Goal: Task Accomplishment & Management: Complete application form

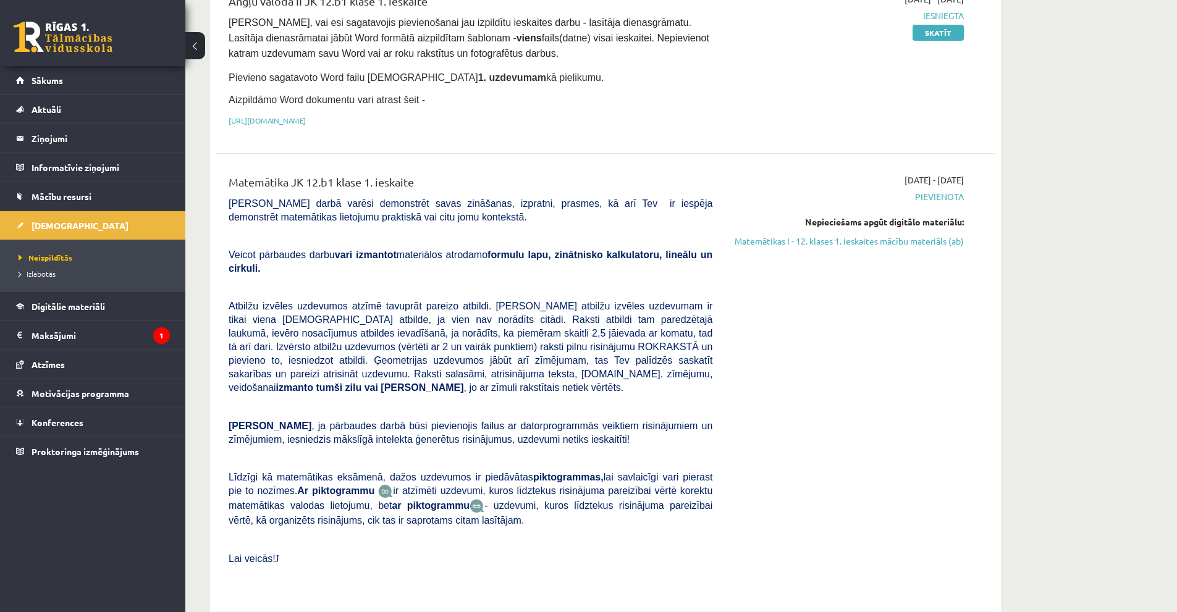
scroll to position [185, 0]
click at [62, 334] on legend "Maksājumi 1" at bounding box center [101, 335] width 138 height 28
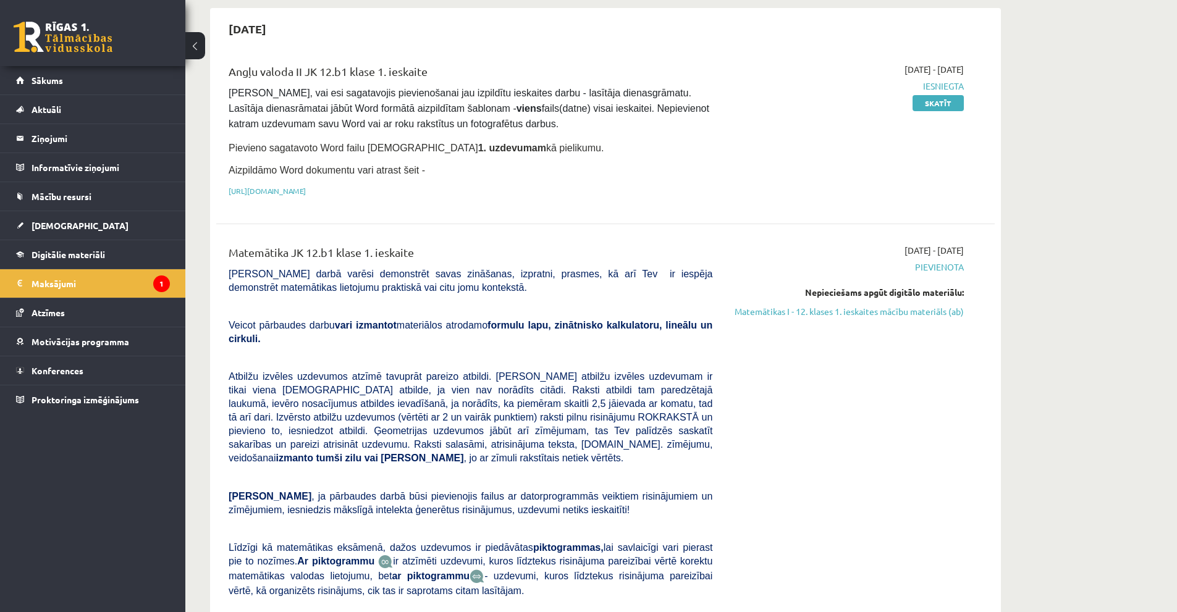
scroll to position [185, 0]
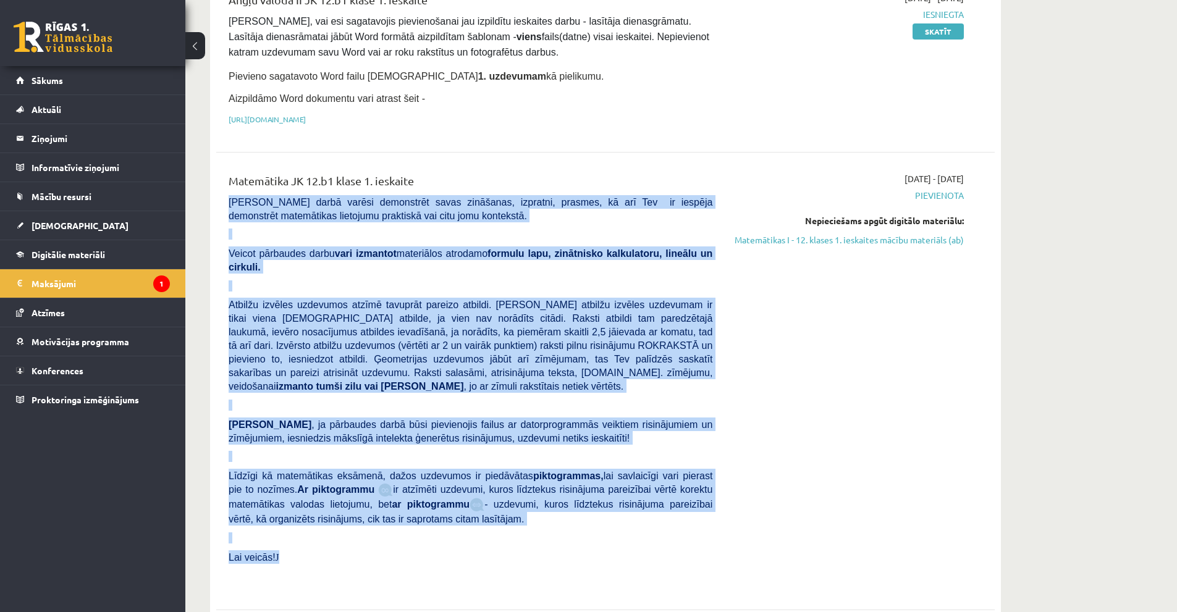
drag, startPoint x: 229, startPoint y: 198, endPoint x: 460, endPoint y: 515, distance: 391.8
click at [460, 515] on div "Matemātika JK 12.b1 klase 1. ieskaite Pārbaudes darbā varēsi demonstrēt savas z…" at bounding box center [470, 381] width 502 height 418
copy div "Pārbaudes darbā varēsi demonstrēt savas zināšanas, izpratni, prasmes, kā arī Te…"
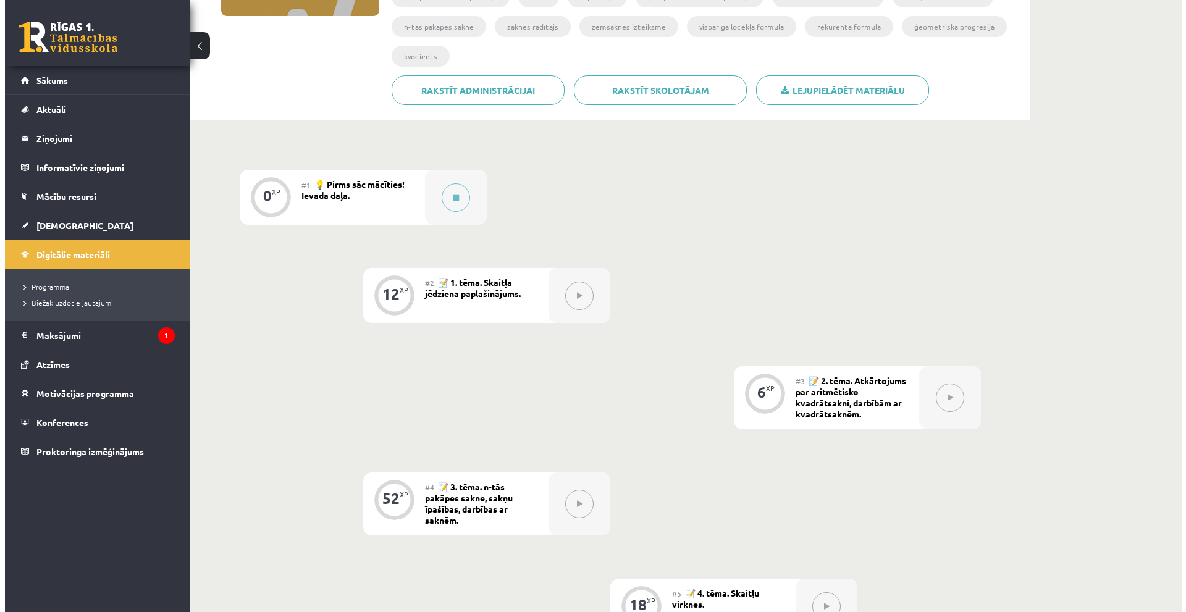
scroll to position [238, 0]
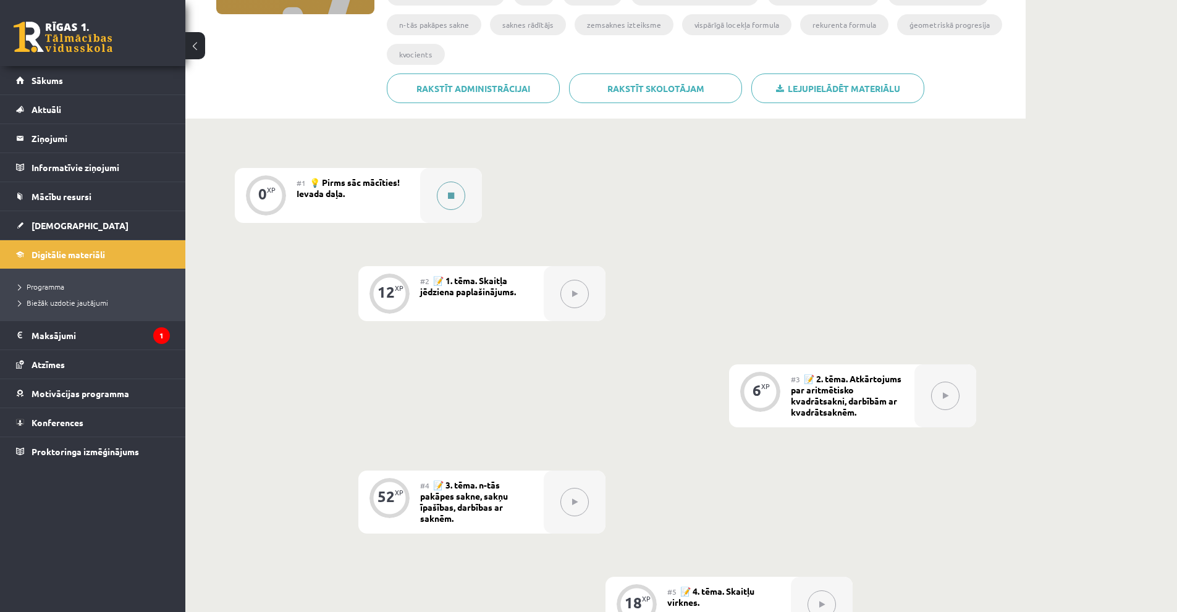
click at [438, 203] on div at bounding box center [451, 195] width 62 height 55
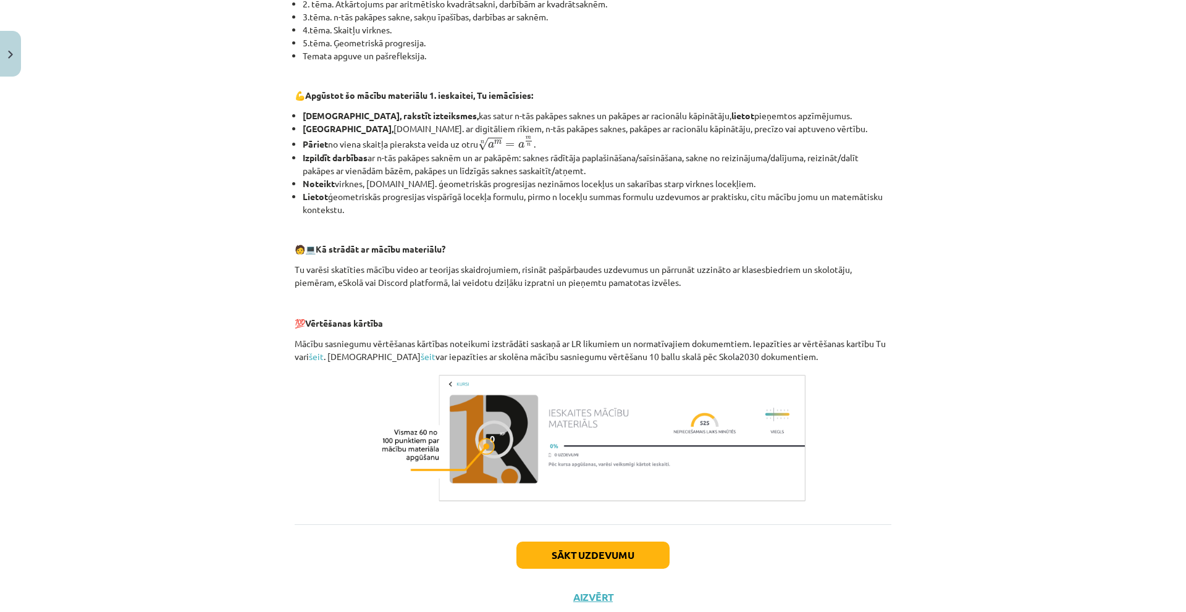
scroll to position [381, 0]
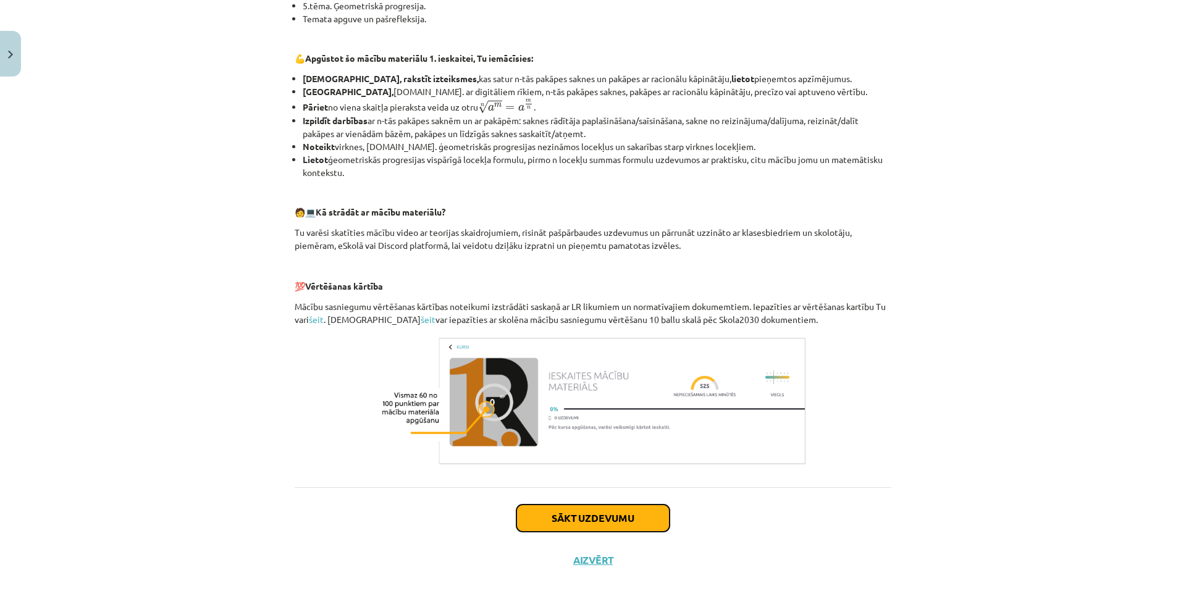
click at [601, 516] on button "Sākt uzdevumu" at bounding box center [592, 518] width 153 height 27
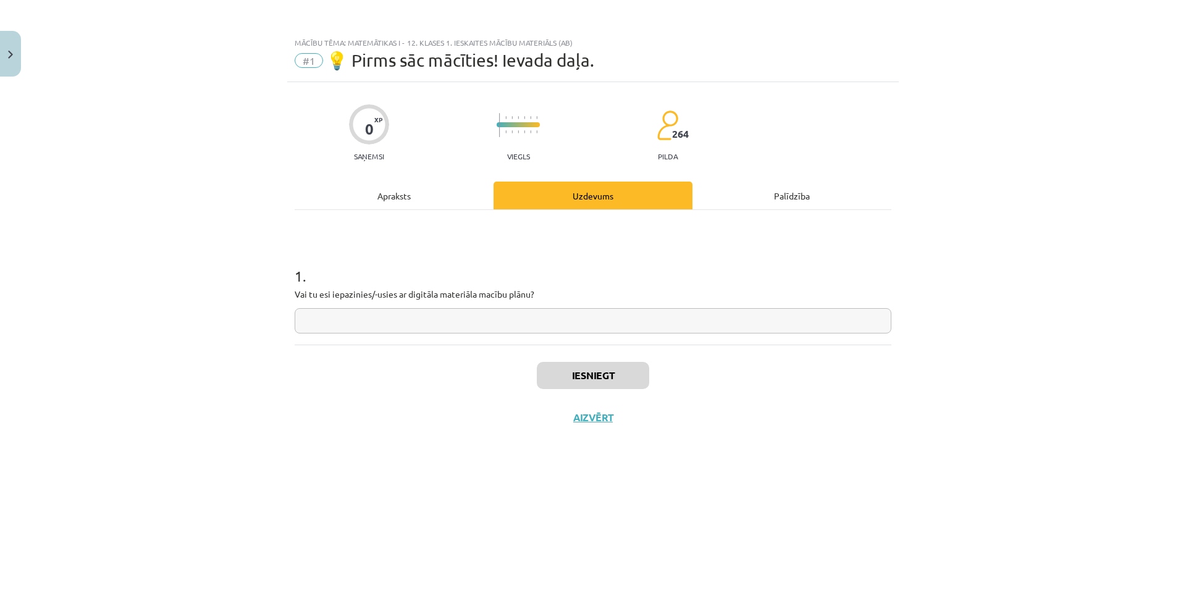
scroll to position [0, 0]
click at [609, 325] on input "text" at bounding box center [593, 320] width 597 height 25
type input "**********"
click at [593, 375] on button "Iesniegt" at bounding box center [593, 375] width 112 height 27
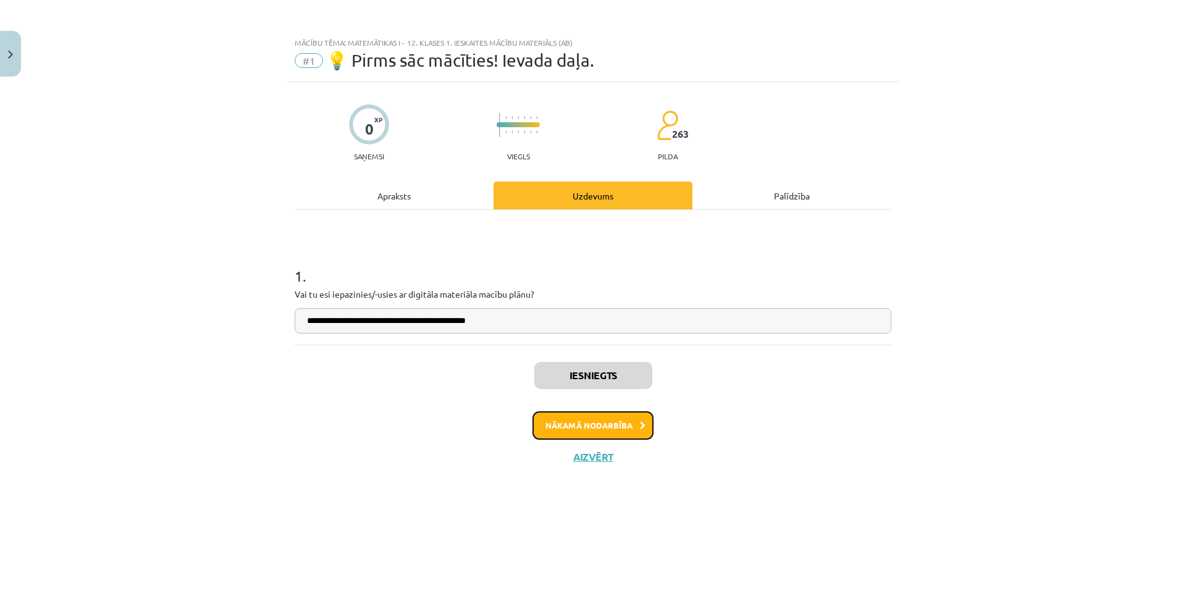
click at [607, 426] on button "Nākamā nodarbība" at bounding box center [593, 425] width 121 height 28
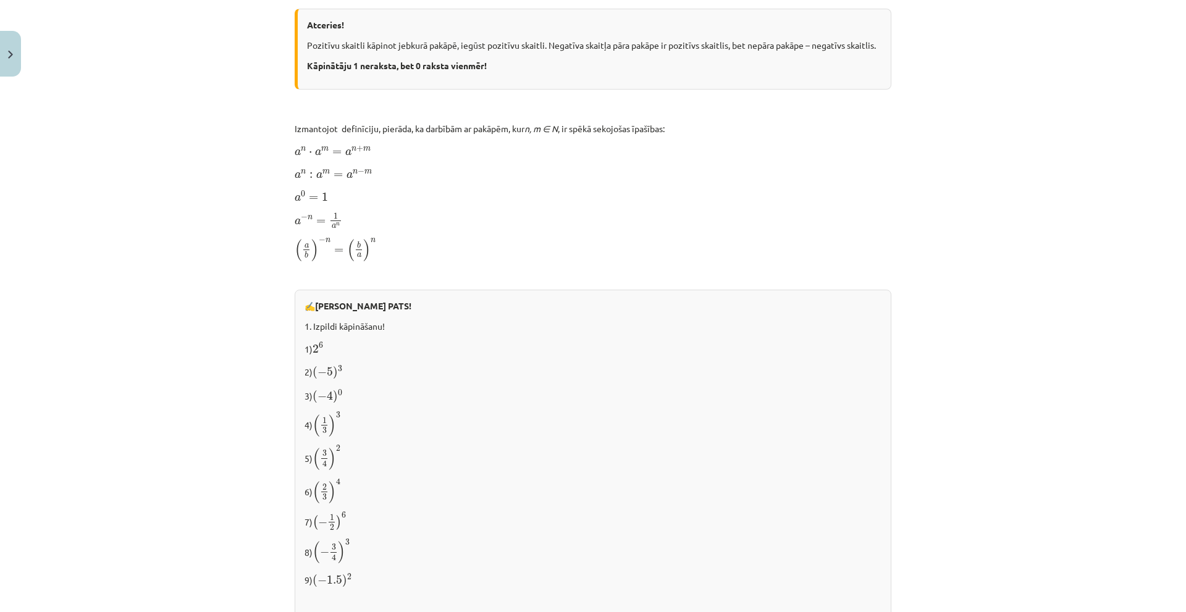
scroll to position [737, 0]
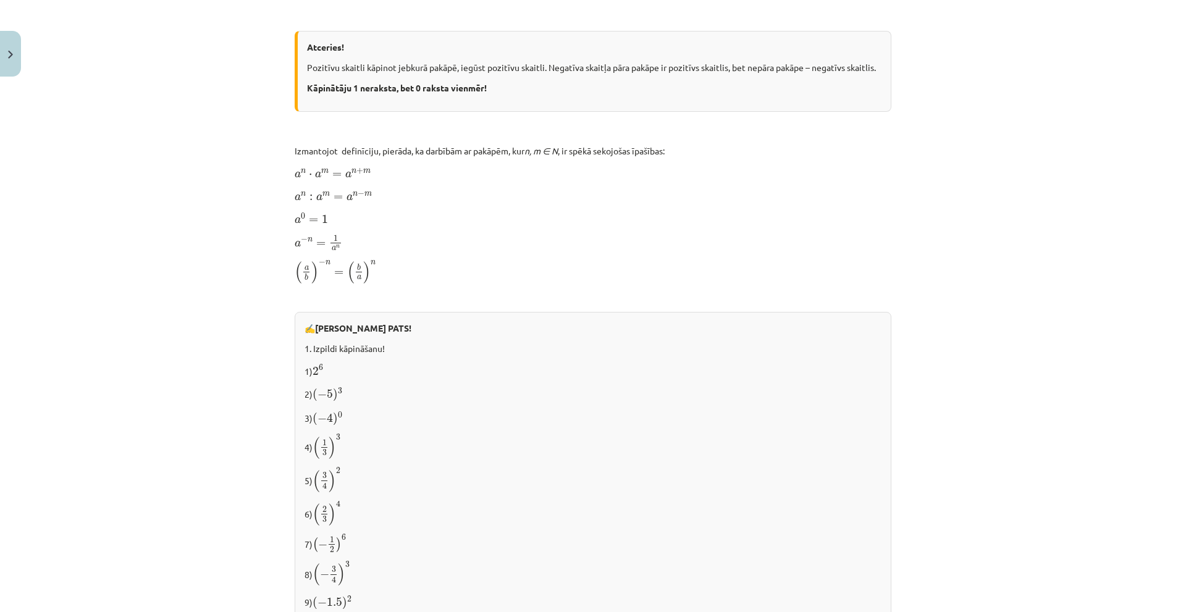
click at [870, 145] on p "Izmantojot definīciju, pierāda, ka darbībām ar pakāpēm, kur n, m ∈ N , ir spēkā…" at bounding box center [593, 151] width 597 height 13
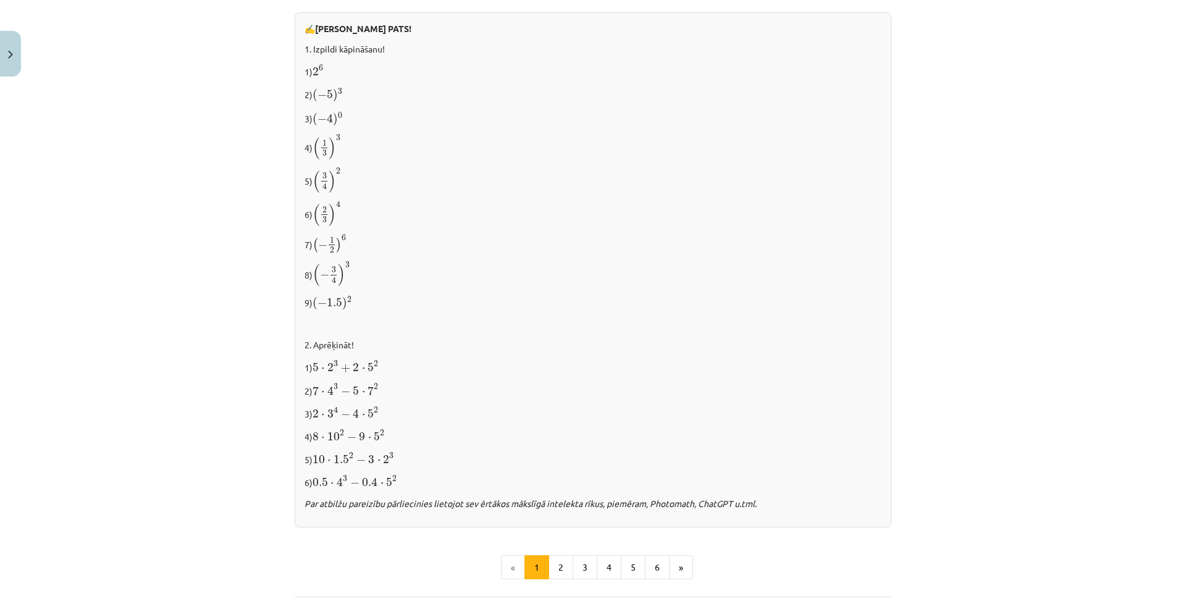
scroll to position [1143, 0]
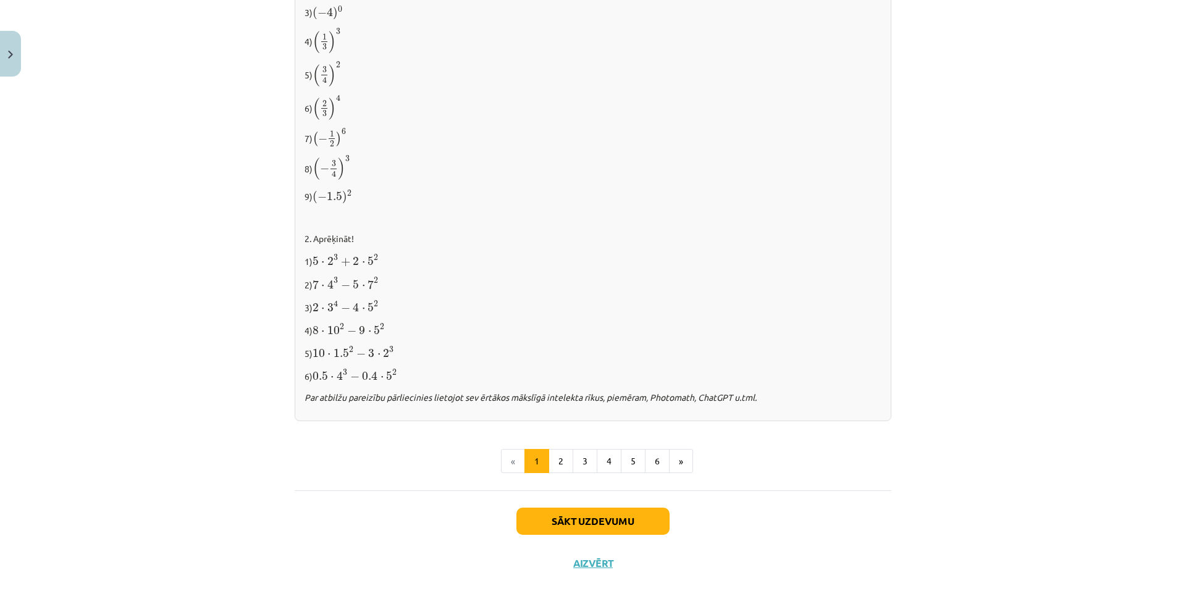
click at [938, 489] on div "Mācību tēma: Matemātikas i - 12. klases 1. ieskaites mācību materiāls (ab) #2 📝…" at bounding box center [593, 306] width 1186 height 612
click at [557, 513] on button "Sākt uzdevumu" at bounding box center [592, 521] width 153 height 27
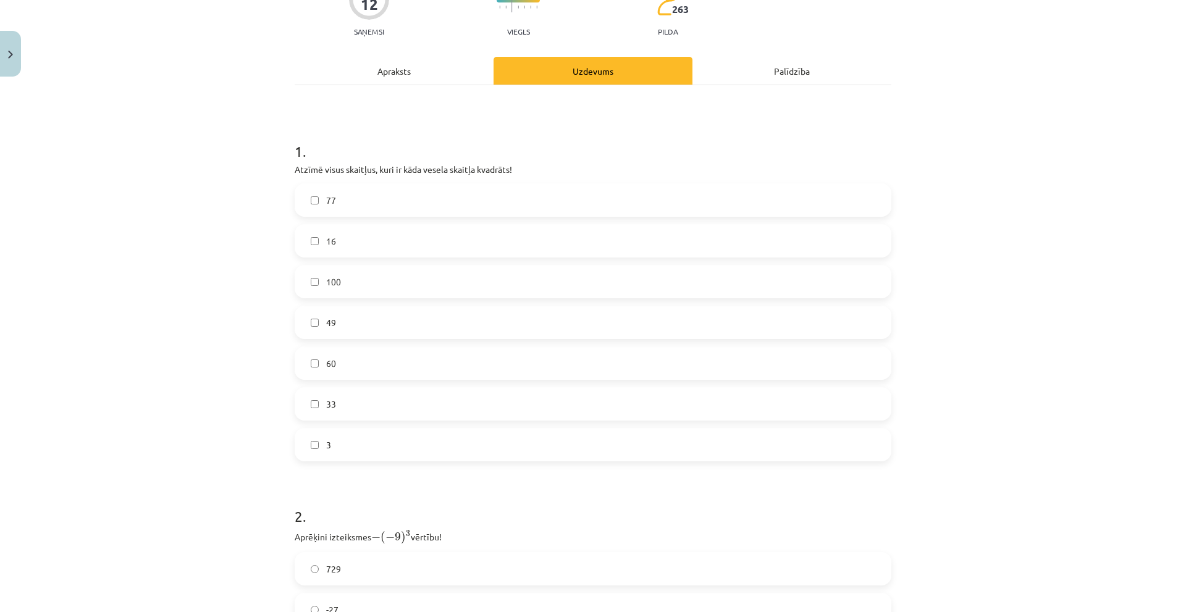
scroll to position [16, 0]
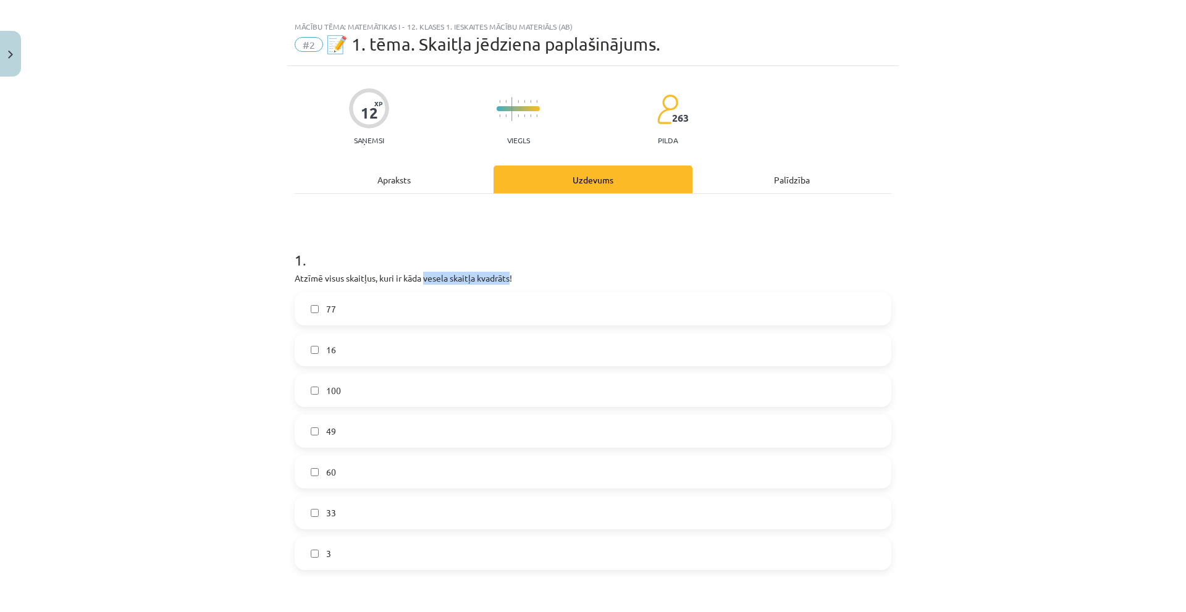
drag, startPoint x: 421, startPoint y: 279, endPoint x: 507, endPoint y: 283, distance: 86.6
click at [507, 283] on p "Atzīmē visus skaitļus, kuri ir kāda vesela skaitļa kvadrāts!" at bounding box center [593, 278] width 597 height 13
click at [965, 260] on div "Mācību tēma: Matemātikas i - 12. klases 1. ieskaites mācību materiāls (ab) #2 📝…" at bounding box center [593, 306] width 1186 height 612
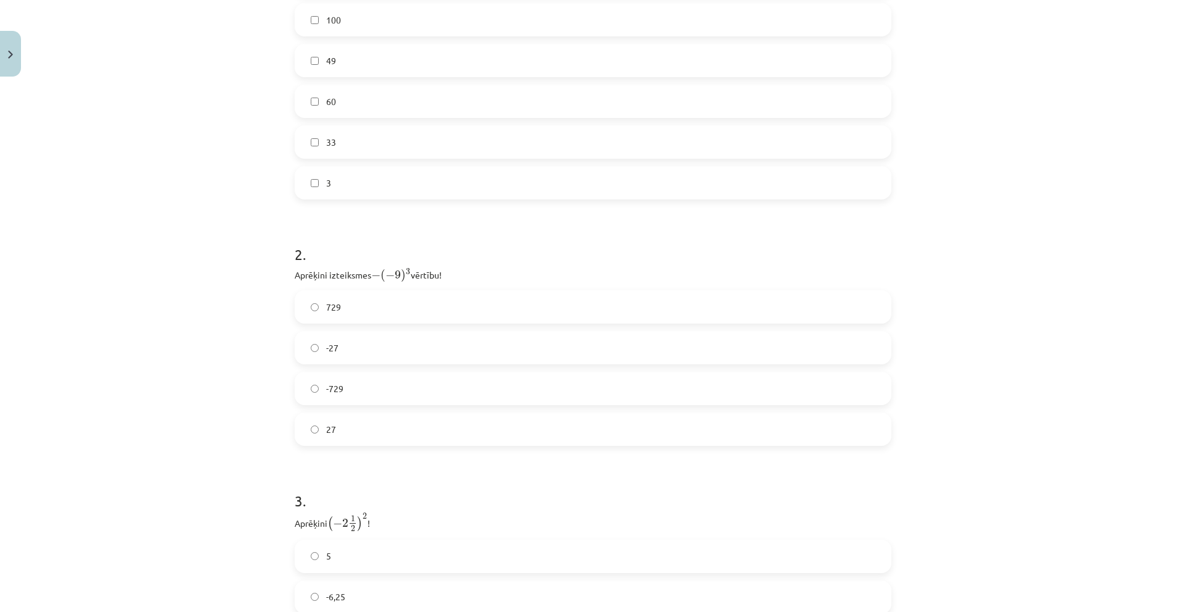
scroll to position [78, 0]
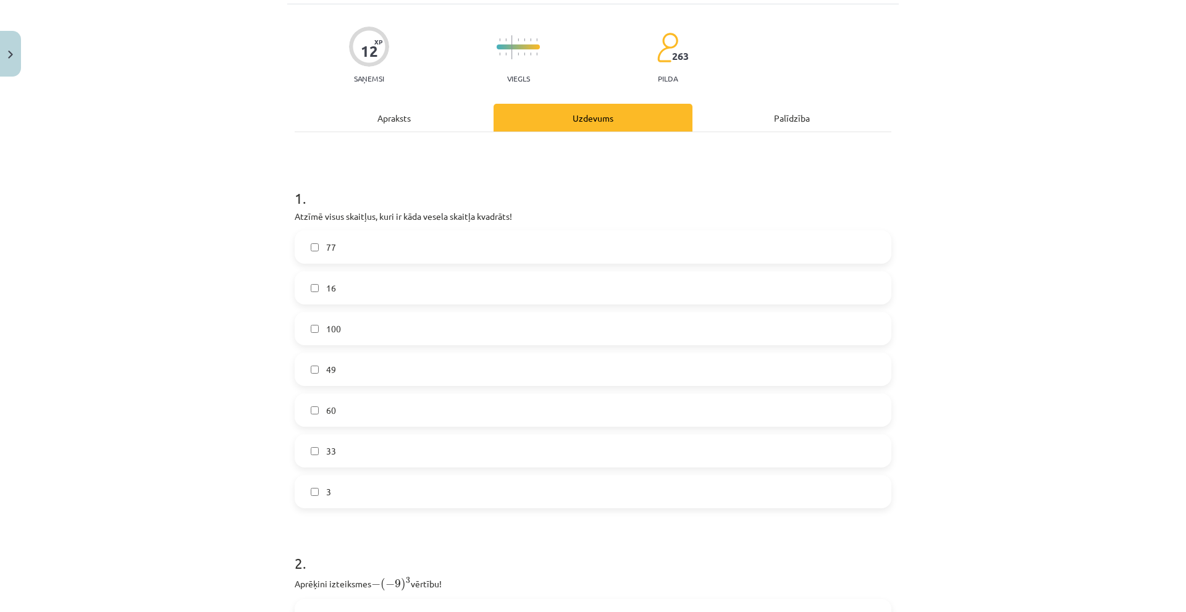
click at [305, 288] on label "16" at bounding box center [593, 287] width 594 height 31
click at [315, 376] on label "49" at bounding box center [593, 369] width 594 height 31
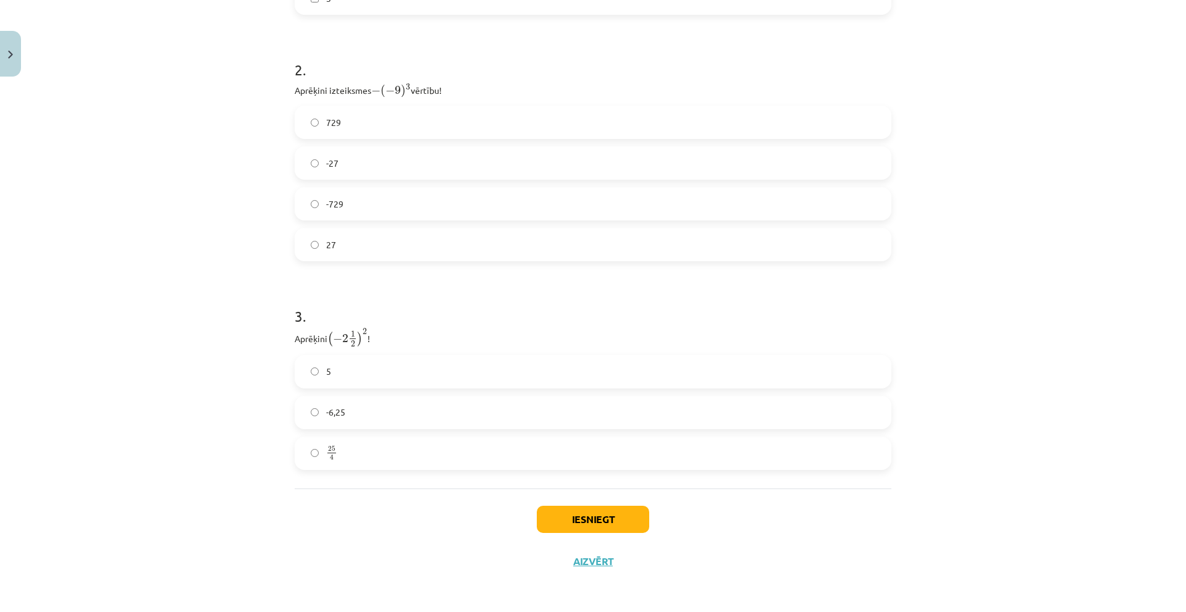
scroll to position [572, 0]
click at [612, 516] on button "Iesniegt" at bounding box center [593, 518] width 112 height 27
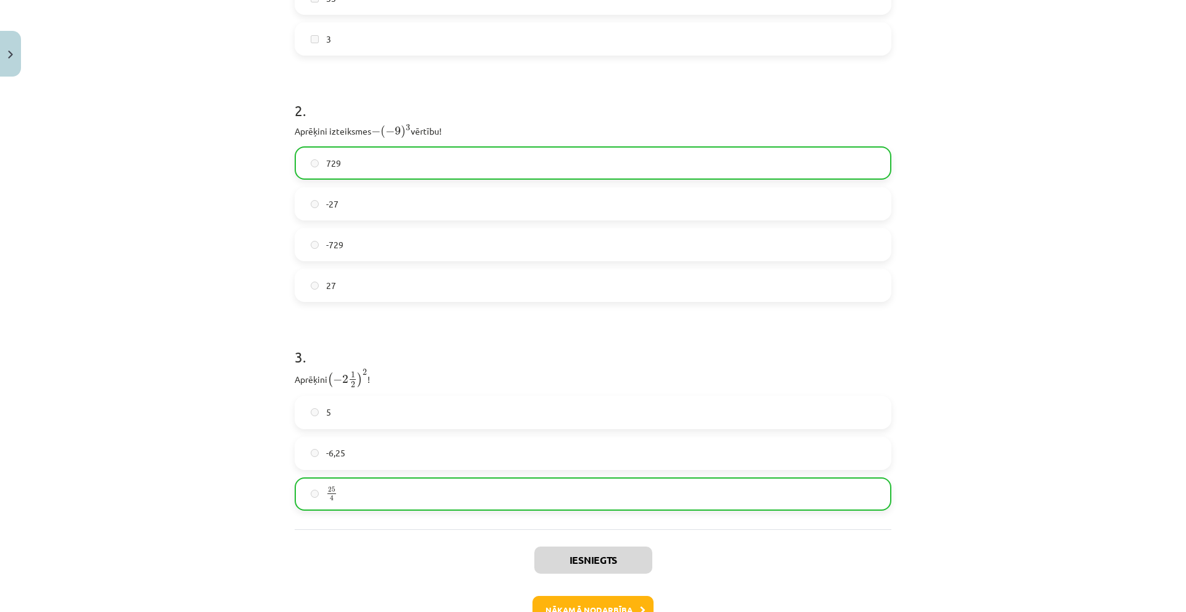
scroll to position [611, 0]
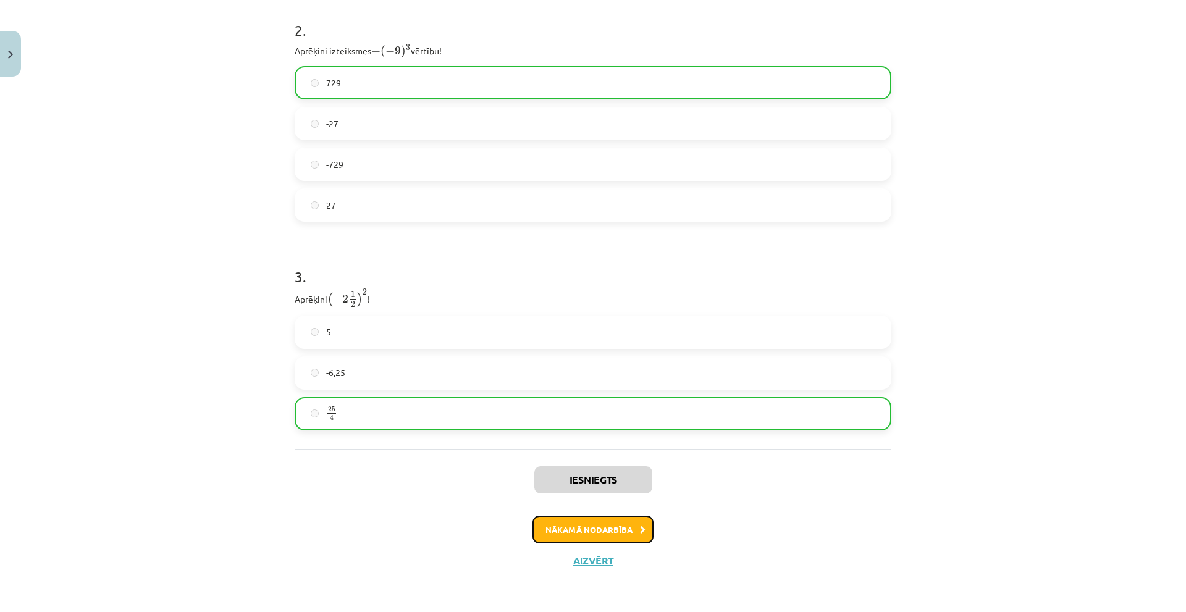
click at [607, 533] on button "Nākamā nodarbība" at bounding box center [593, 530] width 121 height 28
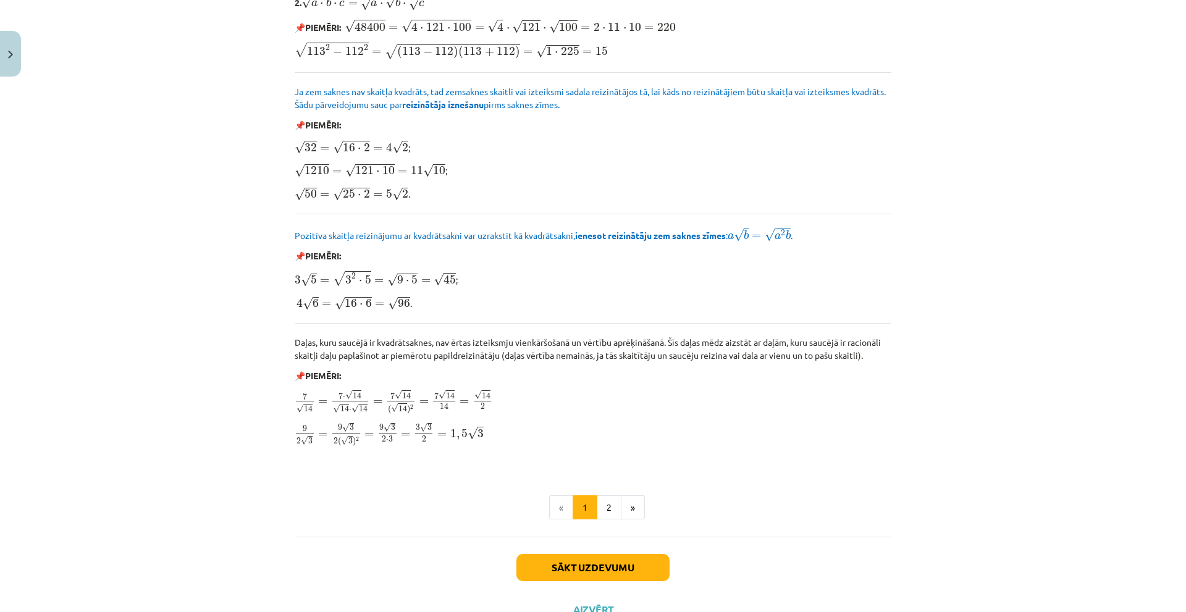
scroll to position [1322, 0]
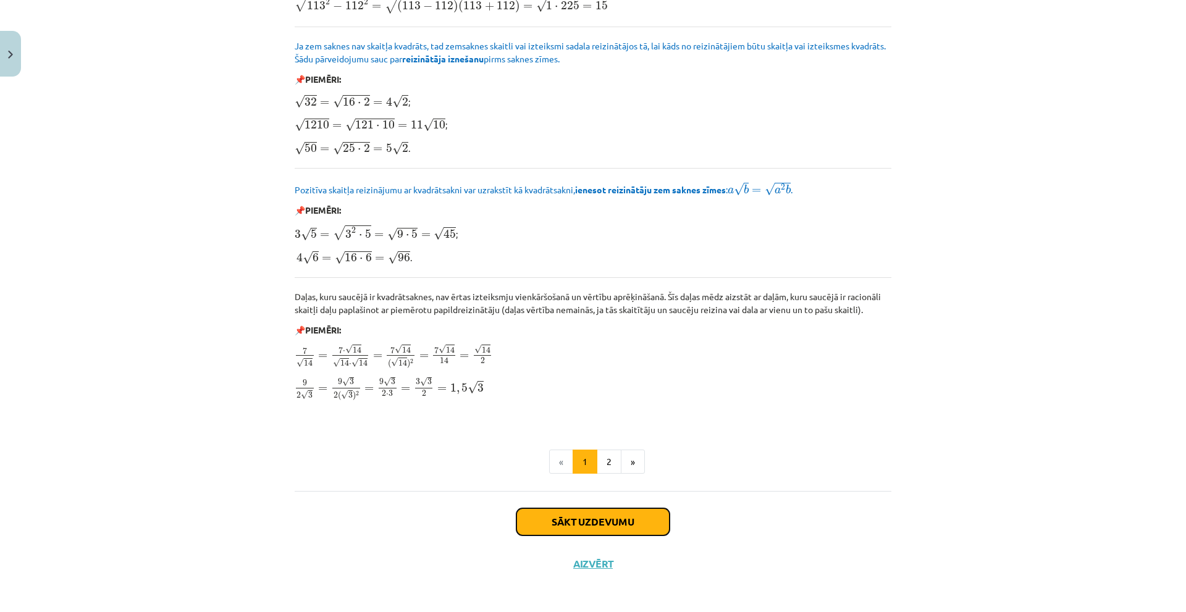
click at [596, 518] on button "Sākt uzdevumu" at bounding box center [592, 521] width 153 height 27
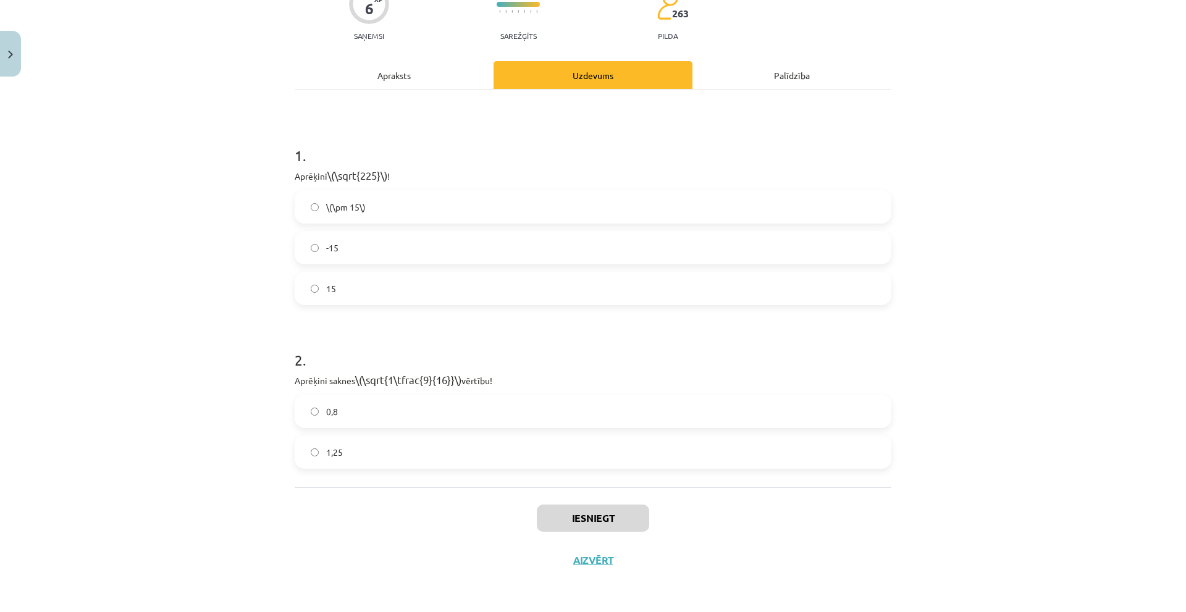
scroll to position [31, 0]
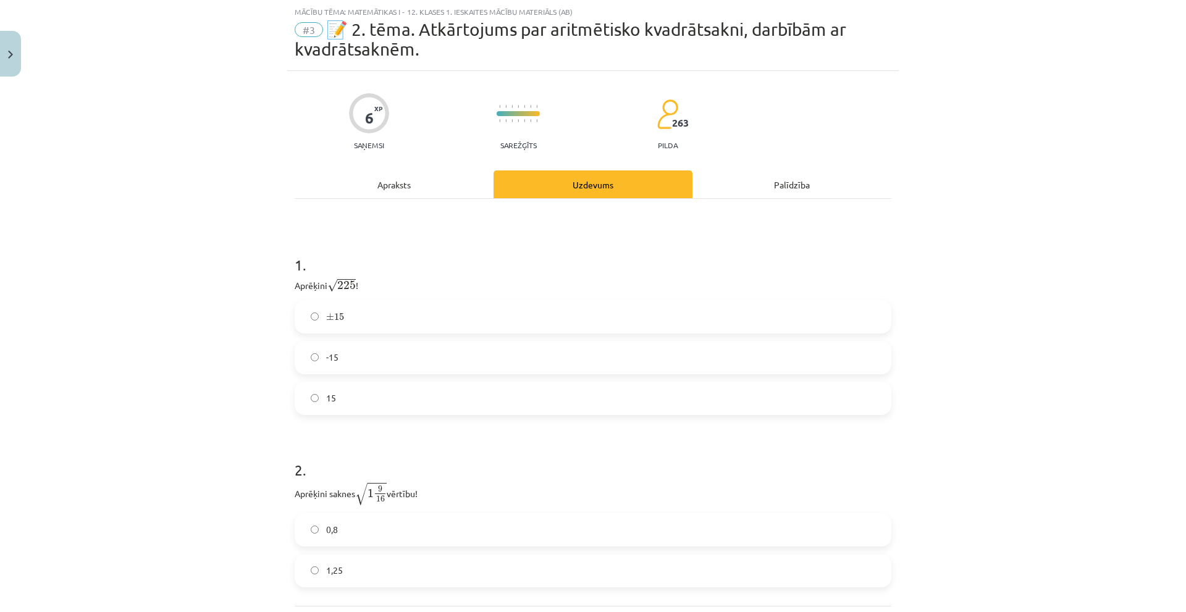
click at [332, 400] on label "15" at bounding box center [593, 398] width 594 height 31
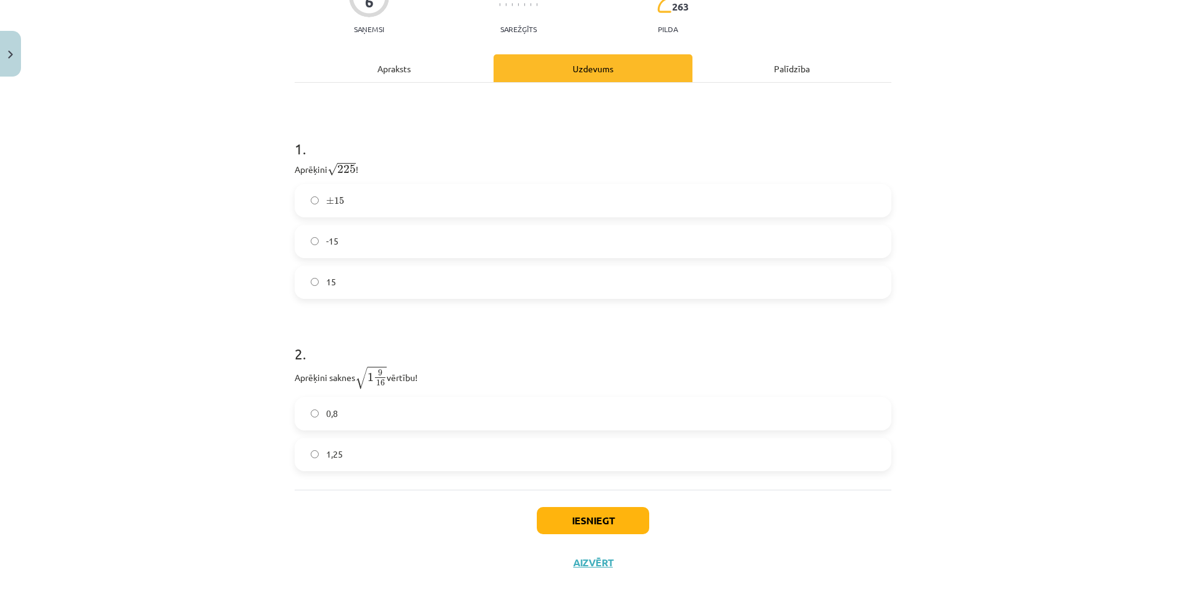
scroll to position [149, 0]
click at [414, 447] on label "1,25" at bounding box center [593, 452] width 594 height 31
click at [579, 516] on button "Iesniegt" at bounding box center [593, 518] width 112 height 27
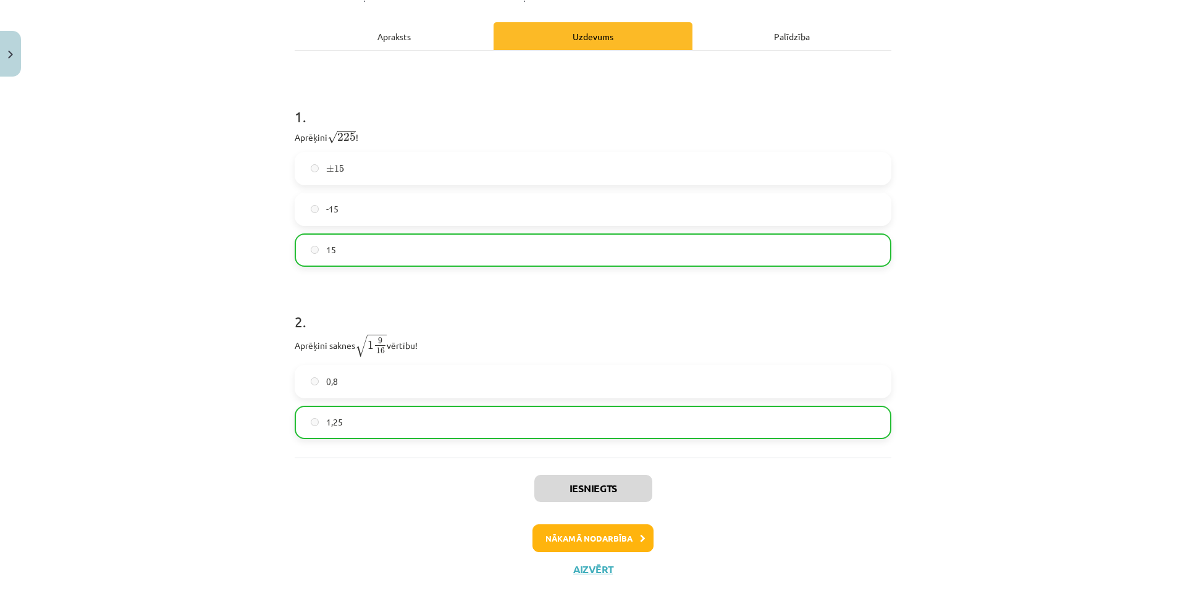
scroll to position [188, 0]
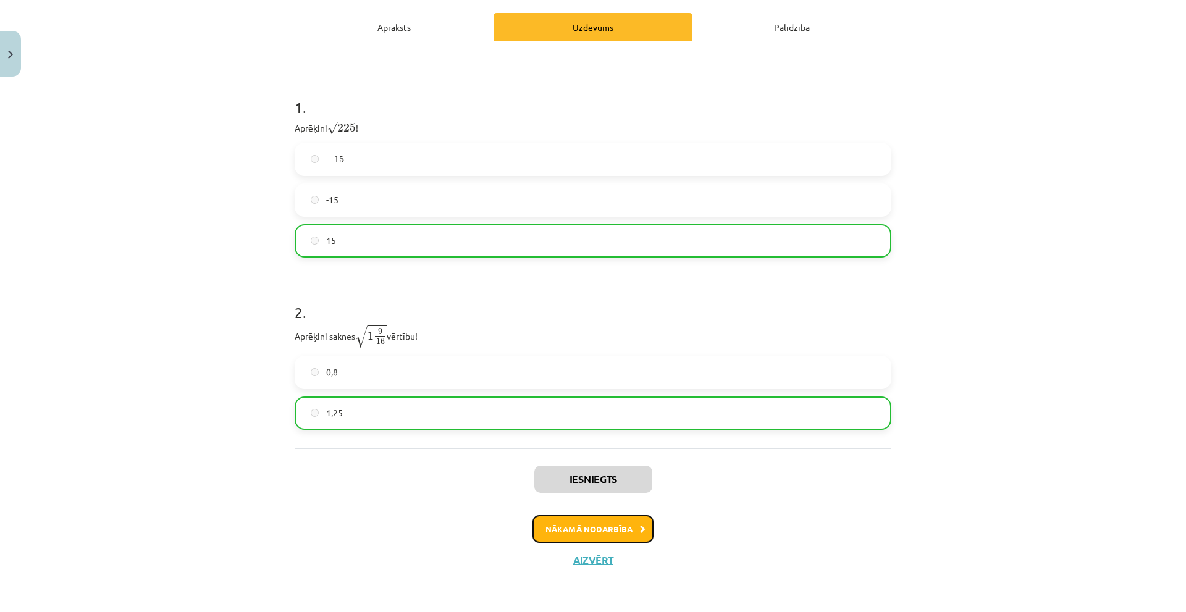
click at [613, 531] on button "Nākamā nodarbība" at bounding box center [593, 529] width 121 height 28
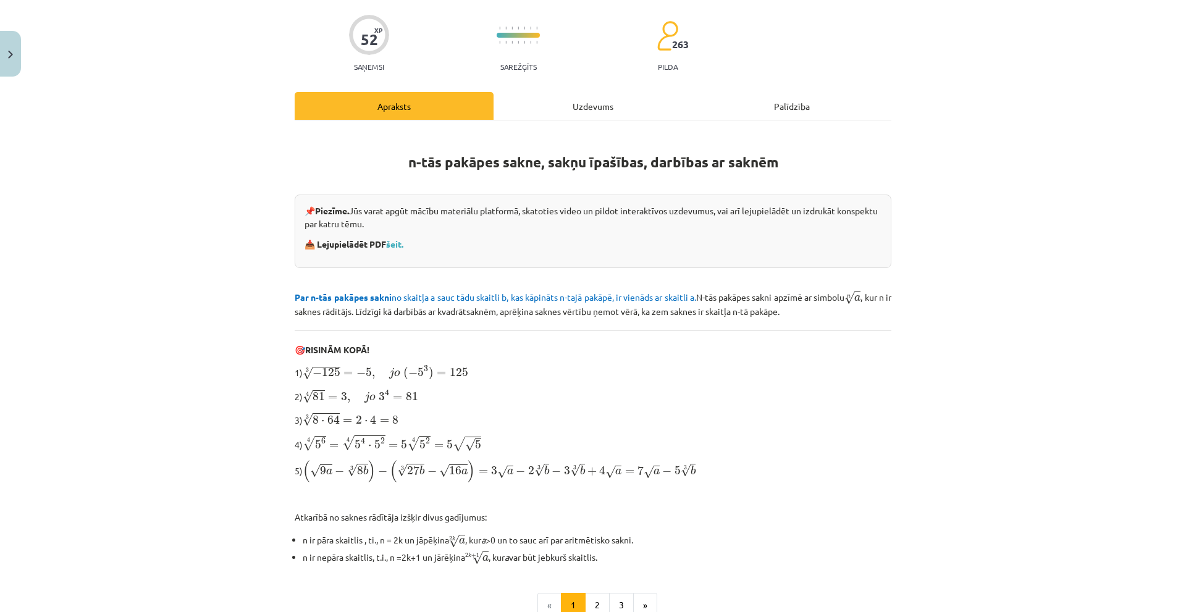
scroll to position [234, 0]
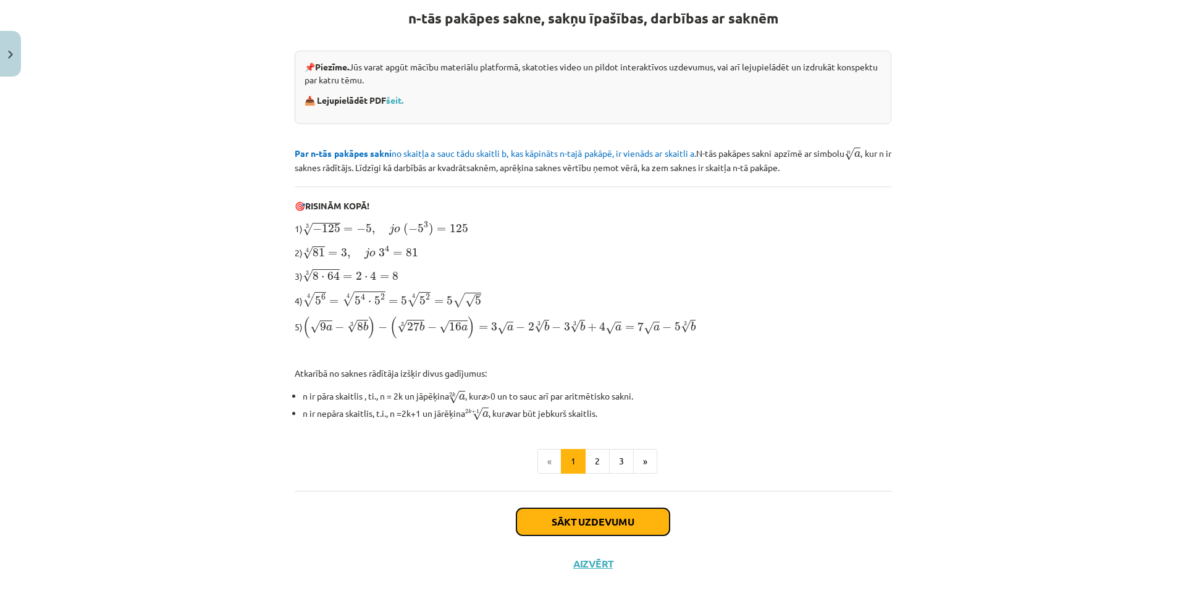
click at [617, 521] on button "Sākt uzdevumu" at bounding box center [592, 521] width 153 height 27
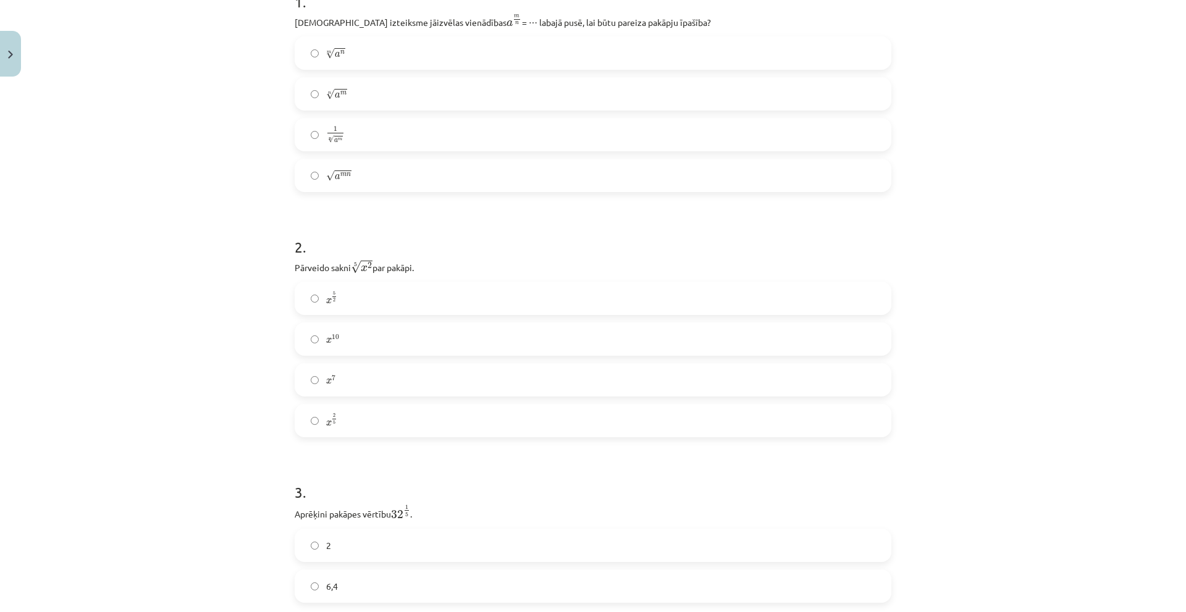
scroll to position [278, 0]
click at [381, 416] on label "x 2 5 x 2 5" at bounding box center [593, 417] width 594 height 31
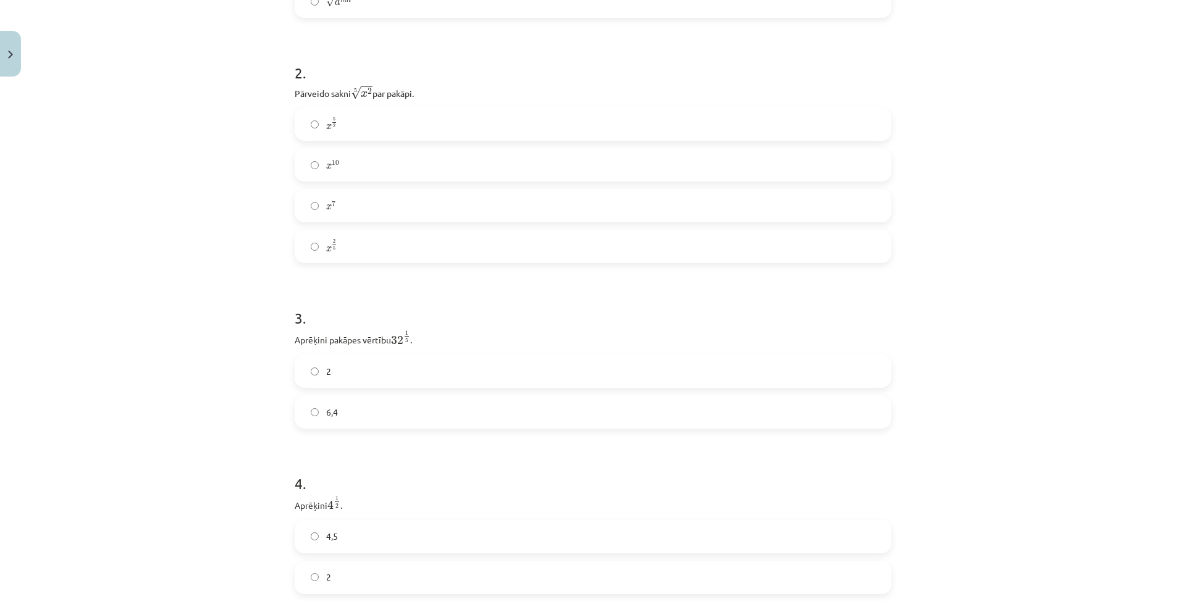
scroll to position [525, 0]
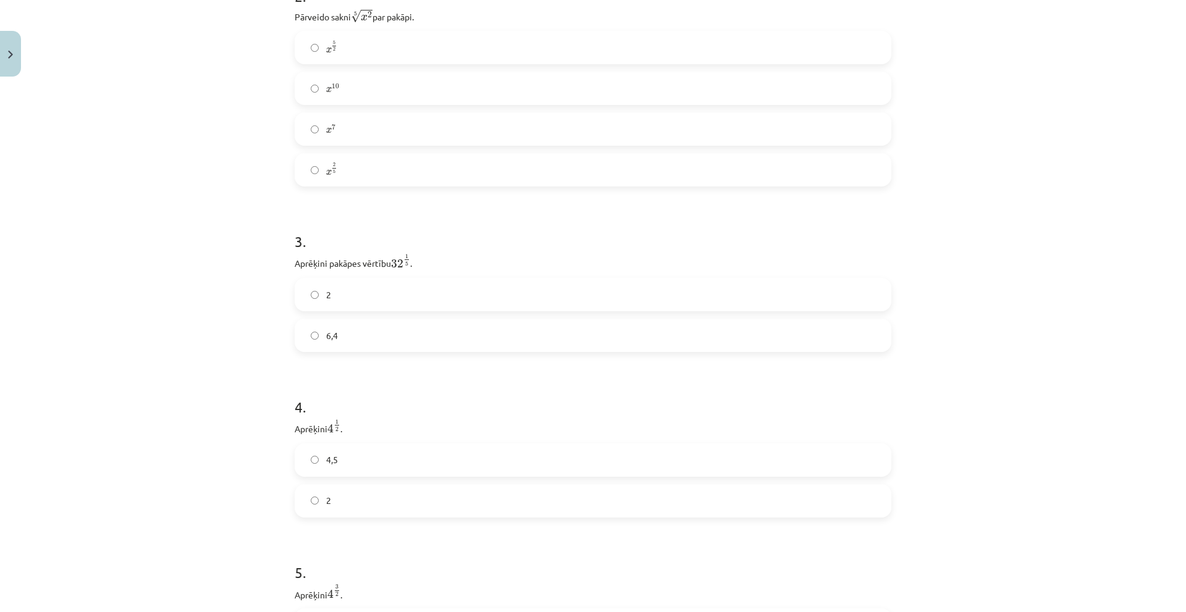
click at [350, 290] on label "2" at bounding box center [593, 294] width 594 height 31
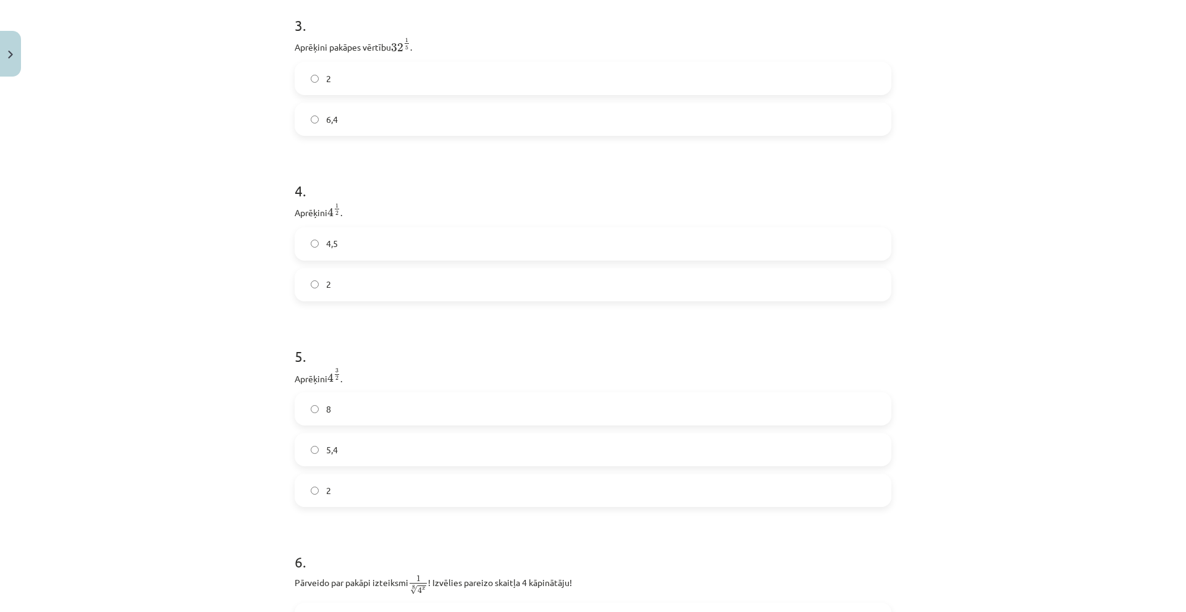
scroll to position [710, 0]
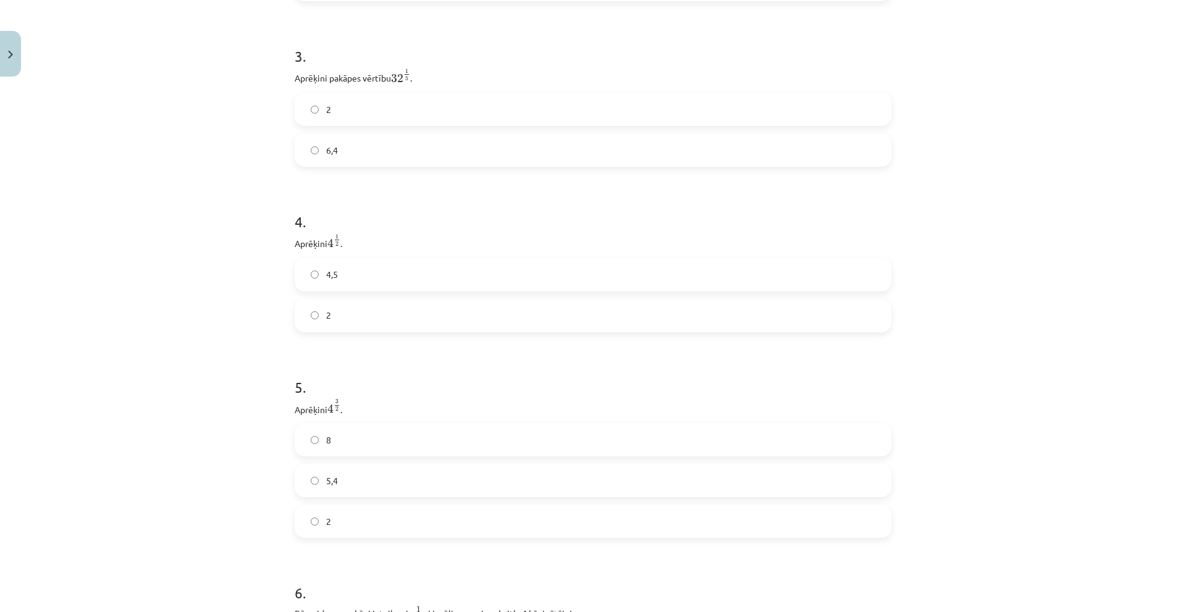
click at [369, 316] on label "2" at bounding box center [593, 315] width 594 height 31
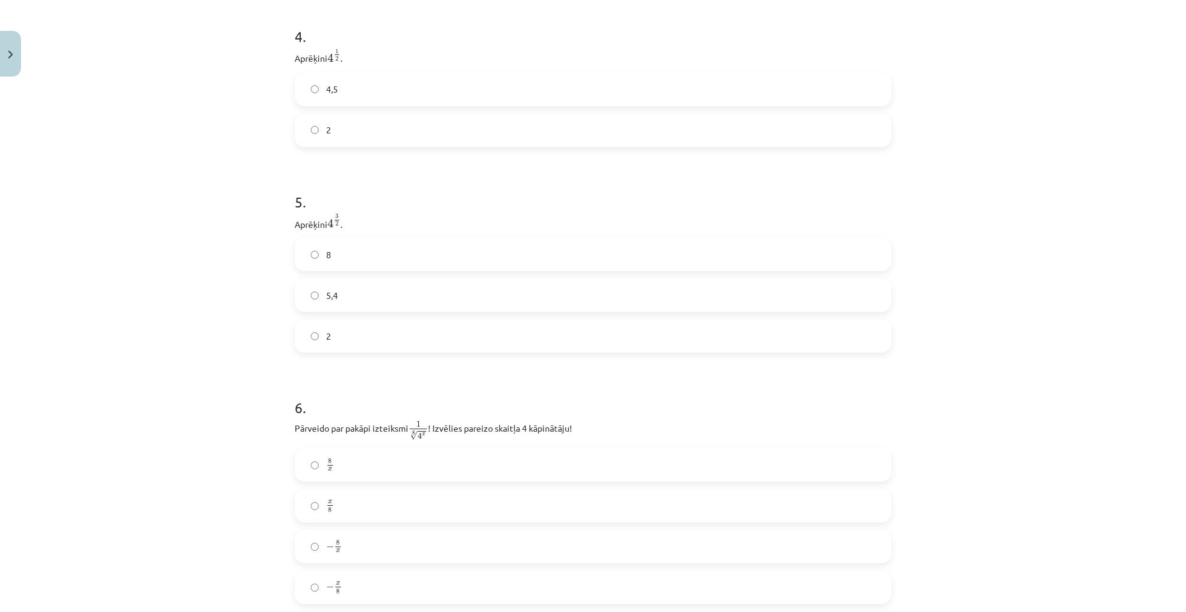
click at [402, 267] on label "8" at bounding box center [593, 254] width 594 height 31
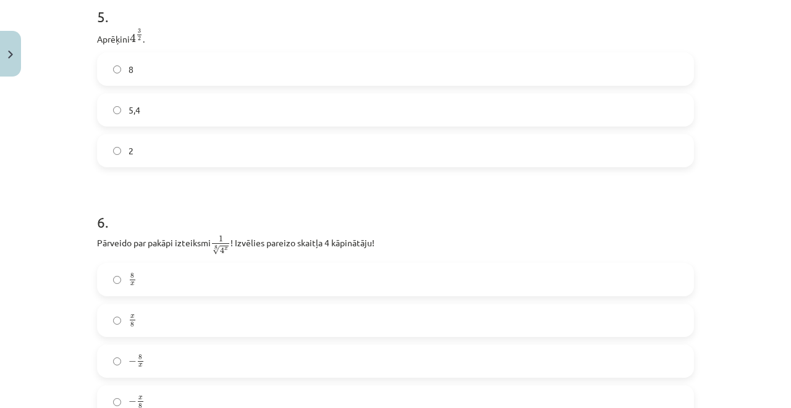
scroll to position [1081, 0]
drag, startPoint x: 1169, startPoint y: 1, endPoint x: 511, endPoint y: 222, distance: 693.9
drag, startPoint x: 511, startPoint y: 222, endPoint x: 466, endPoint y: 199, distance: 50.6
click at [466, 199] on h1 "6 ." at bounding box center [395, 211] width 597 height 38
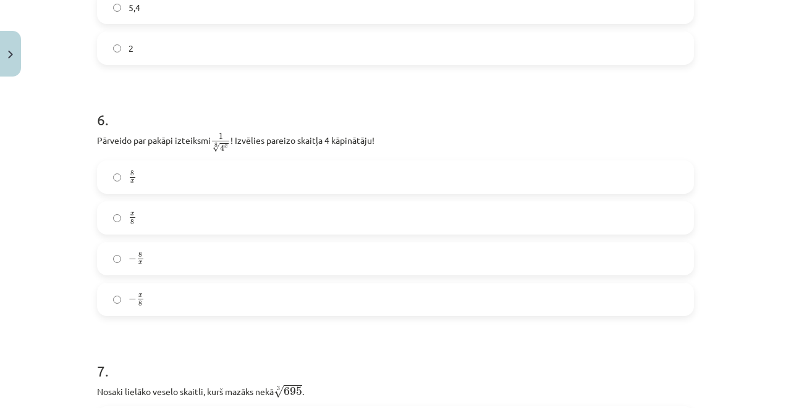
scroll to position [1164, 0]
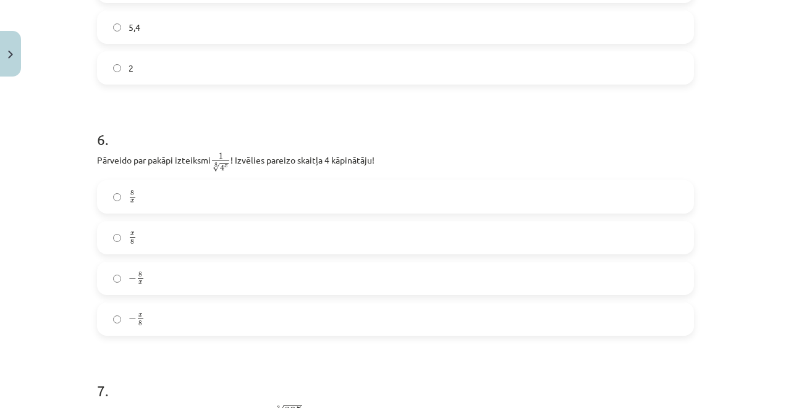
click at [210, 321] on label "− x 8 − x 8" at bounding box center [395, 319] width 594 height 31
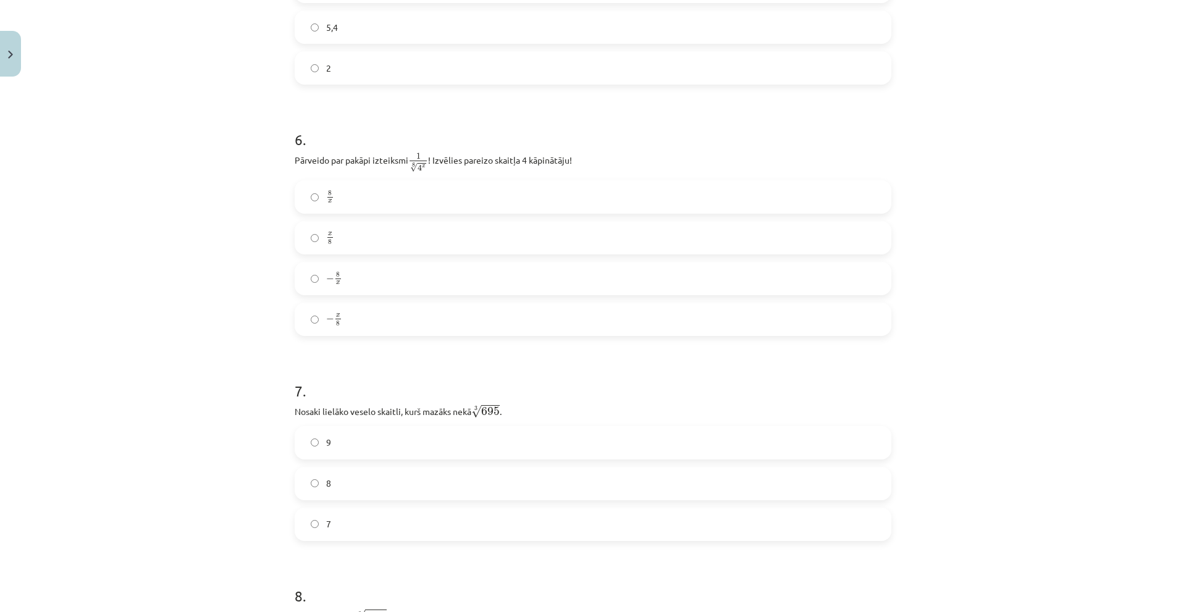
drag, startPoint x: 717, startPoint y: 1, endPoint x: 1038, endPoint y: 473, distance: 571.3
click at [1038, 473] on div "Mācību tēma: Matemātikas i - 12. klases 1. ieskaites mācību materiāls (ab) #4 📝…" at bounding box center [593, 306] width 1186 height 612
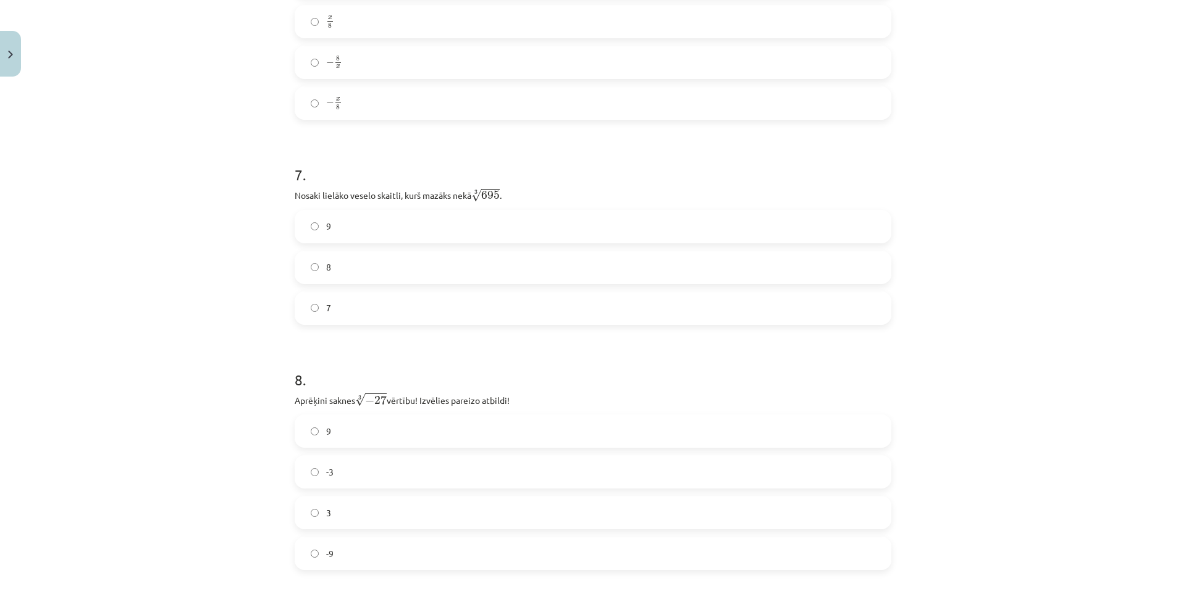
scroll to position [1411, 0]
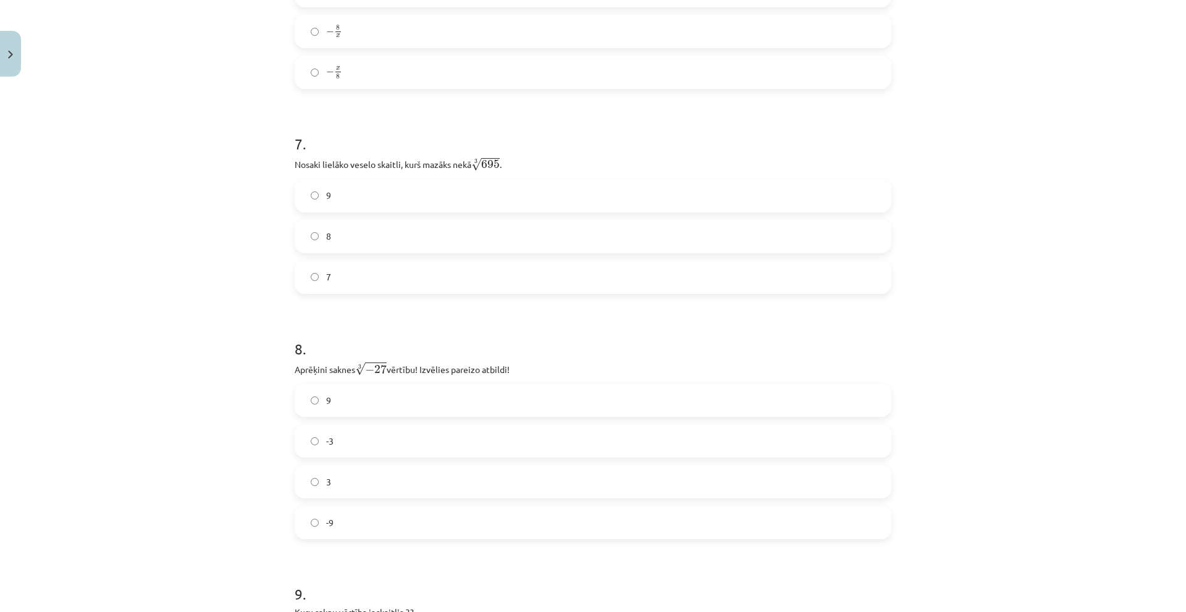
click at [521, 240] on label "8" at bounding box center [593, 236] width 594 height 31
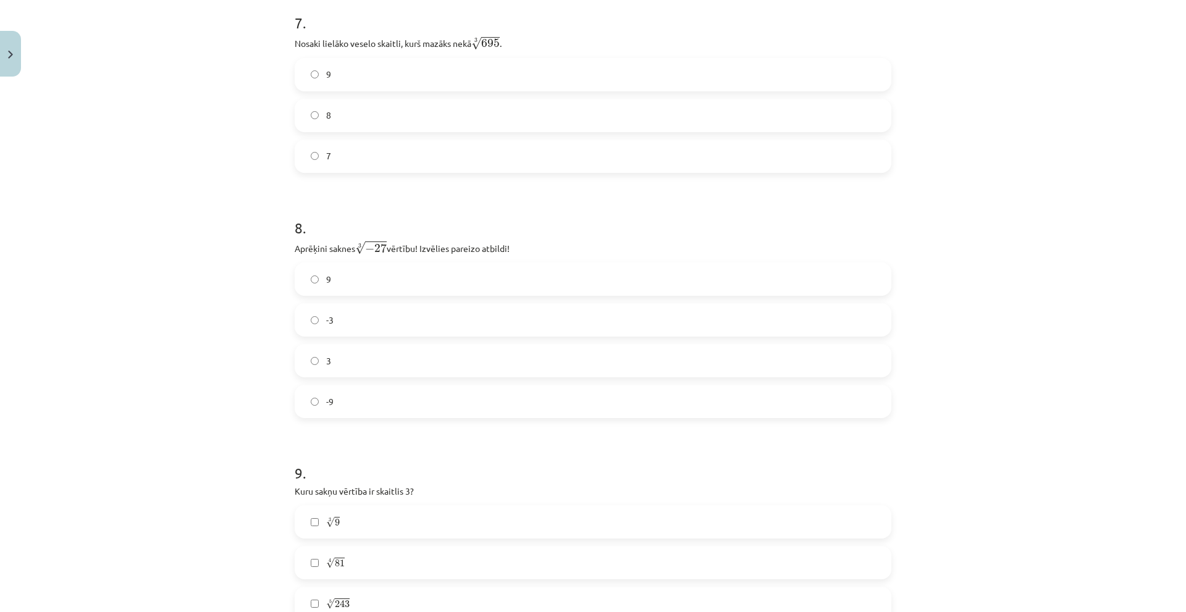
scroll to position [1535, 0]
click at [469, 310] on label "-3" at bounding box center [593, 317] width 594 height 31
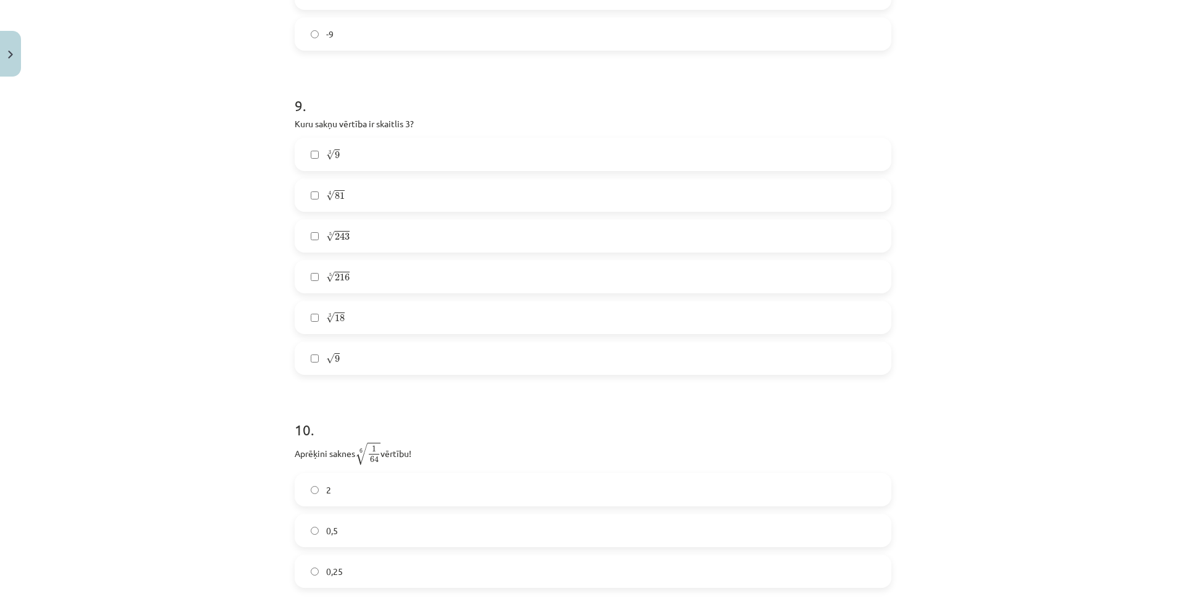
scroll to position [1922, 0]
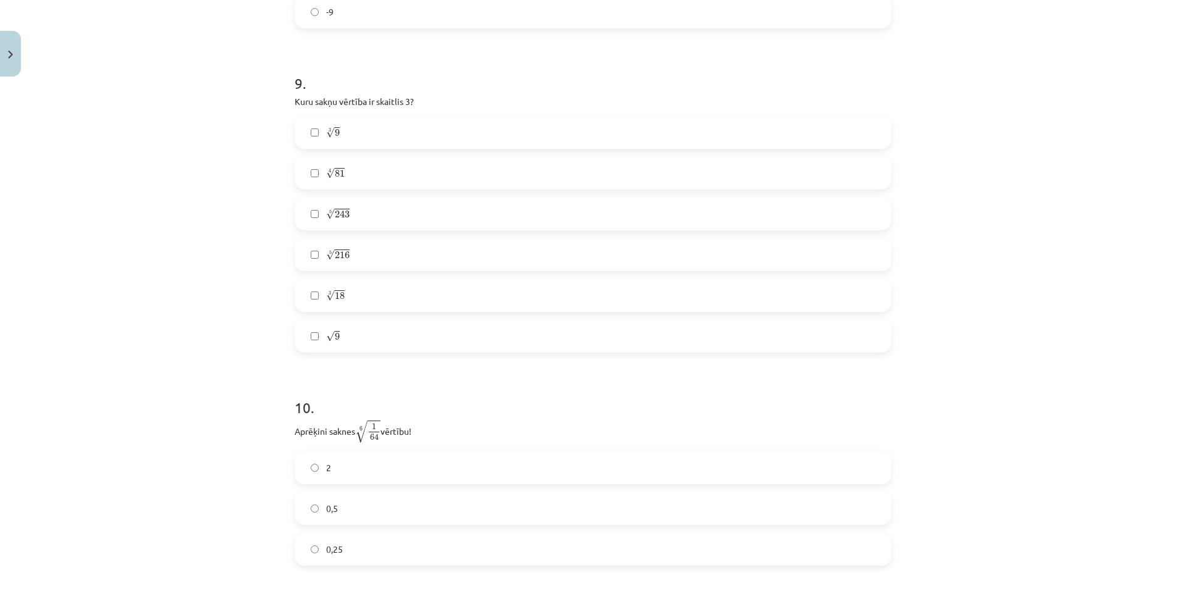
click at [411, 138] on label "3 √ 9 9 3" at bounding box center [593, 132] width 594 height 31
click at [410, 177] on label "4 √ 81 81 4" at bounding box center [593, 173] width 594 height 31
click at [402, 137] on label "3 √ 9 9 3" at bounding box center [593, 132] width 594 height 31
click at [315, 176] on label "4 √ 81 81 4" at bounding box center [593, 173] width 594 height 31
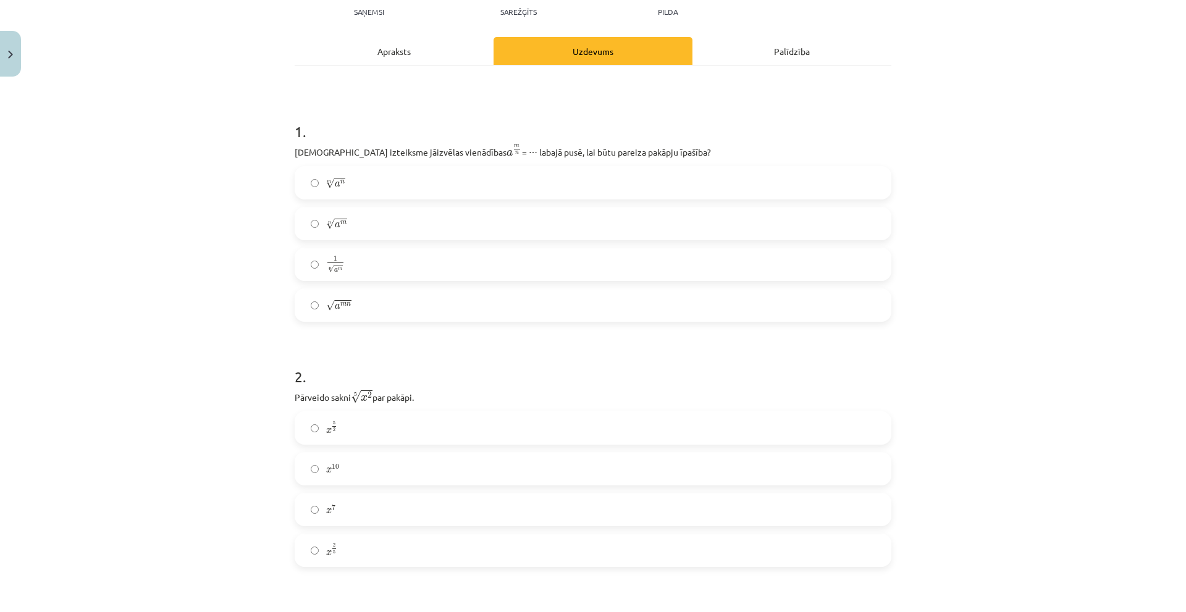
scroll to position [124, 0]
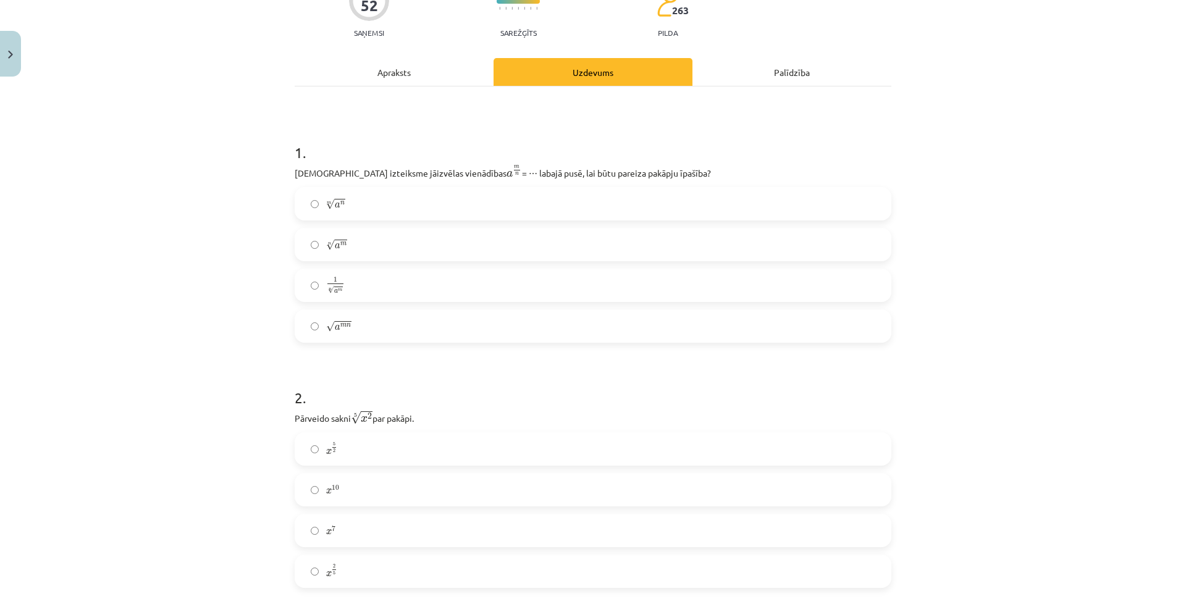
click at [393, 194] on label "m √ a n a n m" at bounding box center [593, 203] width 594 height 31
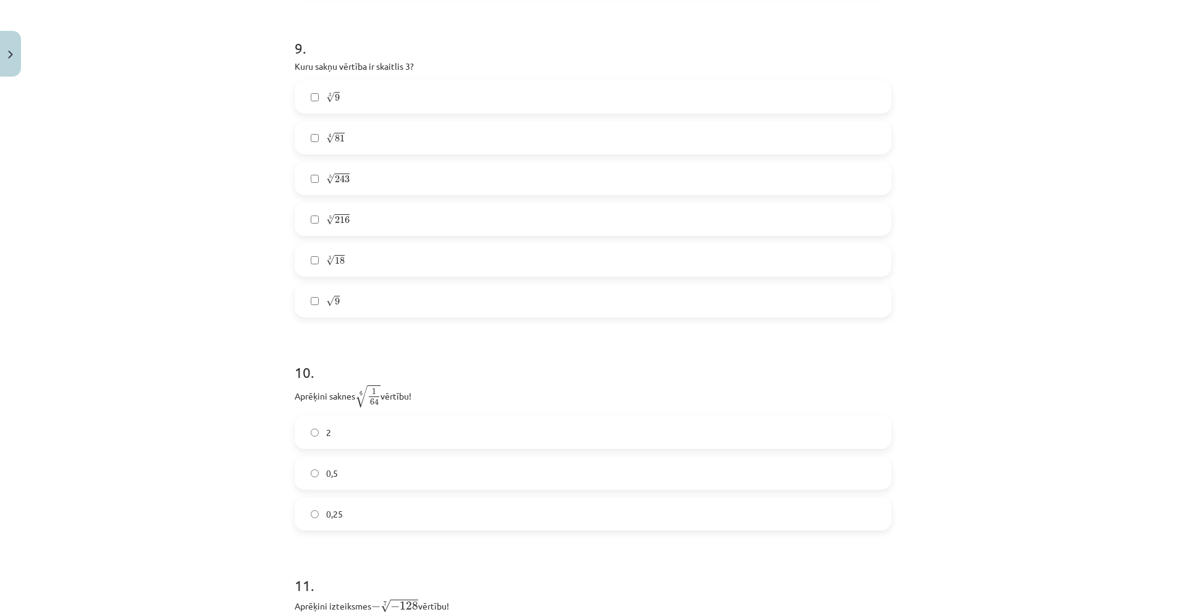
scroll to position [1977, 0]
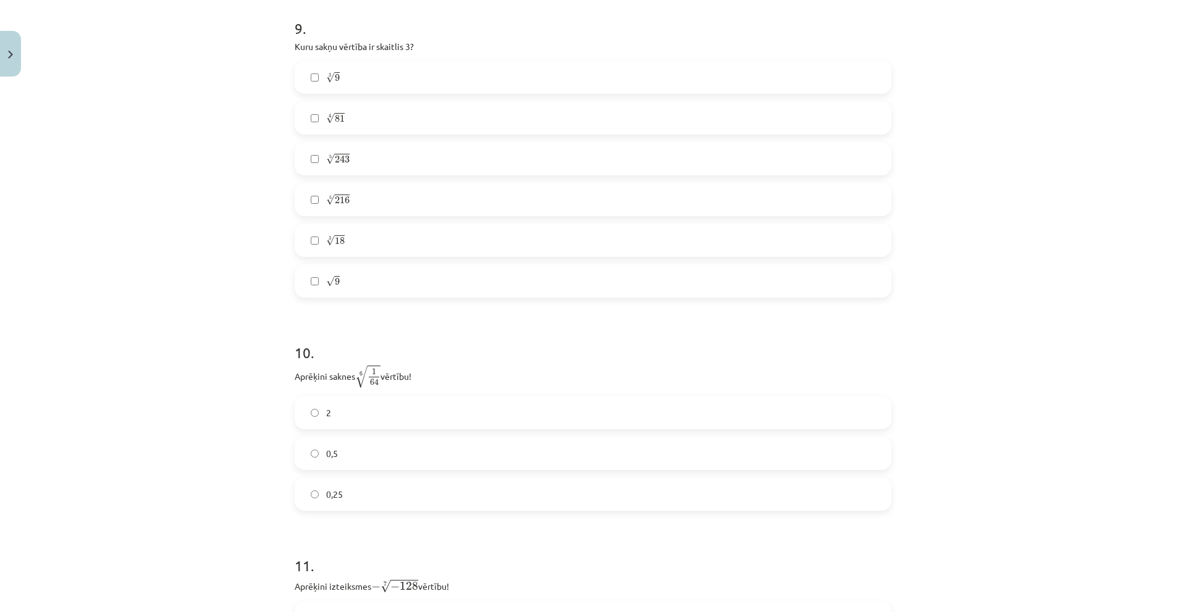
click at [526, 73] on label "3 √ 9 9 3" at bounding box center [593, 77] width 594 height 31
click at [484, 290] on label "√ 9 9" at bounding box center [593, 281] width 594 height 31
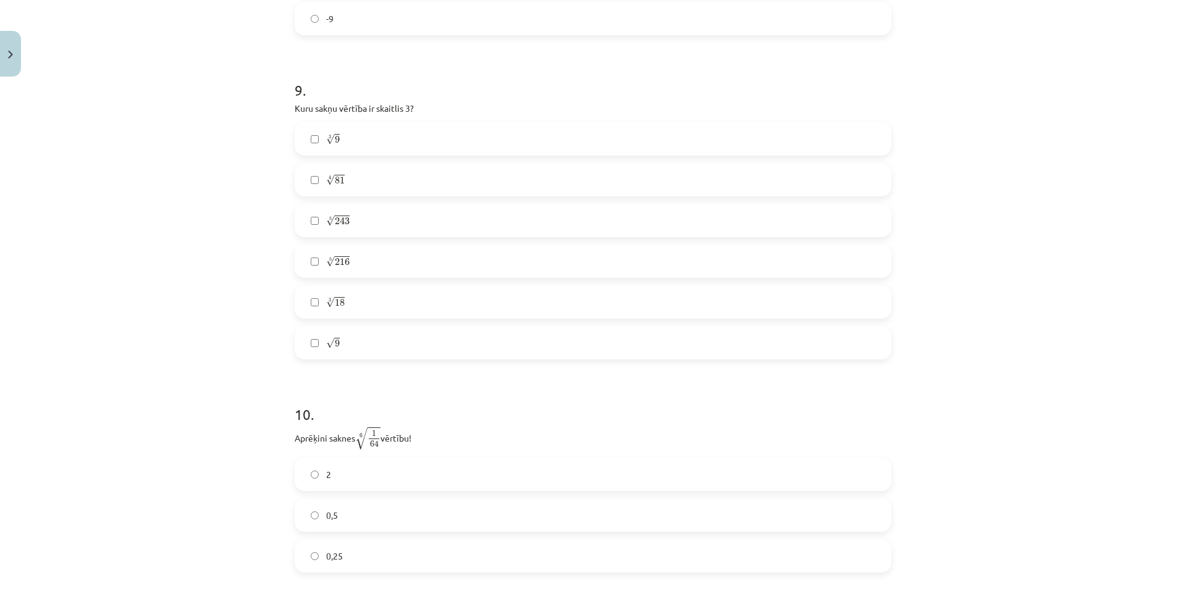
scroll to position [1853, 0]
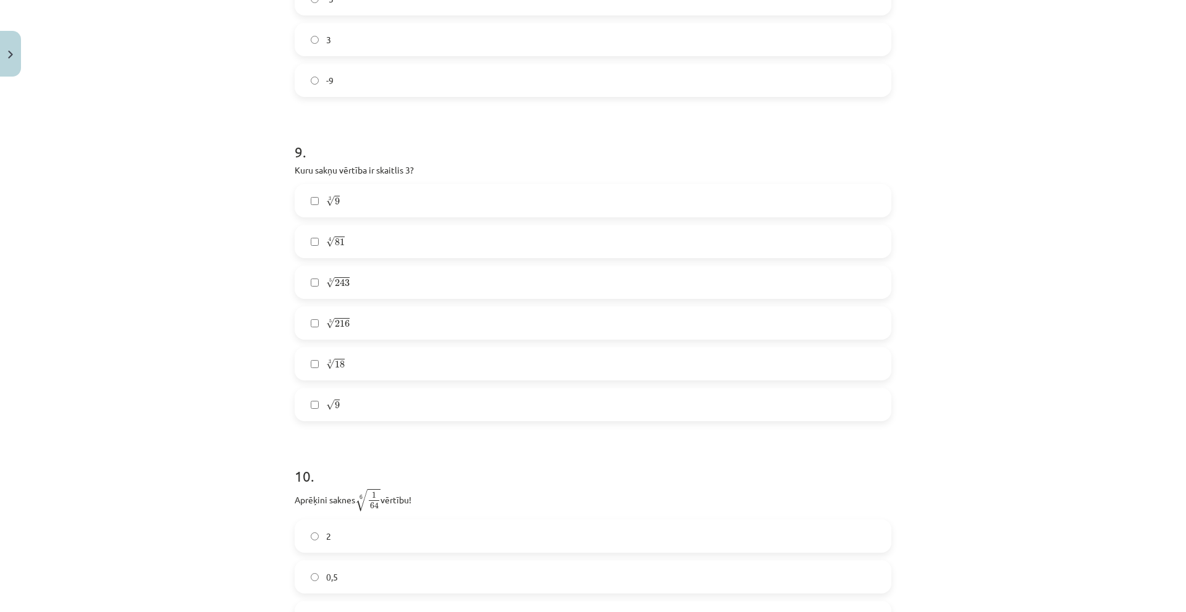
click at [408, 322] on label "5 √ 216 216 5" at bounding box center [593, 323] width 594 height 31
click at [329, 277] on span "√" at bounding box center [330, 282] width 9 height 11
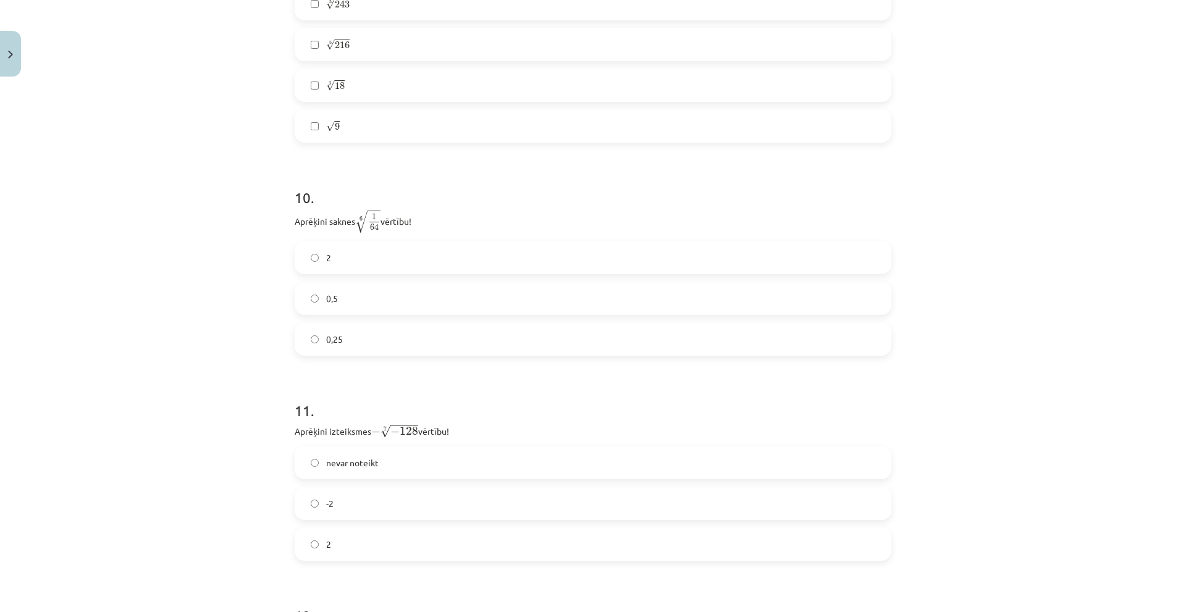
scroll to position [2224, 0]
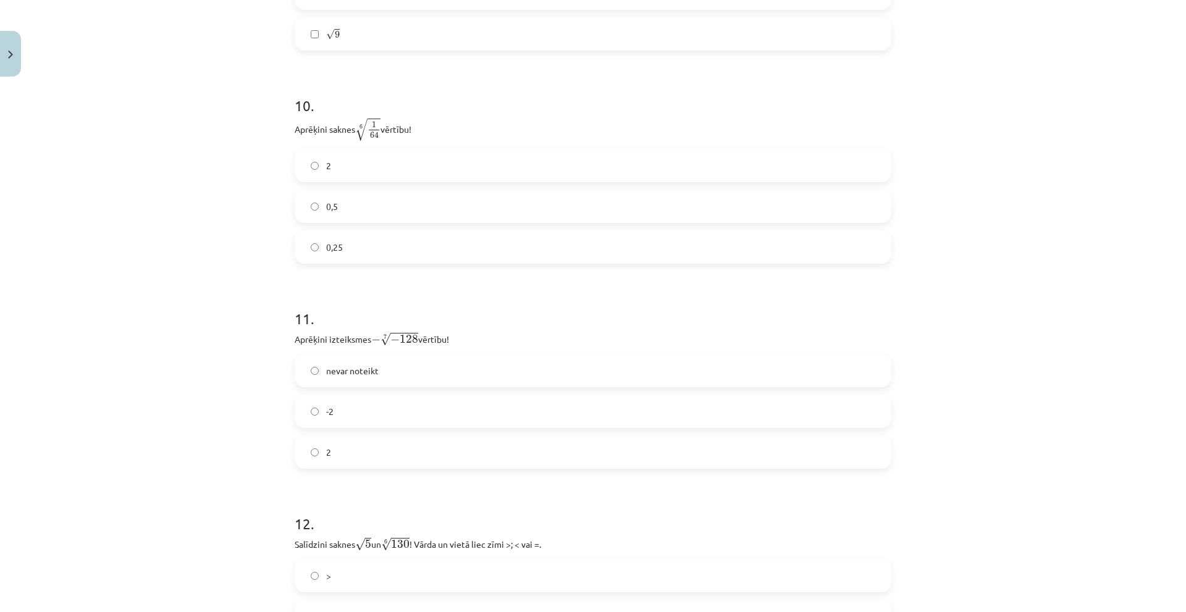
click at [418, 210] on label "0,5" at bounding box center [593, 206] width 594 height 31
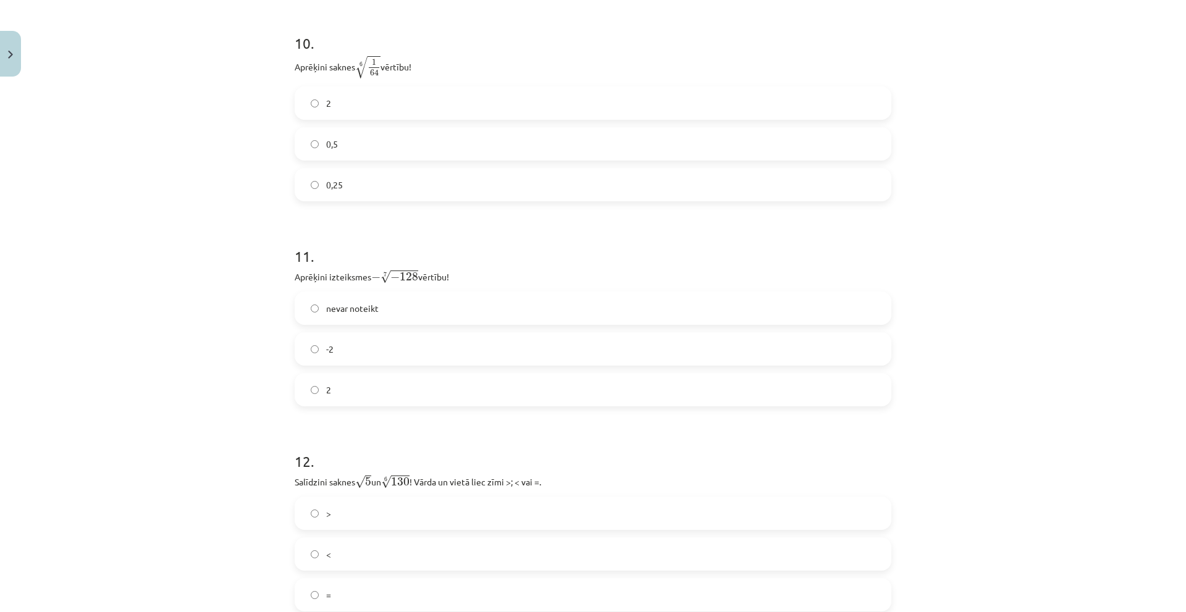
scroll to position [2348, 0]
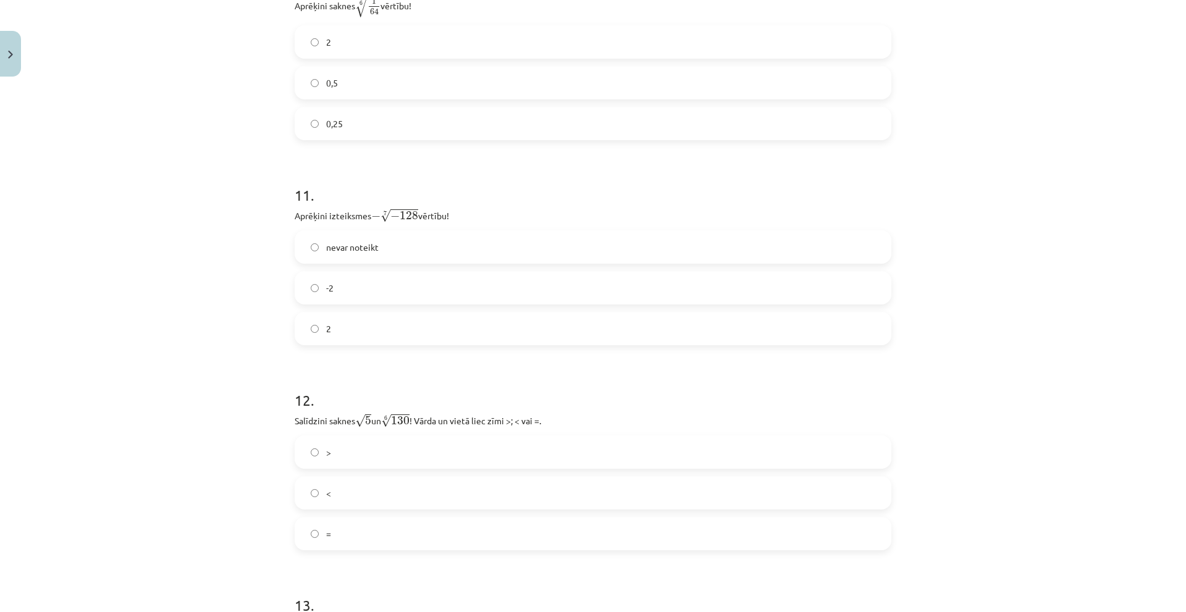
click at [412, 324] on label "2" at bounding box center [593, 328] width 594 height 31
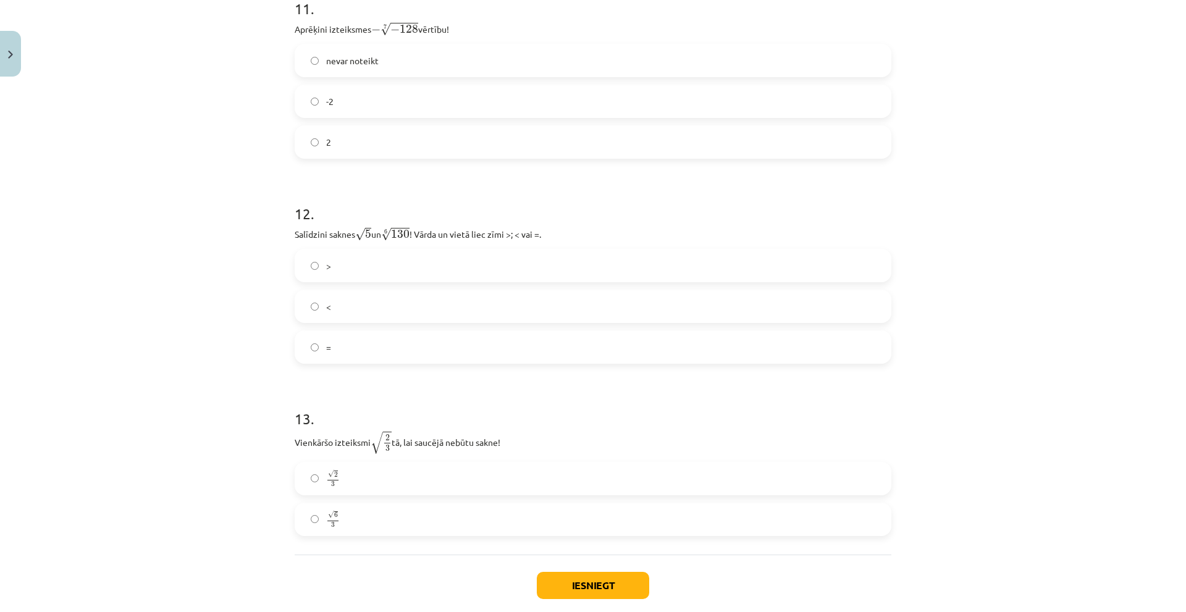
scroll to position [2595, 0]
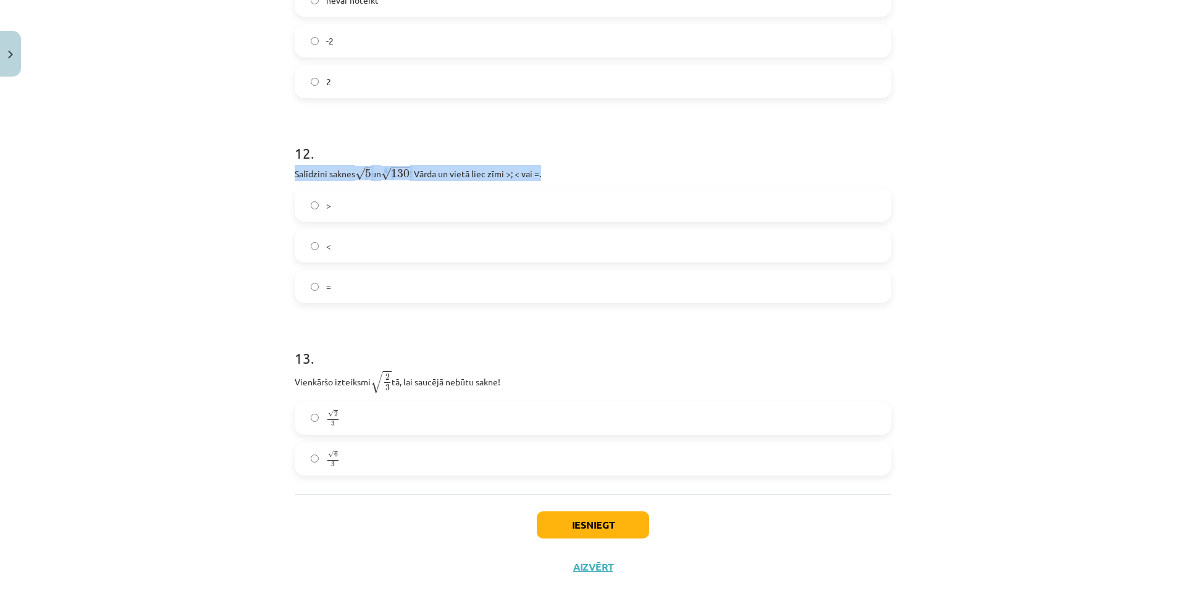
drag, startPoint x: 290, startPoint y: 175, endPoint x: 568, endPoint y: 171, distance: 277.4
click at [568, 171] on p "Salīdzini saknes √ 5 5 un 6 √ 130 130 6 ! Vārda un vietā liec zīmi >; < vai =." at bounding box center [593, 173] width 597 height 16
copy p "Salīdzini saknes √ 5 5 un 6 √ 130 130 6 ! Vārda un vietā liec zīmi >; < vai =."
click at [340, 245] on label "<" at bounding box center [593, 245] width 594 height 31
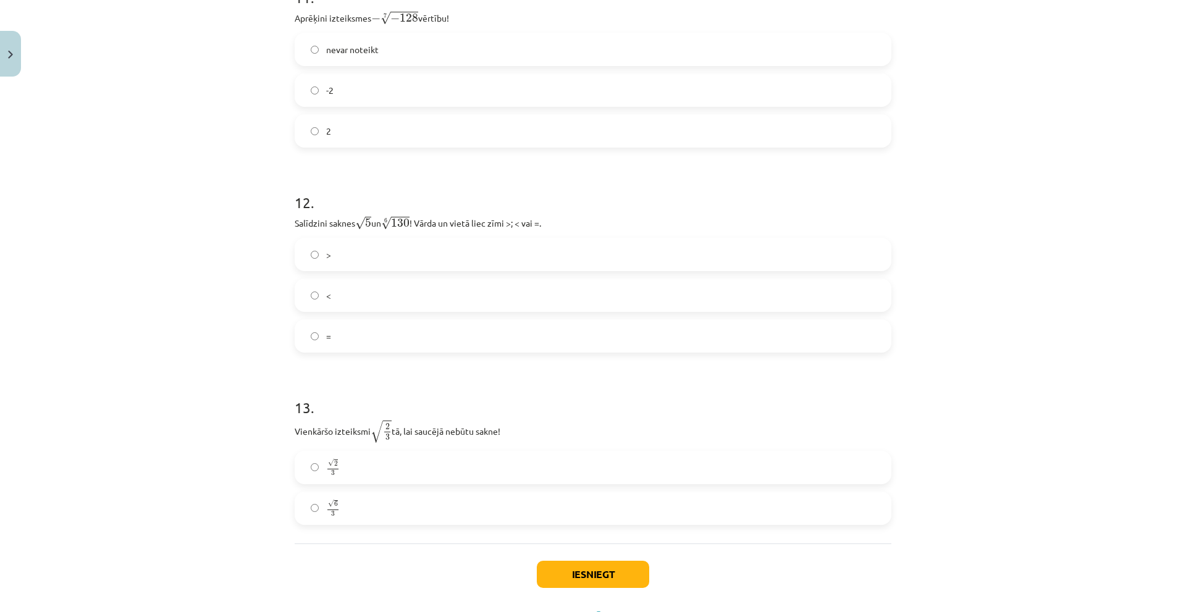
scroll to position [2601, 0]
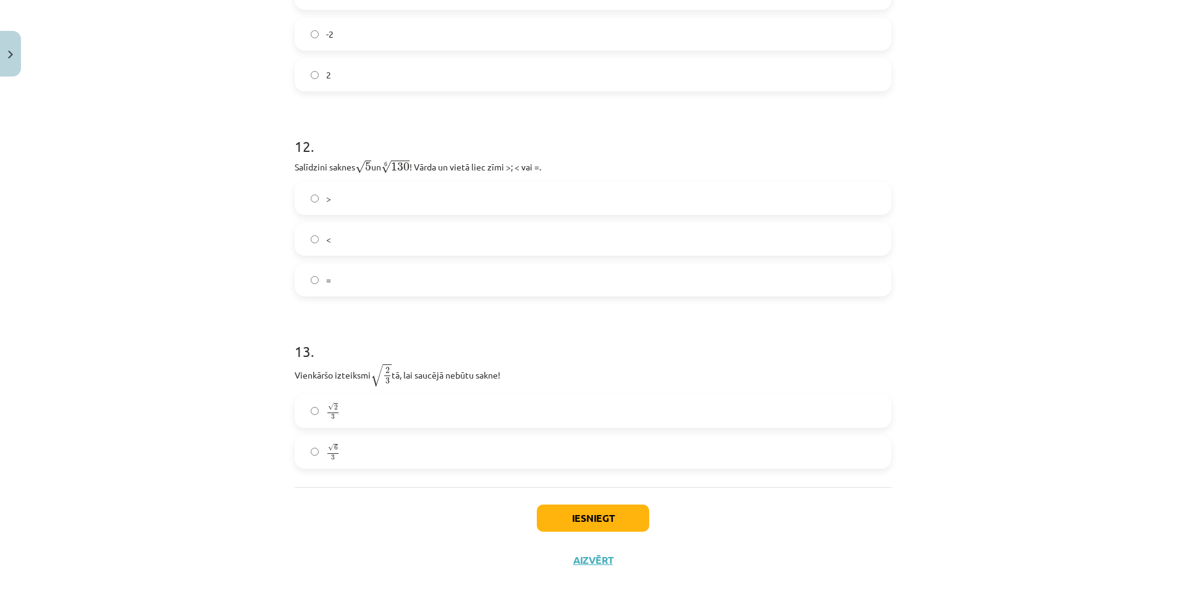
drag, startPoint x: 291, startPoint y: 375, endPoint x: 520, endPoint y: 367, distance: 229.3
copy p "Vienkāršo izteiksmi √ 2 3 2 3 tā, lai saucējā nebūtu sakne!"
click at [597, 358] on h1 "13 ." at bounding box center [593, 340] width 597 height 38
drag, startPoint x: 384, startPoint y: 416, endPoint x: 387, endPoint y: 410, distance: 7.5
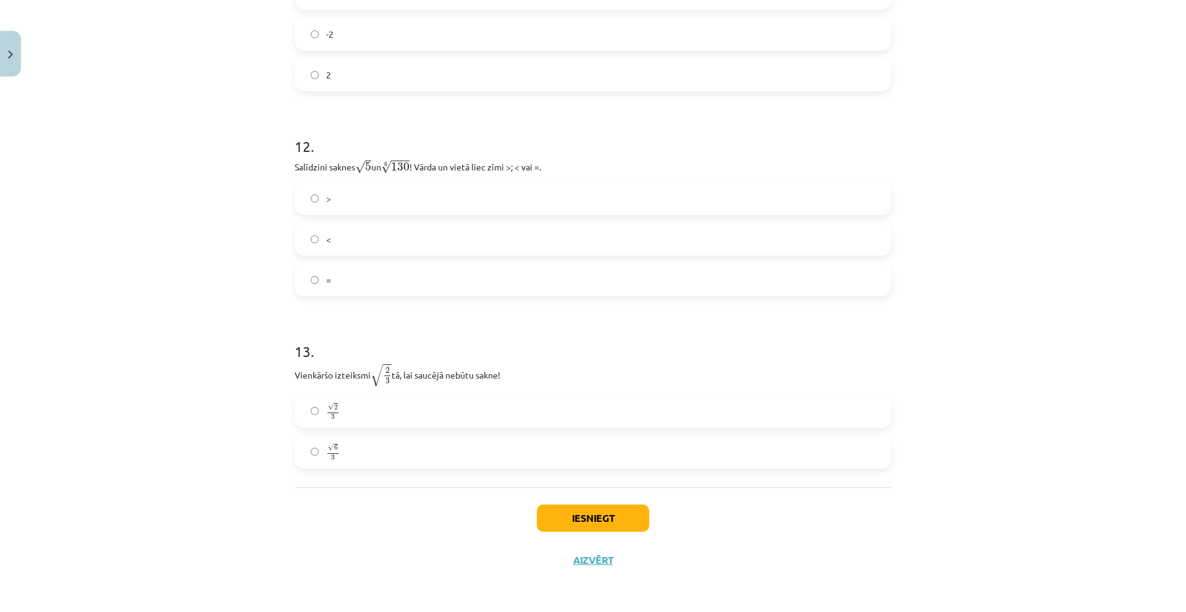
click at [385, 413] on label "√ 2 3 2 3" at bounding box center [593, 411] width 594 height 31
click at [586, 515] on button "Iesniegt" at bounding box center [593, 518] width 112 height 27
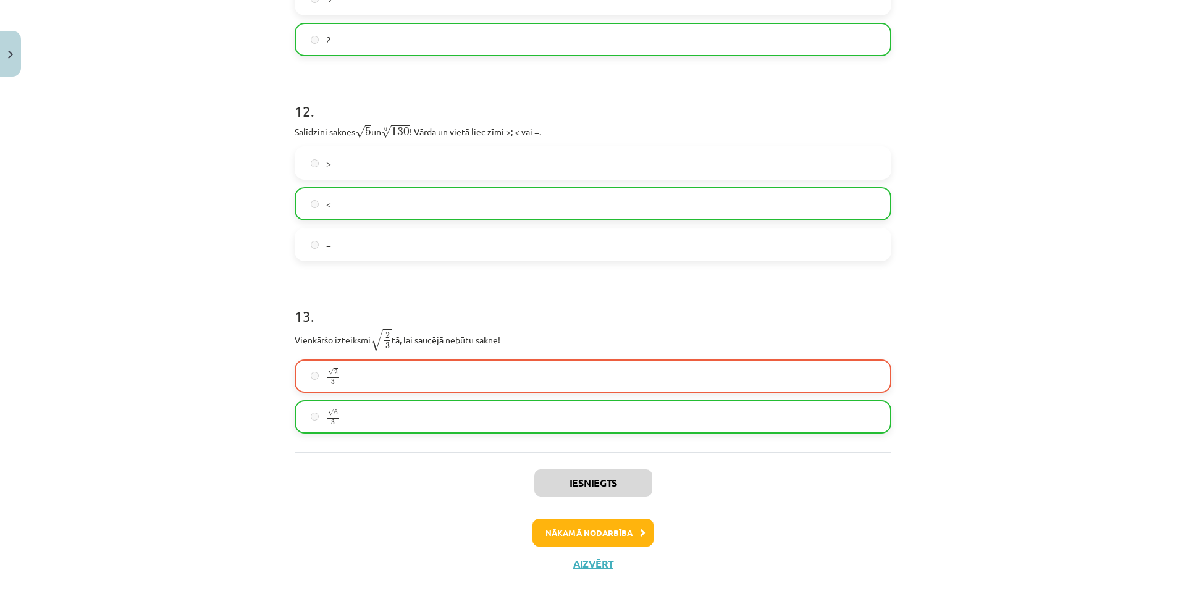
scroll to position [2641, 0]
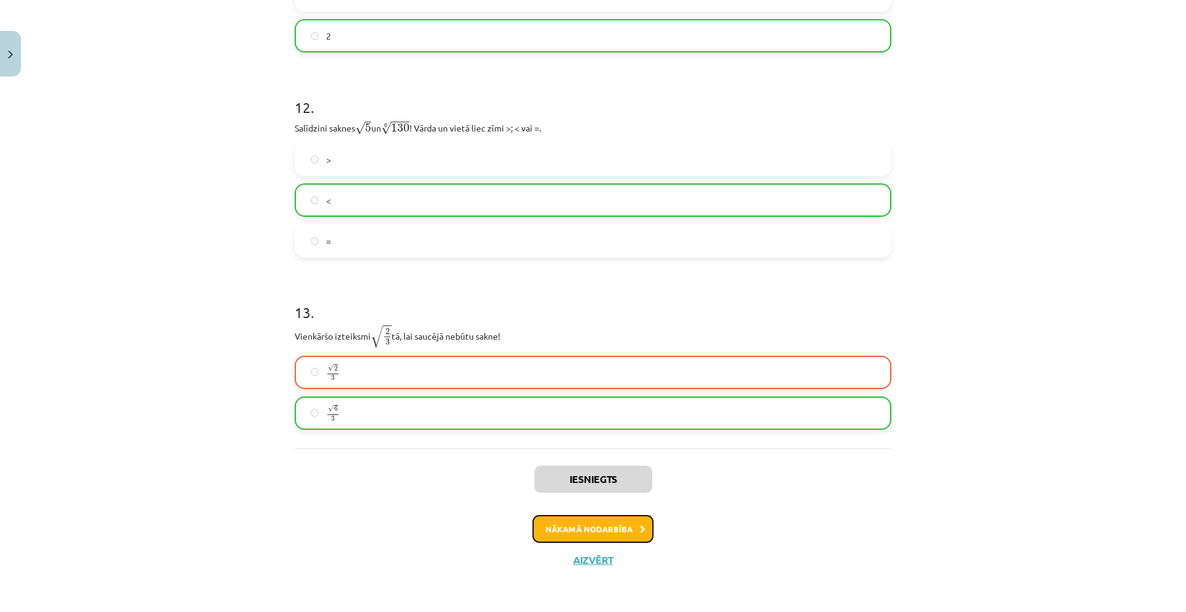
click at [575, 520] on button "Nākamā nodarbība" at bounding box center [593, 529] width 121 height 28
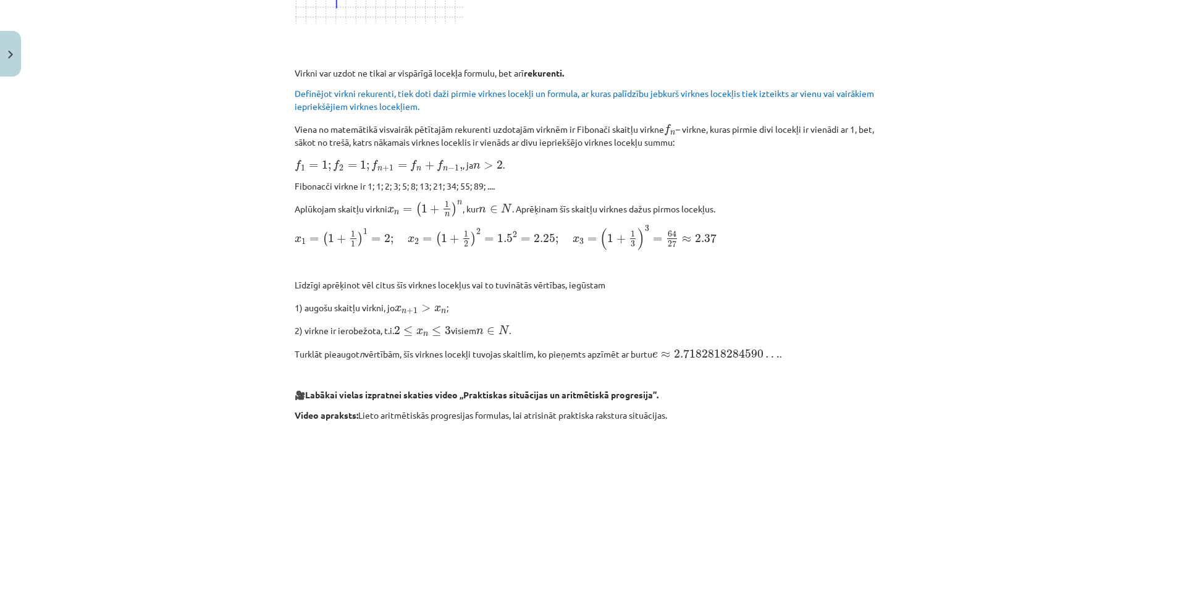
scroll to position [1119, 0]
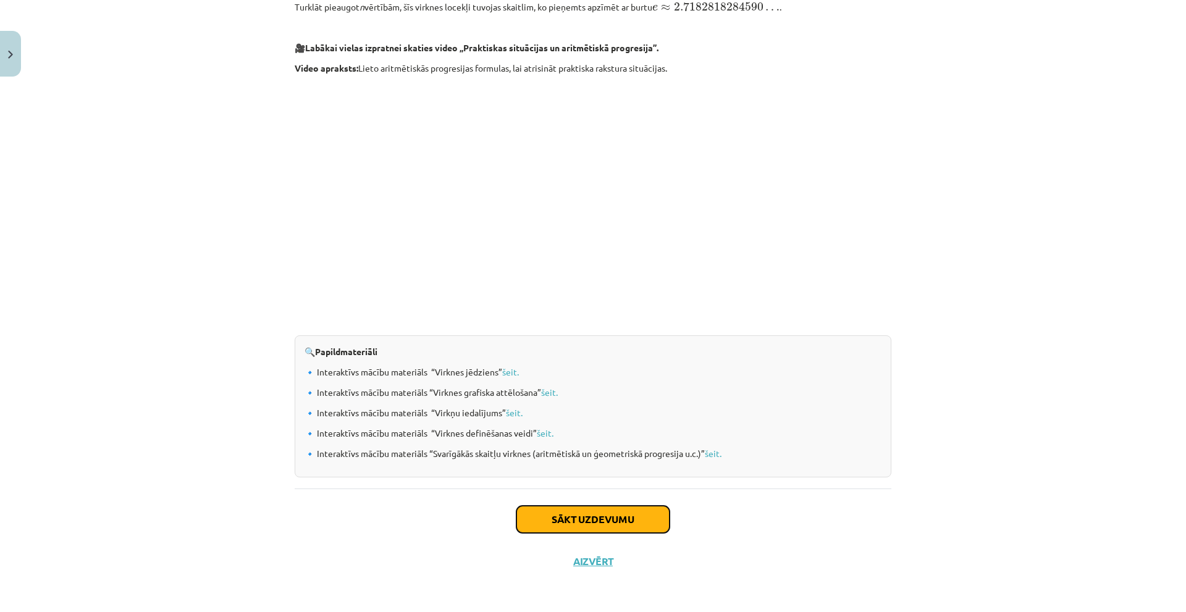
click at [615, 515] on button "Sākt uzdevumu" at bounding box center [592, 519] width 153 height 27
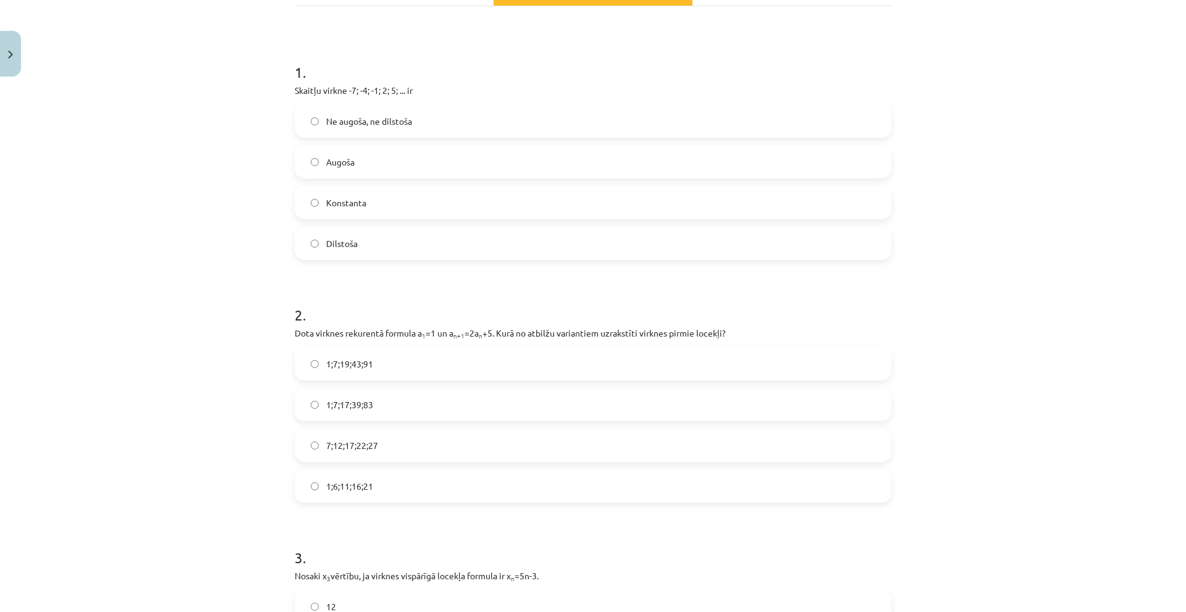
scroll to position [154, 0]
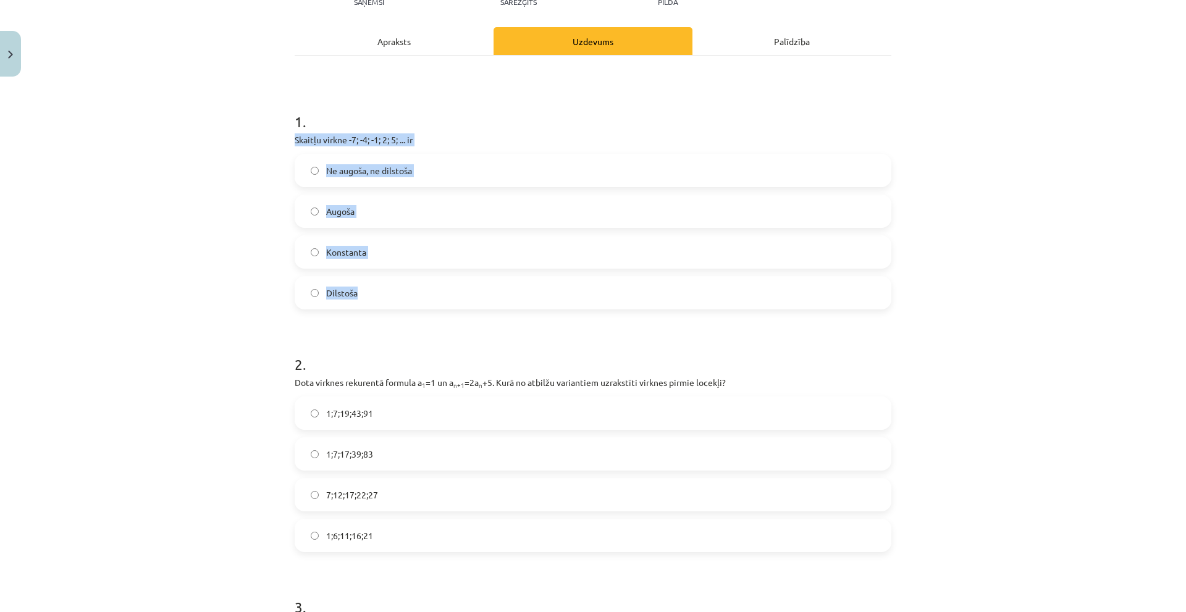
drag, startPoint x: 292, startPoint y: 140, endPoint x: 455, endPoint y: 287, distance: 220.5
click at [455, 287] on div "1 . Skaitļu virkne -7; -4; -1; 2; 5; ... ir Ne augoša, ne dilstoša Augoša Konst…" at bounding box center [593, 200] width 597 height 218
copy div "Skaitļu virkne -7; -4; -1; 2; 5; ... ir Ne augoša, ne dilstoša Augoša Konstanta…"
click at [325, 198] on label "Augoša" at bounding box center [593, 211] width 594 height 31
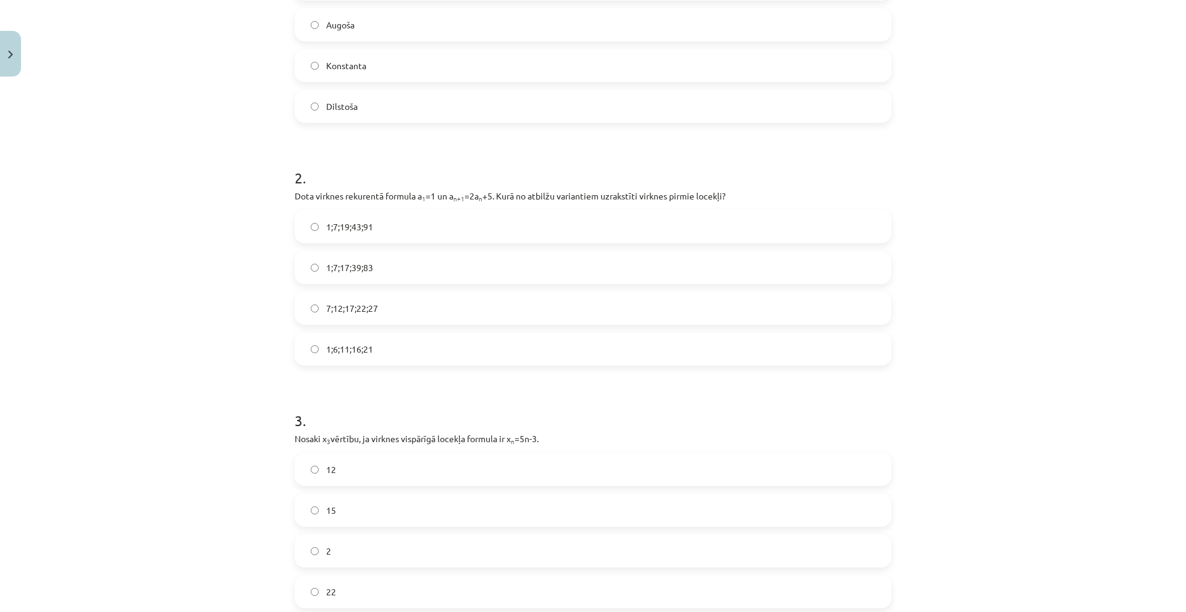
scroll to position [340, 0]
drag, startPoint x: 340, startPoint y: 196, endPoint x: 773, endPoint y: 200, distance: 433.7
click at [773, 200] on p "Dota virknes rekurentā formula a 1 =1 un a n+1 =2a n +5. Kurā no atbilžu varian…" at bounding box center [593, 197] width 597 height 13
copy p "Dota virknes rekurentā formula a 1 =1 un a n+1 =2a n +5. Kurā no atbilžu varian…"
click at [945, 206] on div "Mācību tēma: Matemātikas i - 12. klases 1. ieskaites mācību materiāls (ab) #5 📝…" at bounding box center [593, 306] width 1186 height 612
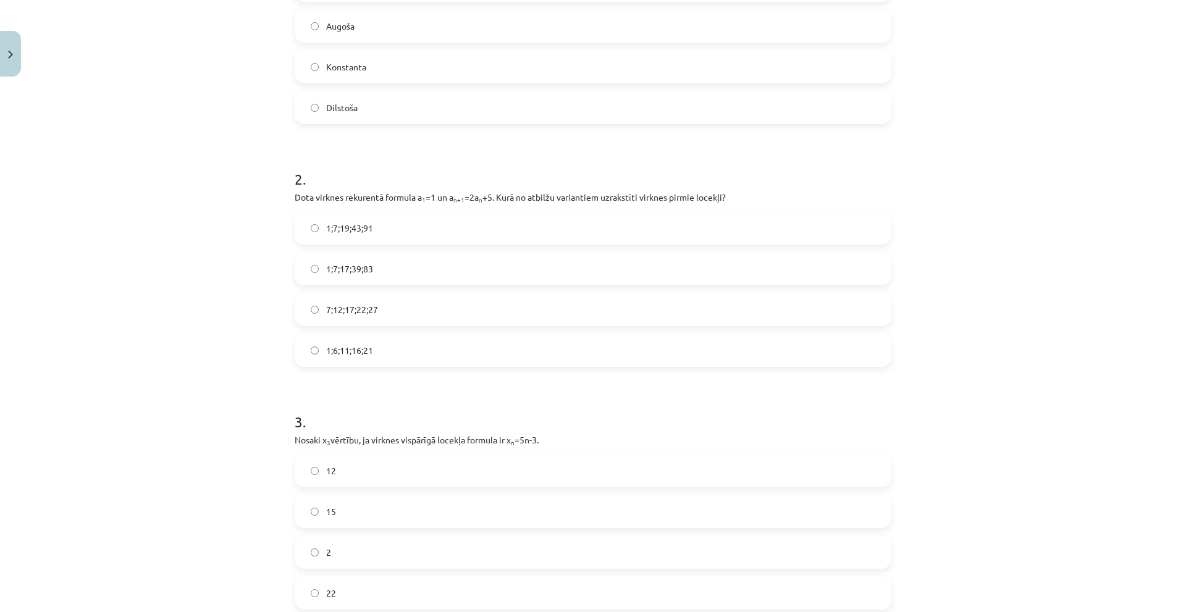
click at [415, 225] on label "1;7;19;43;91" at bounding box center [593, 228] width 594 height 31
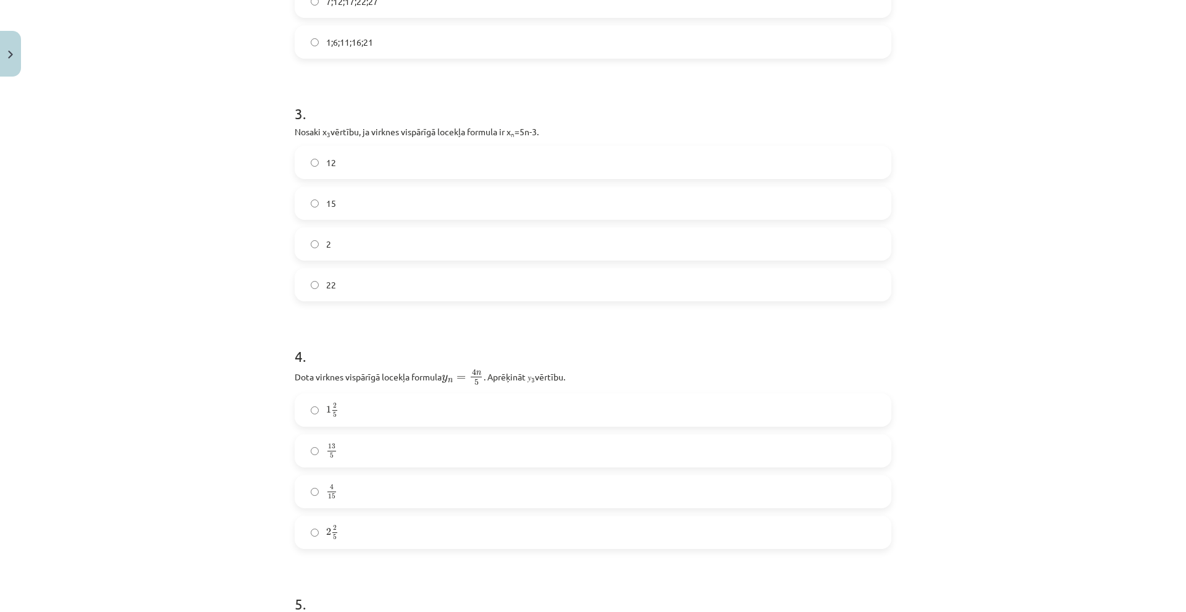
scroll to position [649, 0]
drag, startPoint x: 291, startPoint y: 132, endPoint x: 636, endPoint y: 122, distance: 344.8
click at [636, 122] on div "3 . Nosaki x 3 vērtību, ja virknes vispārīgā locekļa formula ir x n =5n-3. 12 1…" at bounding box center [593, 192] width 597 height 218
copy p "Nosaki x 3 vērtību, ja virknes vispārīgā locekļa formula ir x n =5n-3."
click at [599, 91] on h1 "3 ." at bounding box center [593, 102] width 597 height 38
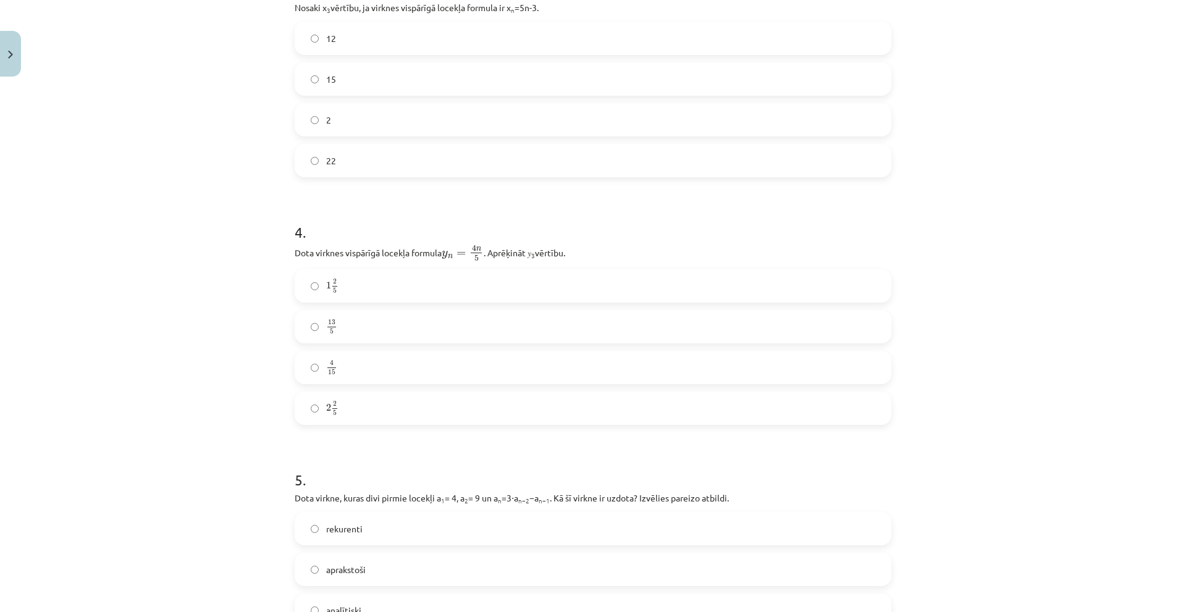
scroll to position [710, 0]
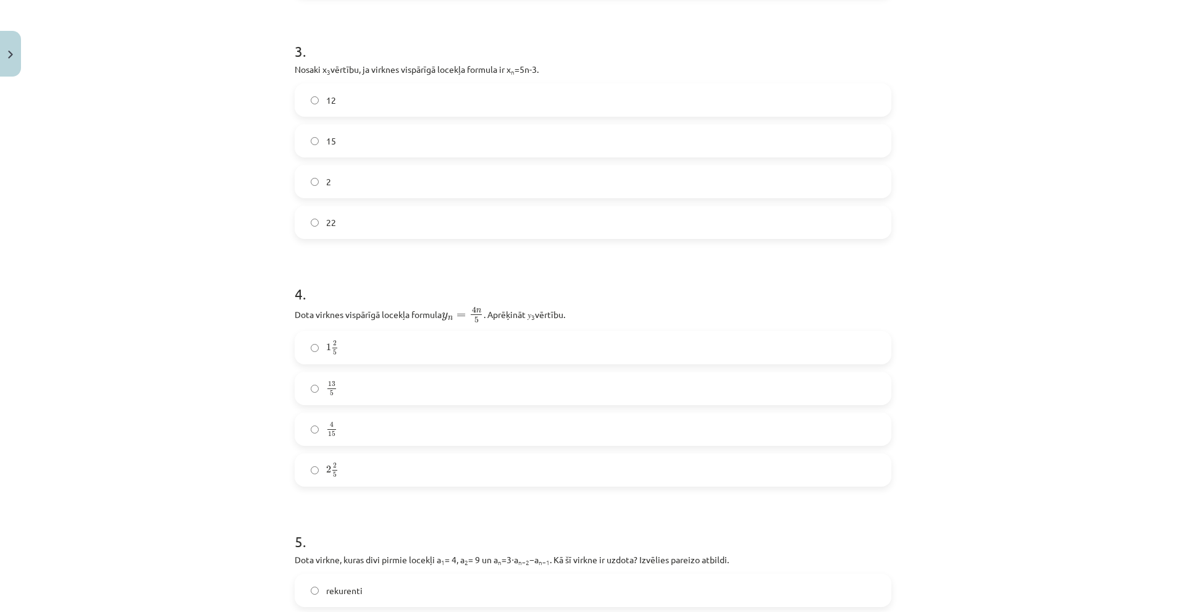
click at [431, 102] on label "12" at bounding box center [593, 100] width 594 height 31
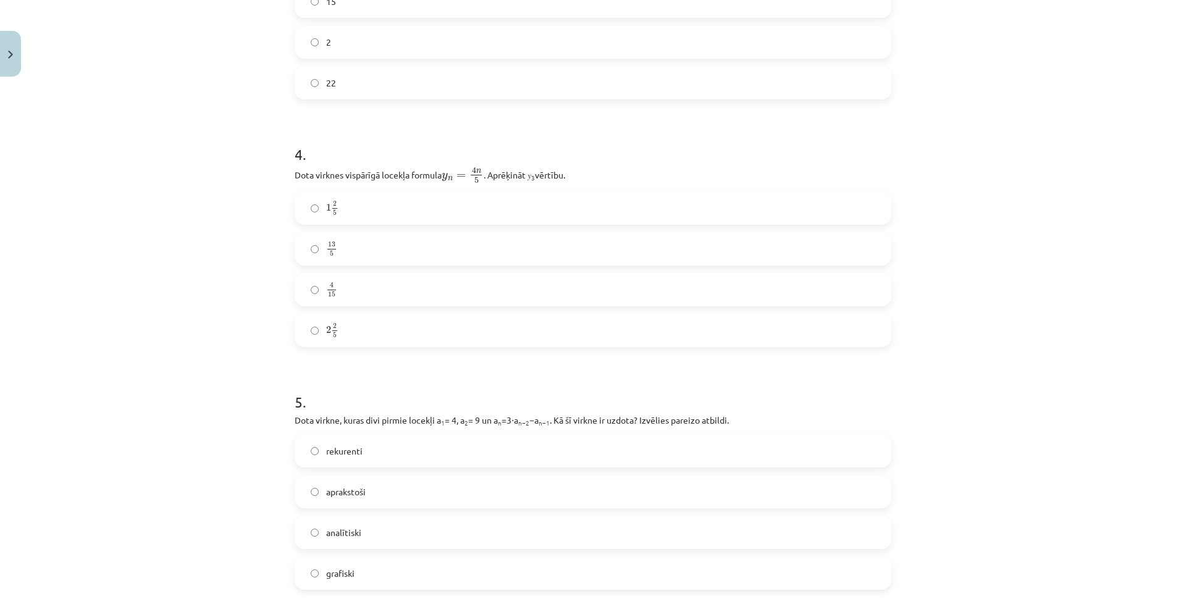
scroll to position [896, 0]
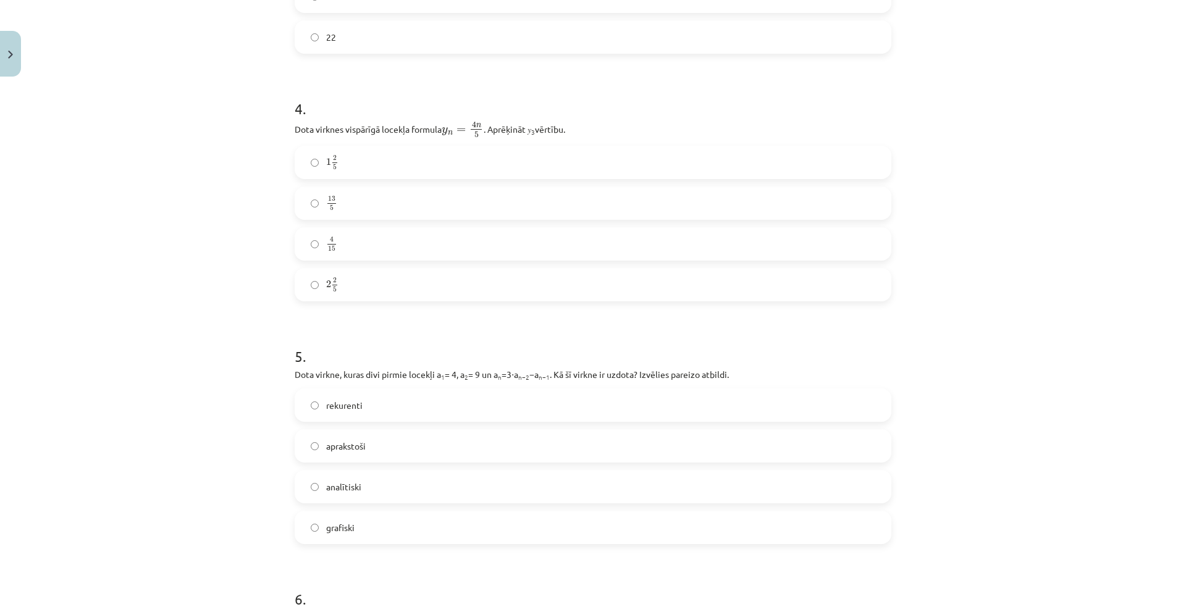
drag, startPoint x: 292, startPoint y: 130, endPoint x: 589, endPoint y: 121, distance: 296.7
click at [589, 121] on p "Dota virknes vispārīgā locekļa formula y n = 4 n 5 y n = 4 n 5 . Aprēķināt 𝑦 3 …" at bounding box center [593, 129] width 597 height 18
copy p "Dota virknes vispārīgā locekļa formula y n = 4 n 5 y n = 4 n 5 . Aprēķināt 𝑦 3 …"
click at [719, 107] on h1 "4 ." at bounding box center [593, 97] width 597 height 38
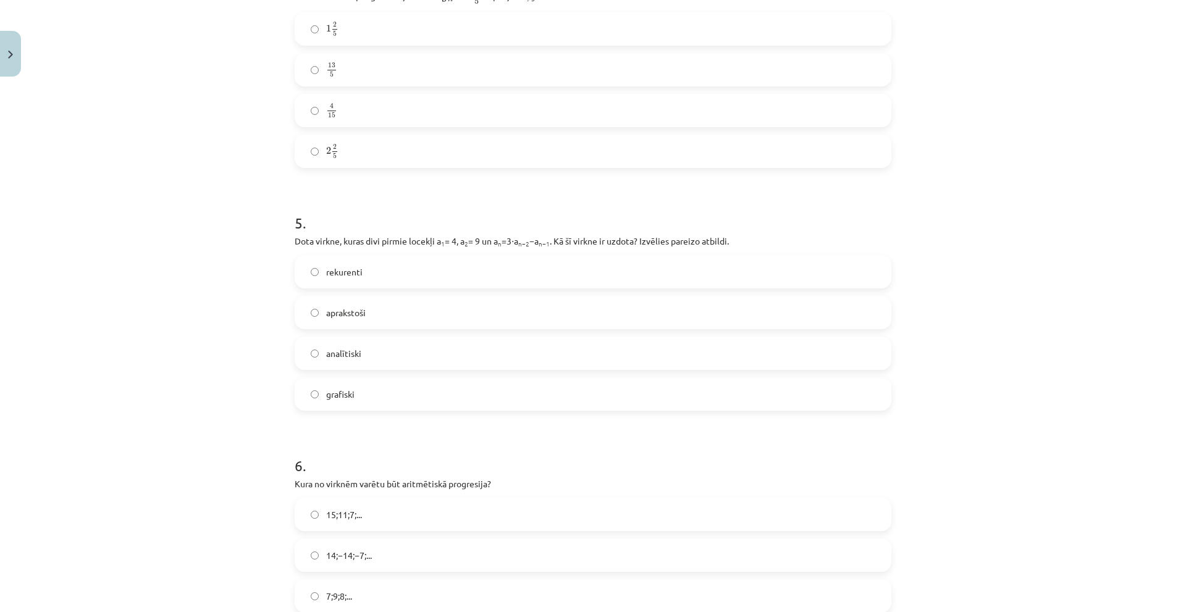
scroll to position [1205, 0]
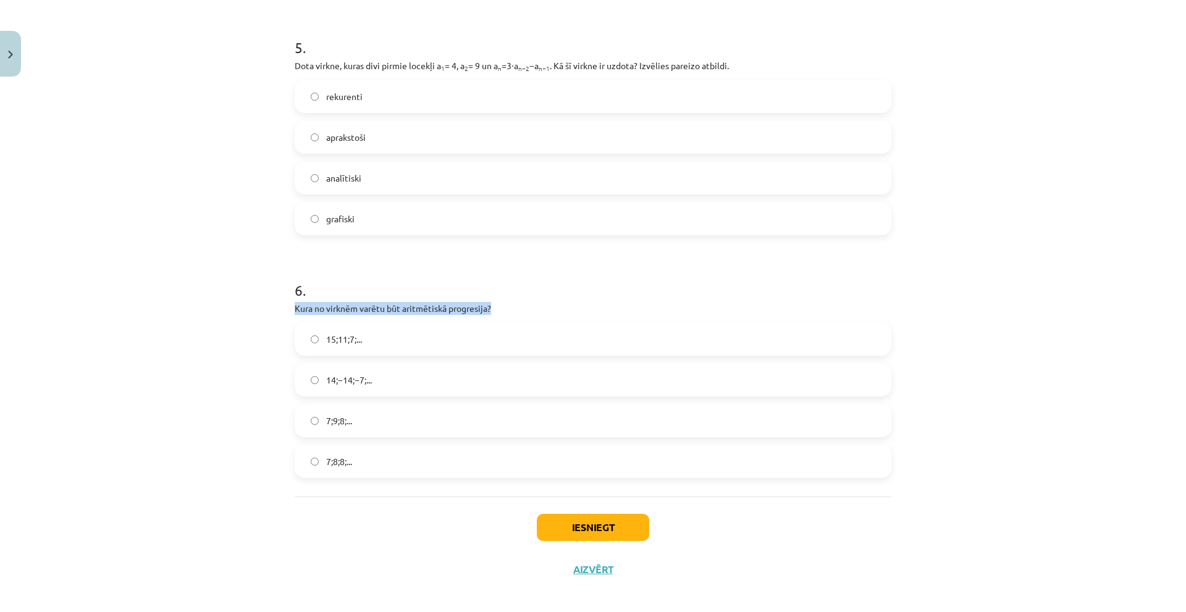
drag, startPoint x: 288, startPoint y: 308, endPoint x: 546, endPoint y: 310, distance: 258.2
copy p "Kura no virknēm varētu būt aritmētiskā progresija?"
click at [403, 272] on h1 "6 ." at bounding box center [593, 279] width 597 height 38
drag, startPoint x: 279, startPoint y: 334, endPoint x: 468, endPoint y: 454, distance: 224.2
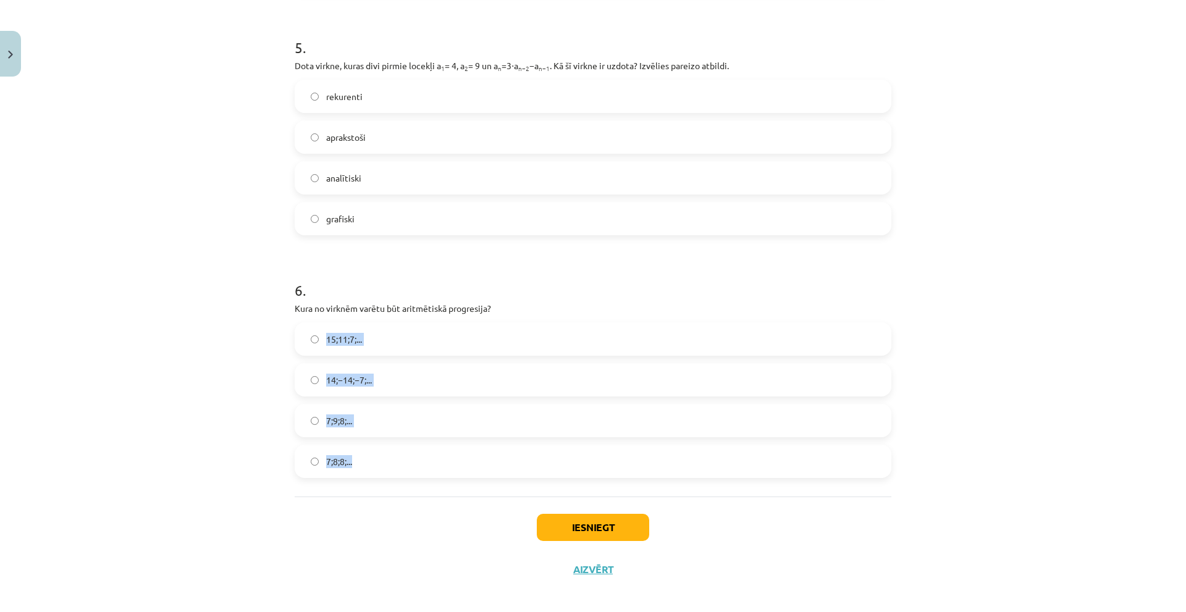
click at [471, 461] on div "Mācību tēma: Matemātikas i - 12. klases 1. ieskaites mācību materiāls (ab) #5 📝…" at bounding box center [593, 306] width 1186 height 612
copy div "15;11;7;... 14;−14;−7;... 7;9;8;... 7;8;8;..."
click at [398, 339] on label "15;11;7;..." at bounding box center [593, 339] width 594 height 31
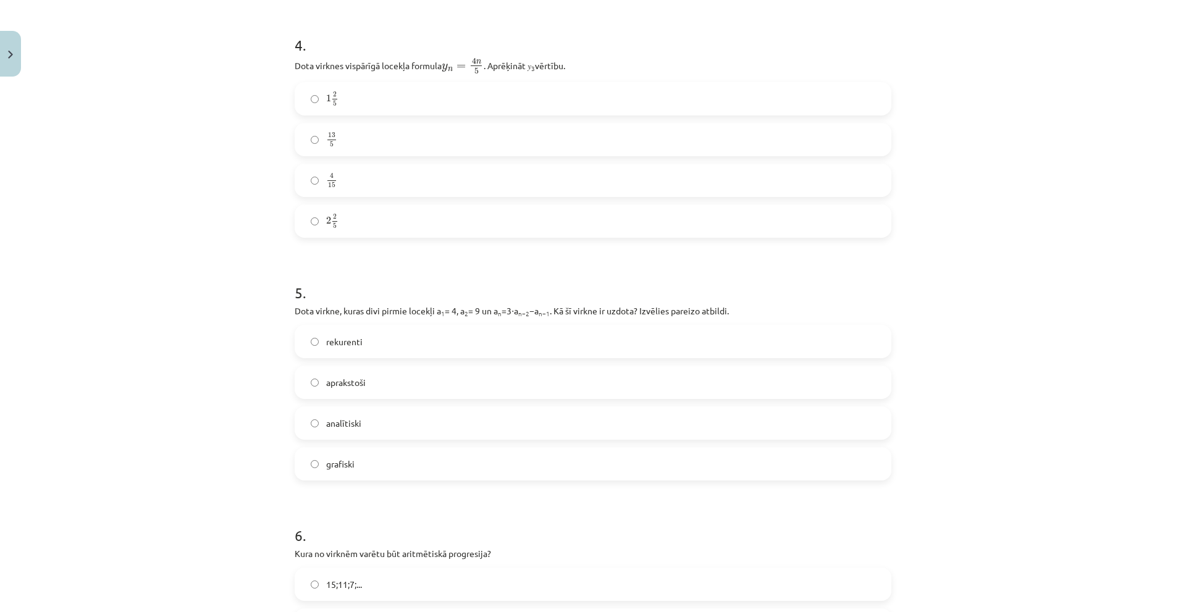
scroll to position [958, 0]
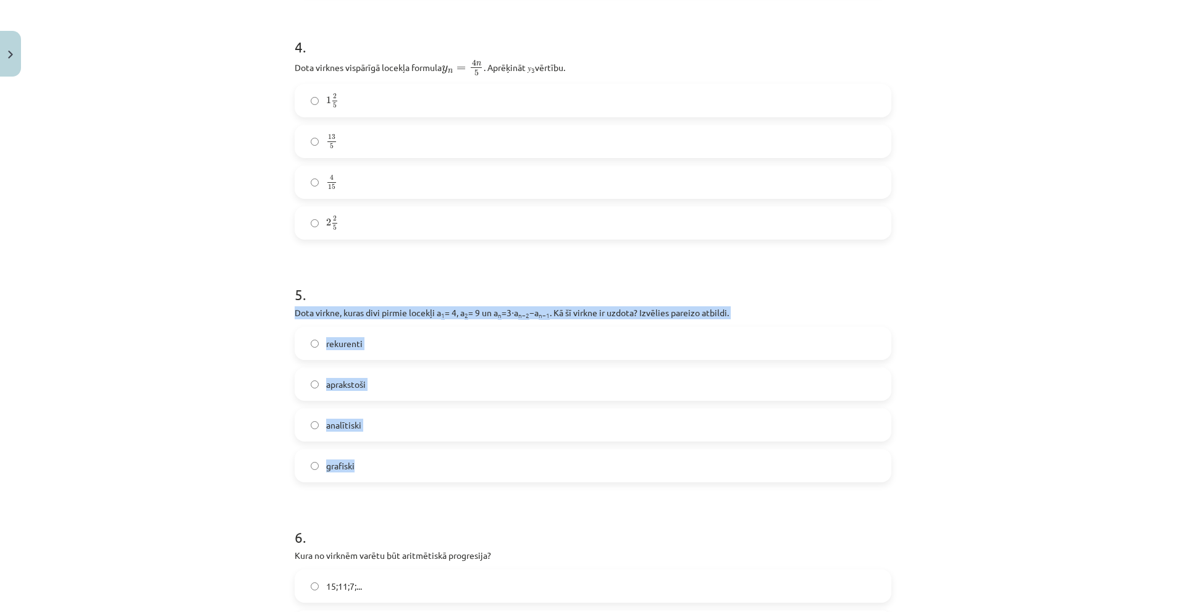
drag, startPoint x: 287, startPoint y: 313, endPoint x: 499, endPoint y: 457, distance: 256.2
copy div "Dota virkne, kuras divi pirmie locekļi a 1 = 4, a 2 = 9 un a n =3⋅a n−2 −a n−1 …"
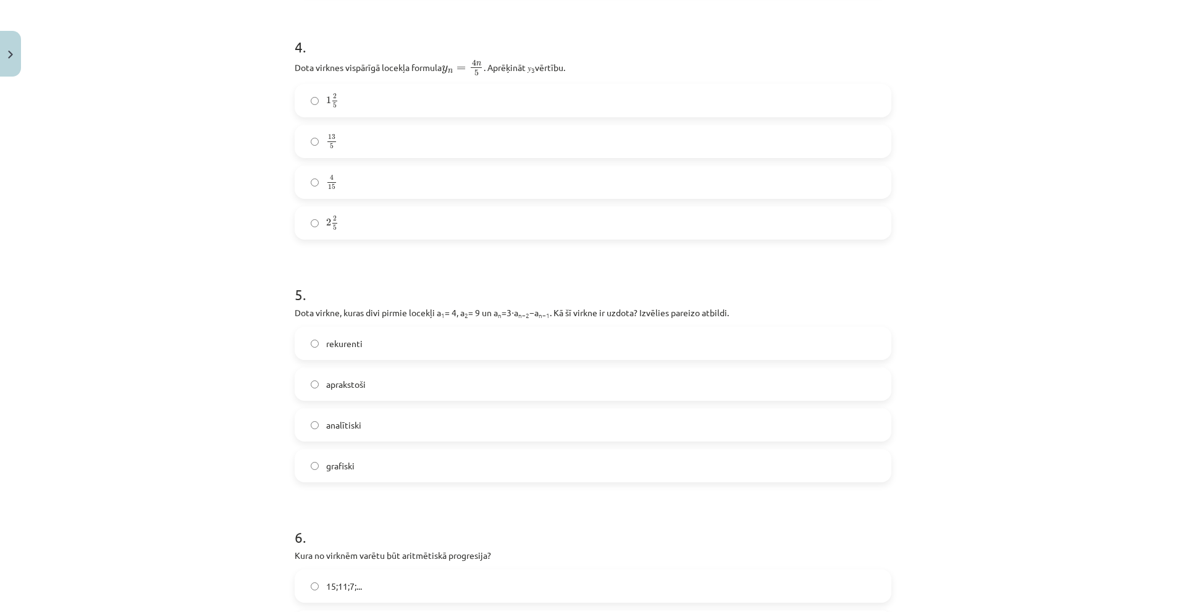
click at [789, 272] on h1 "5 ." at bounding box center [593, 283] width 597 height 38
click at [395, 345] on label "rekurenti" at bounding box center [593, 343] width 594 height 31
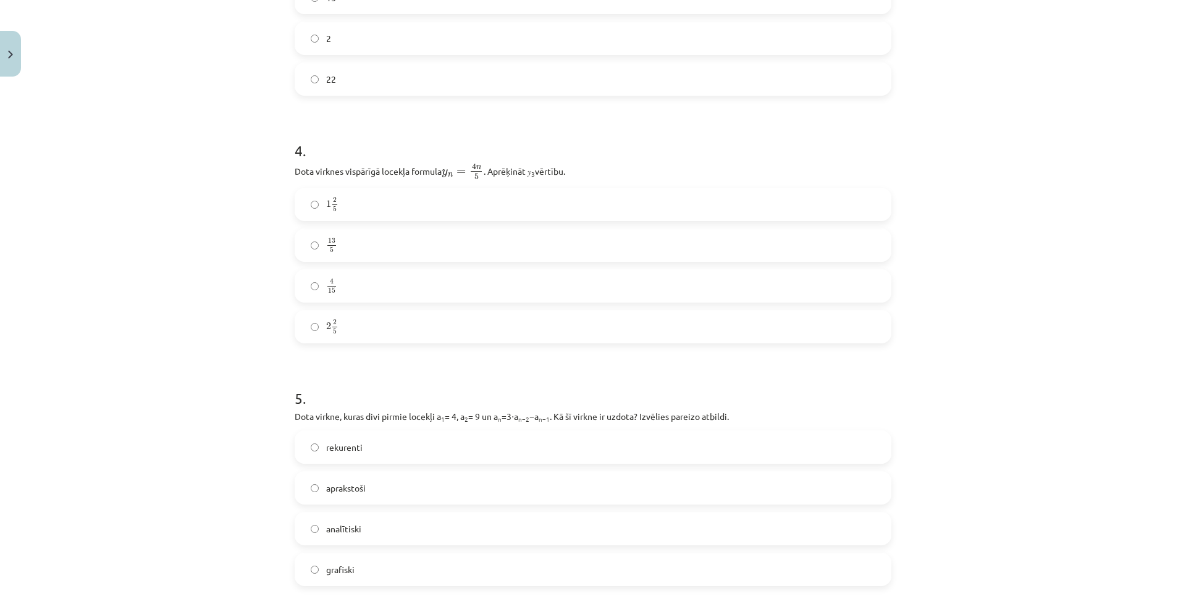
scroll to position [843, 0]
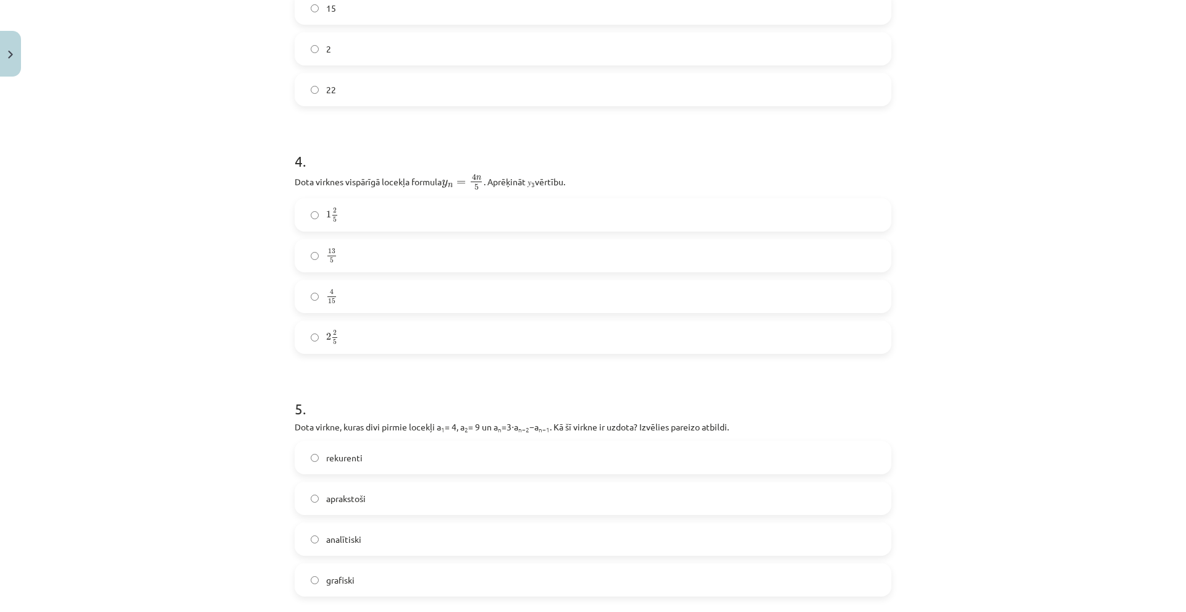
click at [475, 338] on label "2 2 5 2 2 5" at bounding box center [593, 337] width 594 height 31
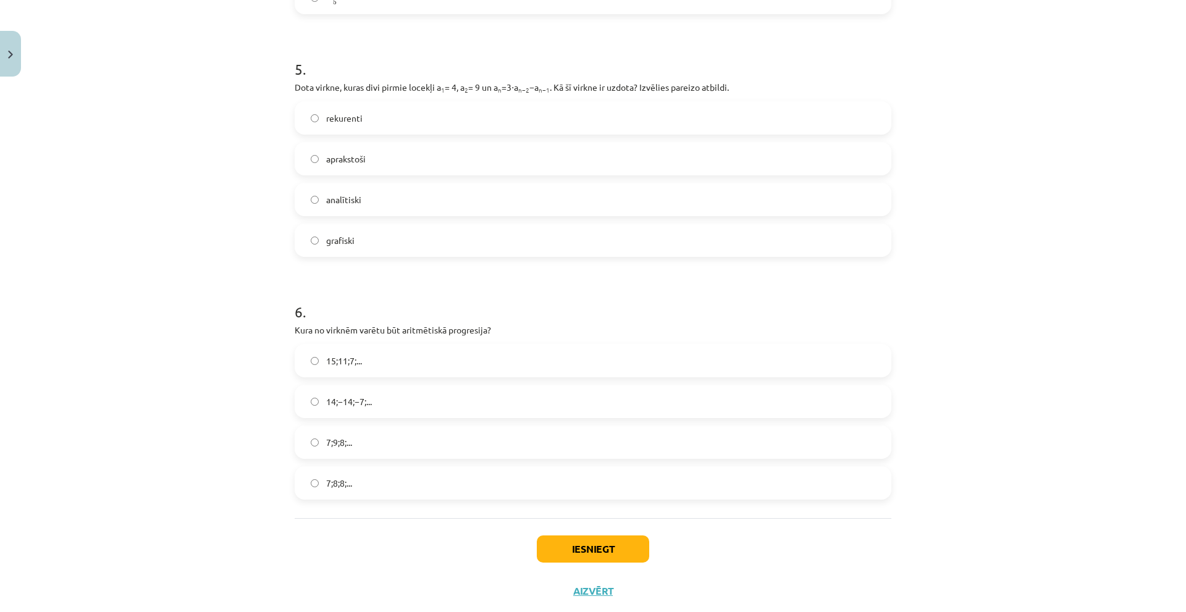
scroll to position [1214, 0]
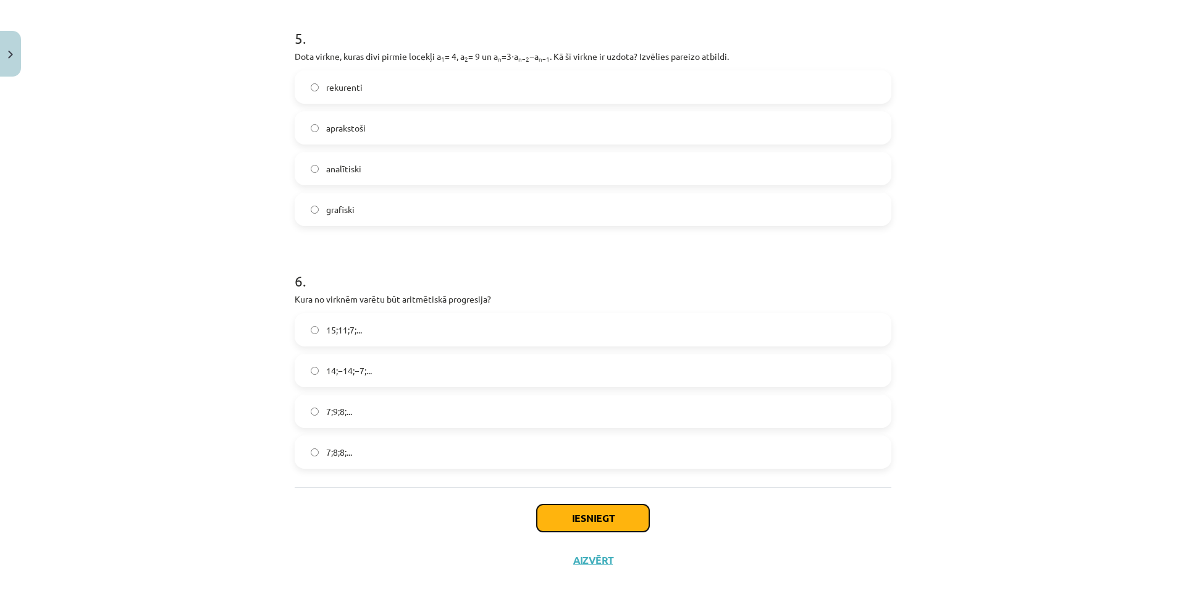
click at [600, 524] on button "Iesniegt" at bounding box center [593, 518] width 112 height 27
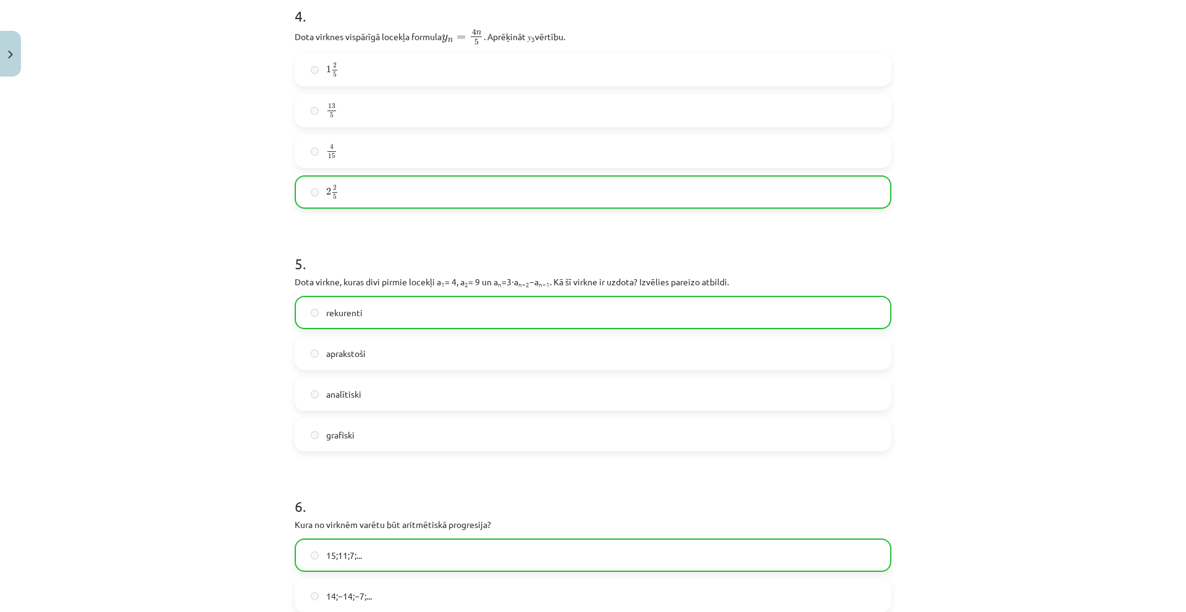
scroll to position [1253, 0]
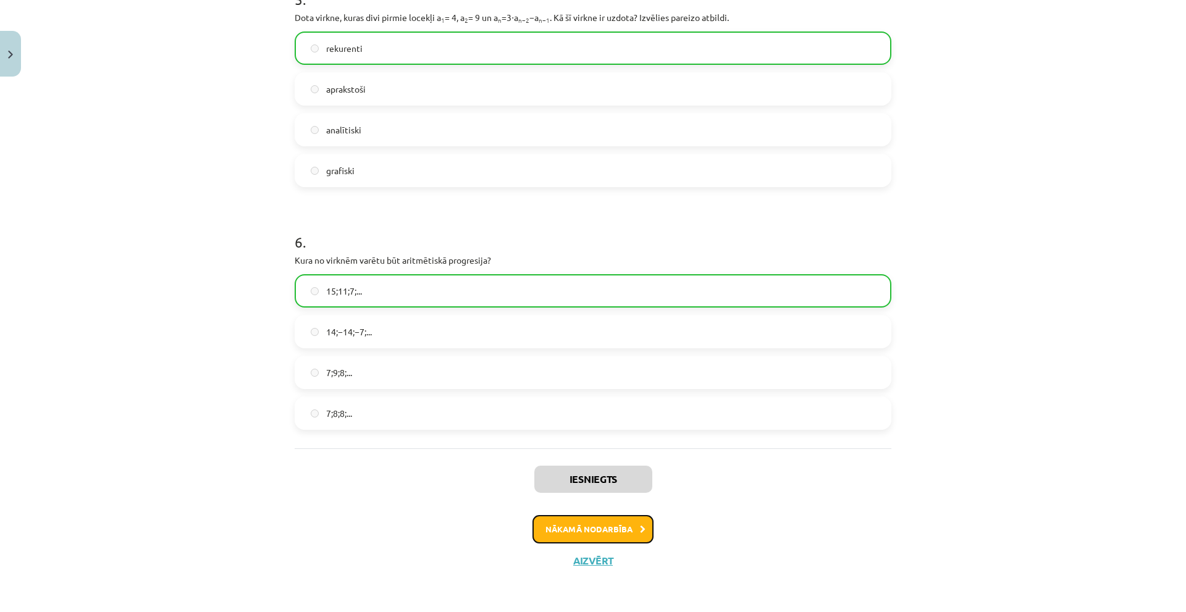
click at [602, 527] on button "Nākamā nodarbība" at bounding box center [593, 529] width 121 height 28
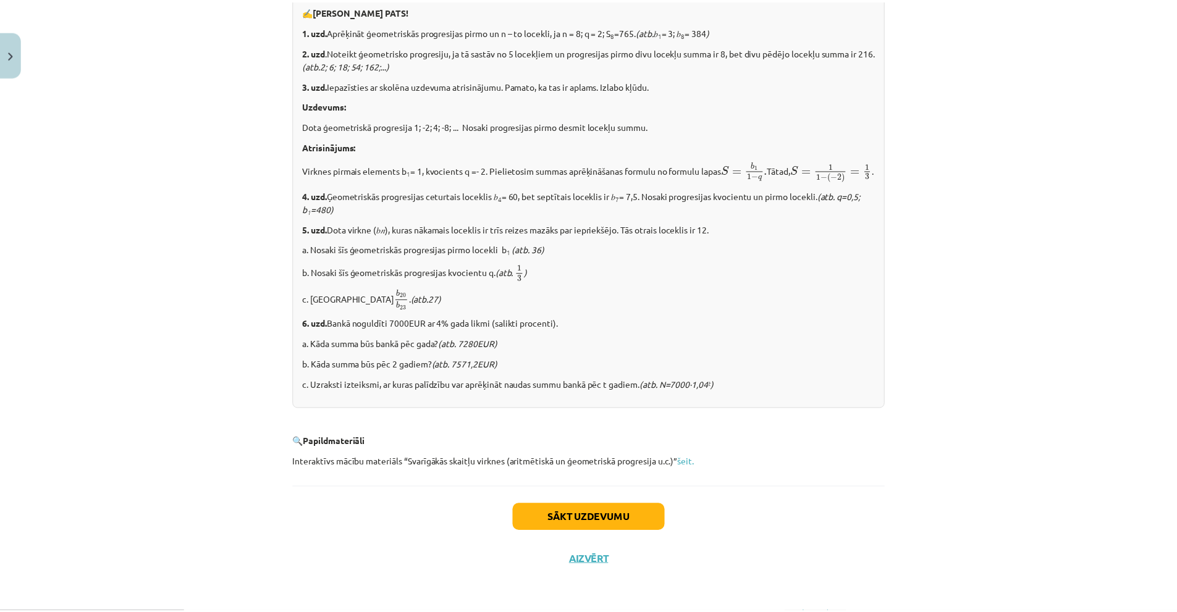
scroll to position [1390, 0]
click at [597, 562] on button "Aizvērt" at bounding box center [593, 560] width 47 height 12
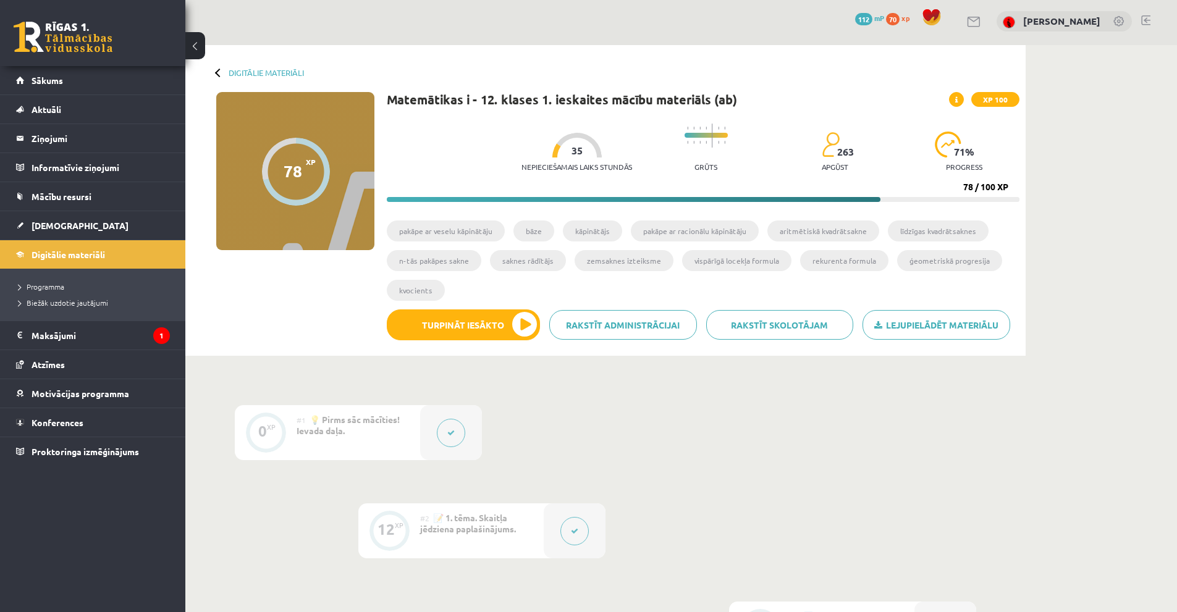
scroll to position [0, 0]
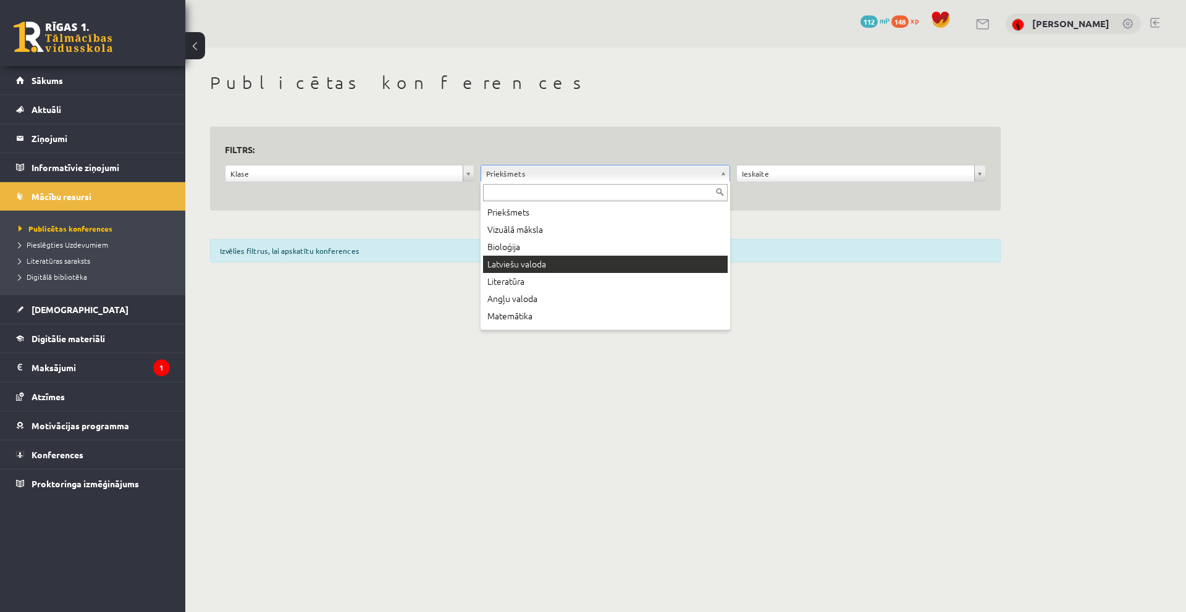
scroll to position [62, 0]
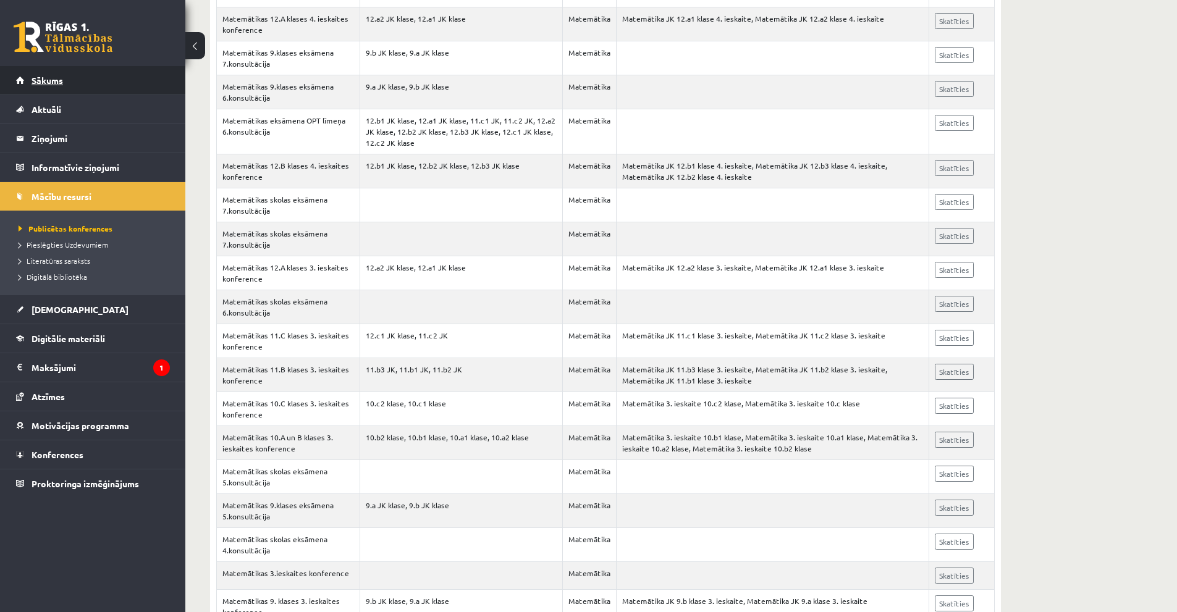
scroll to position [618, 0]
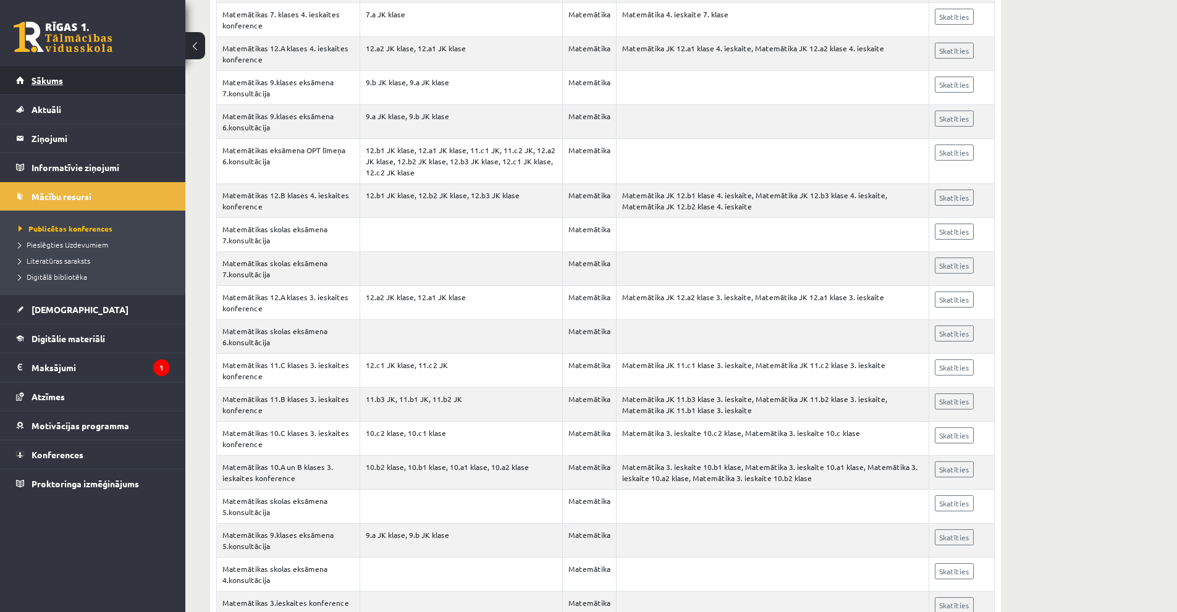
click at [64, 83] on link "Sākums" at bounding box center [93, 80] width 154 height 28
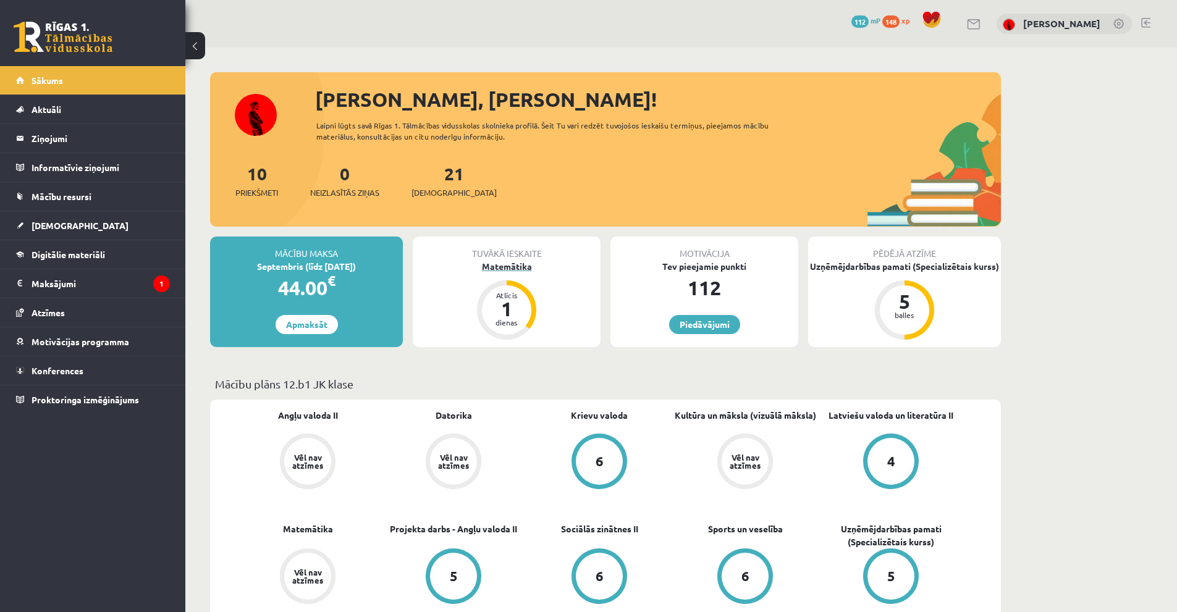
click at [512, 265] on div "Matemātika" at bounding box center [507, 266] width 188 height 13
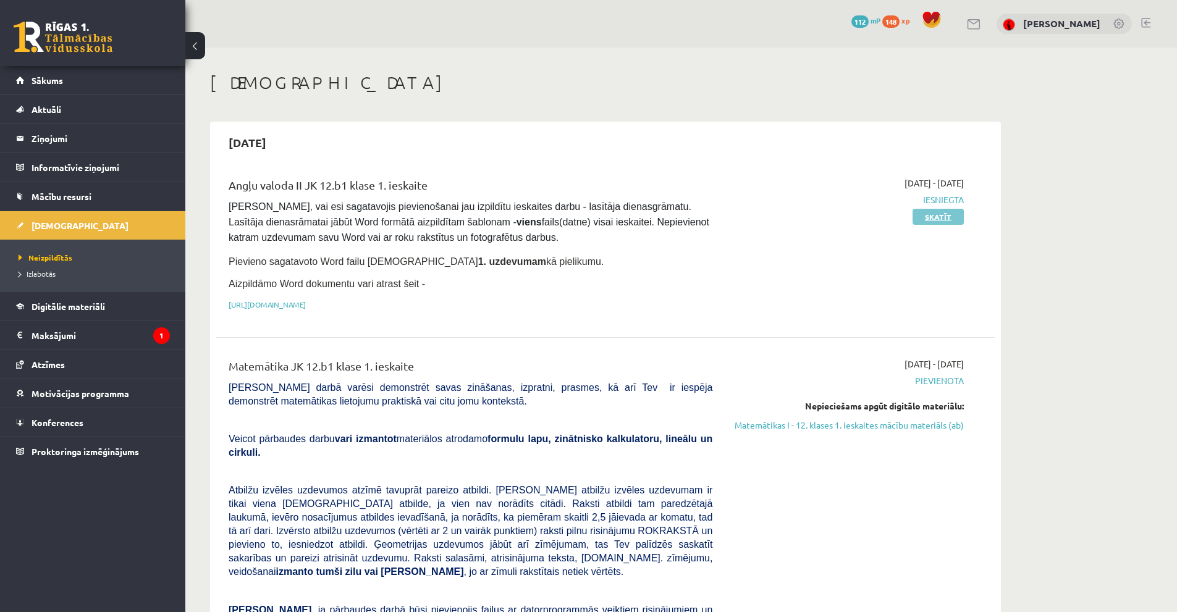
click at [949, 218] on link "Skatīt" at bounding box center [937, 217] width 51 height 16
drag, startPoint x: 933, startPoint y: 424, endPoint x: 636, endPoint y: 58, distance: 471.7
click at [933, 425] on link "Matemātikas I - 12. klases 1. ieskaites mācību materiāls (ab)" at bounding box center [847, 425] width 233 height 13
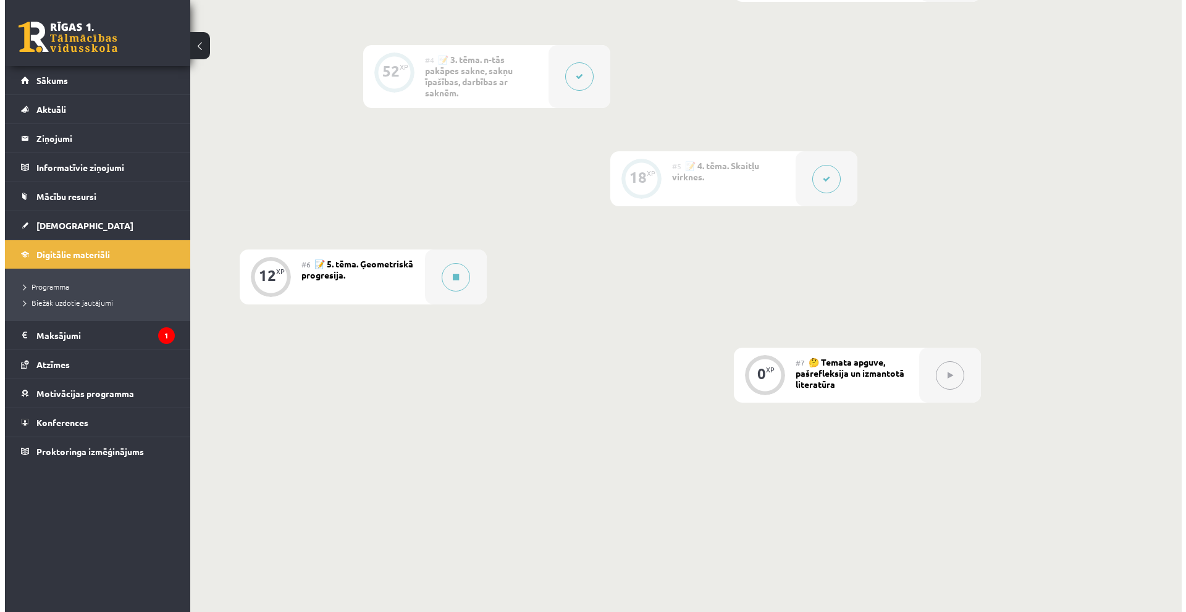
scroll to position [672, 0]
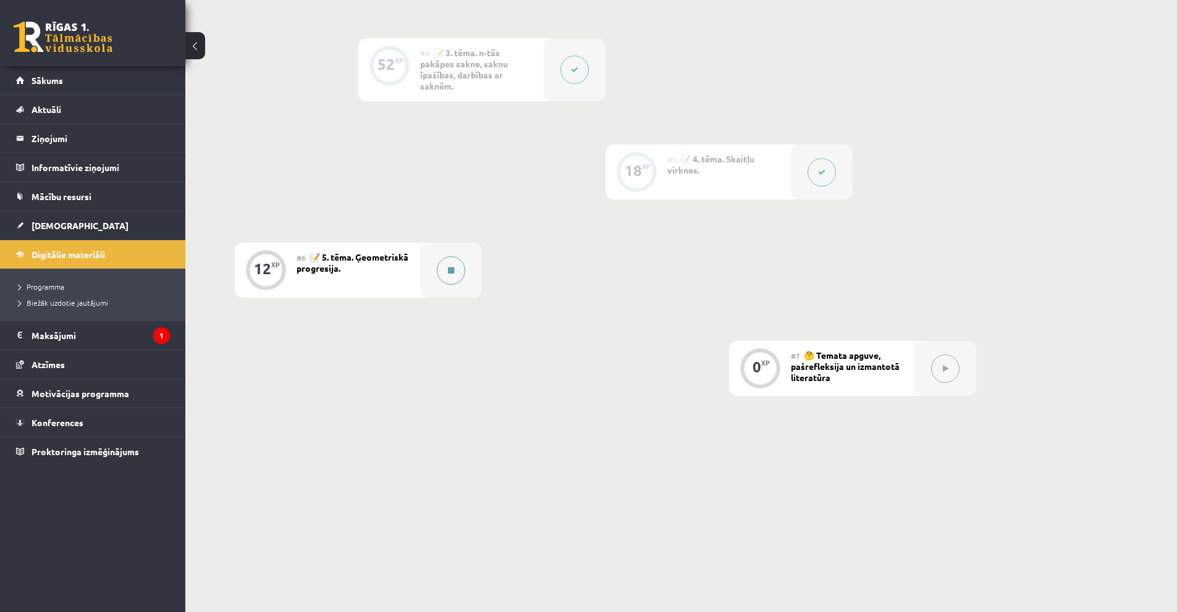
click at [448, 264] on button at bounding box center [451, 270] width 28 height 28
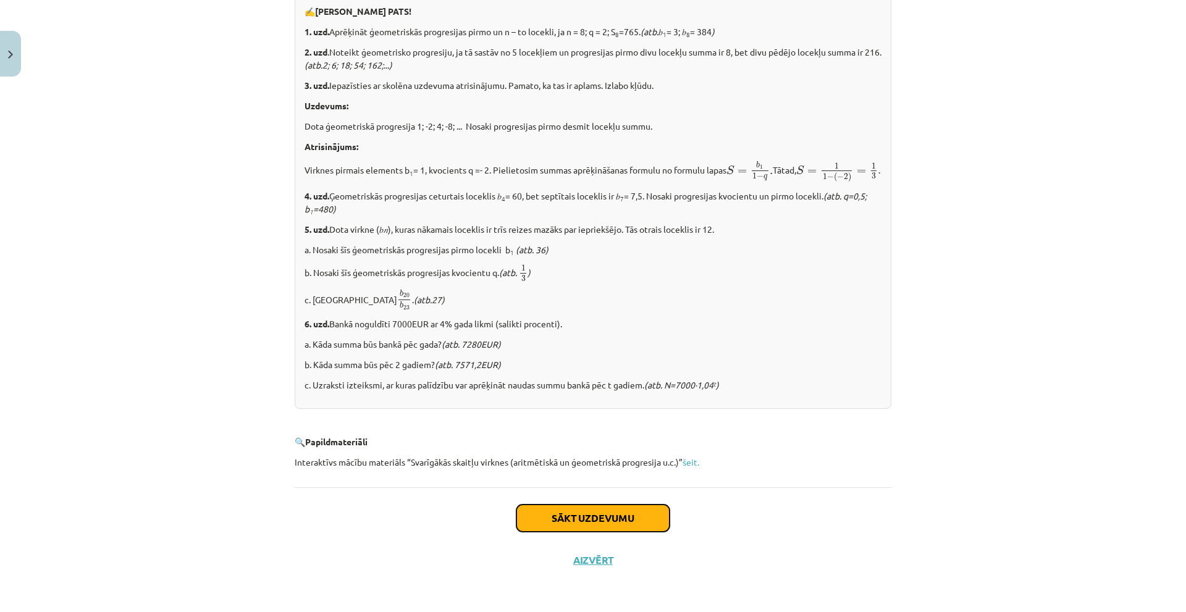
click at [610, 521] on button "Sākt uzdevumu" at bounding box center [592, 518] width 153 height 27
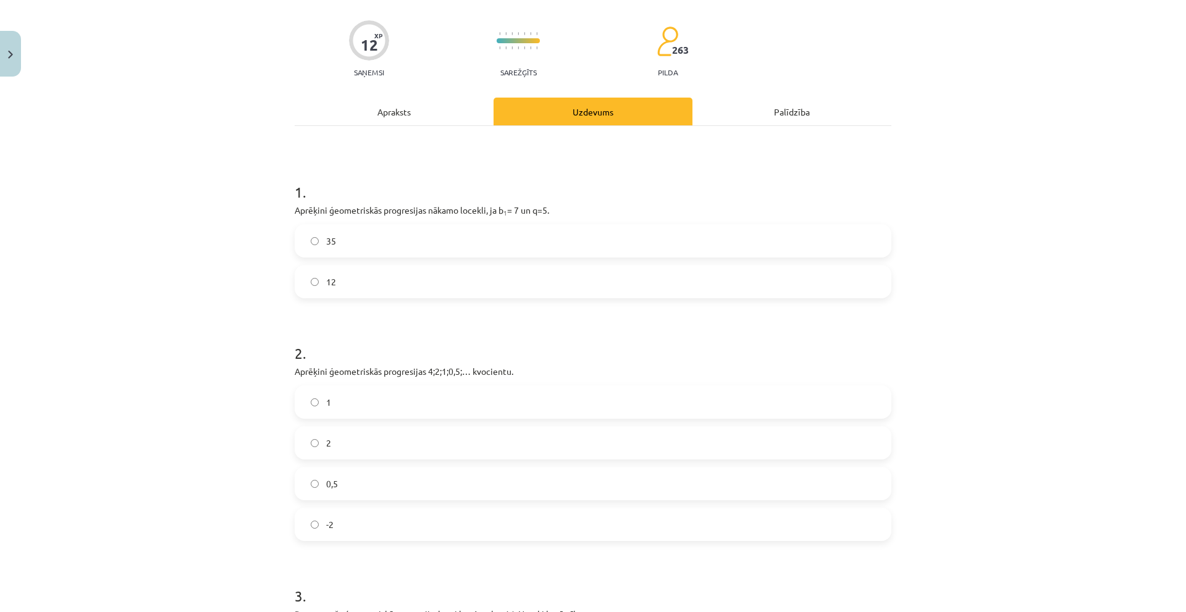
scroll to position [31, 0]
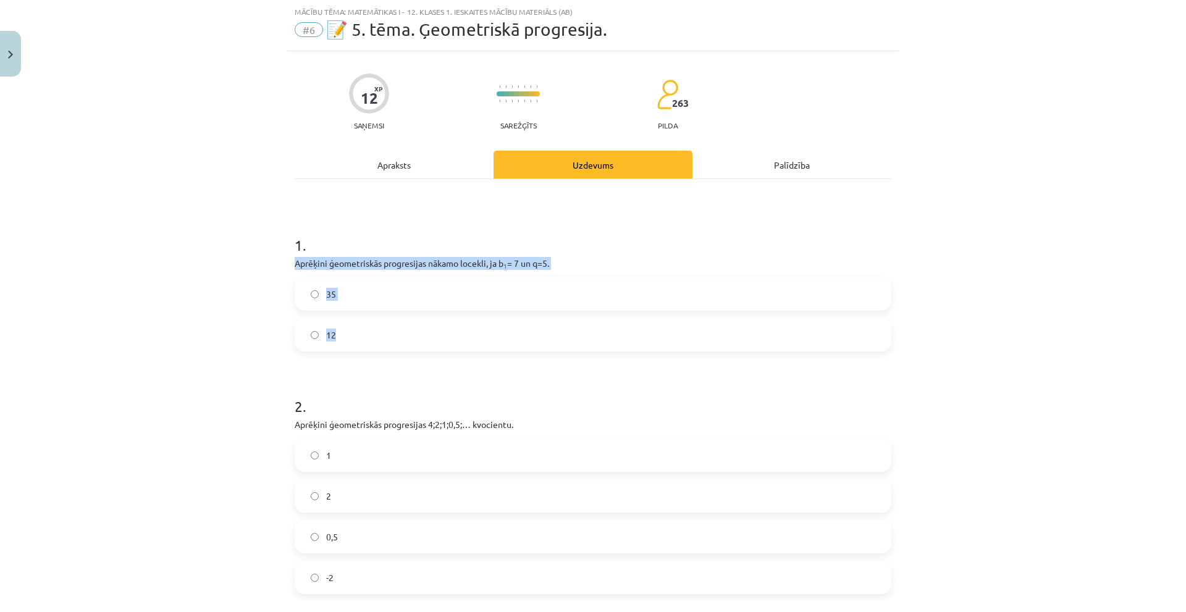
drag, startPoint x: 289, startPoint y: 264, endPoint x: 418, endPoint y: 331, distance: 145.3
click at [418, 331] on div "12 XP Saņemsi Sarežģīts 263 pilda Apraksts Uzdevums Palīdzība 1 . Aprēķini ģeom…" at bounding box center [593, 500] width 612 height 898
copy div "Aprēķini ģeometriskās progresijas nākamo locekli, ja b 1 = 7 un q=5. 35 12"
click at [185, 319] on div "Mācību tēma: Matemātikas i - 12. klases 1. ieskaites mācību materiāls (ab) #6 📝…" at bounding box center [593, 306] width 1186 height 612
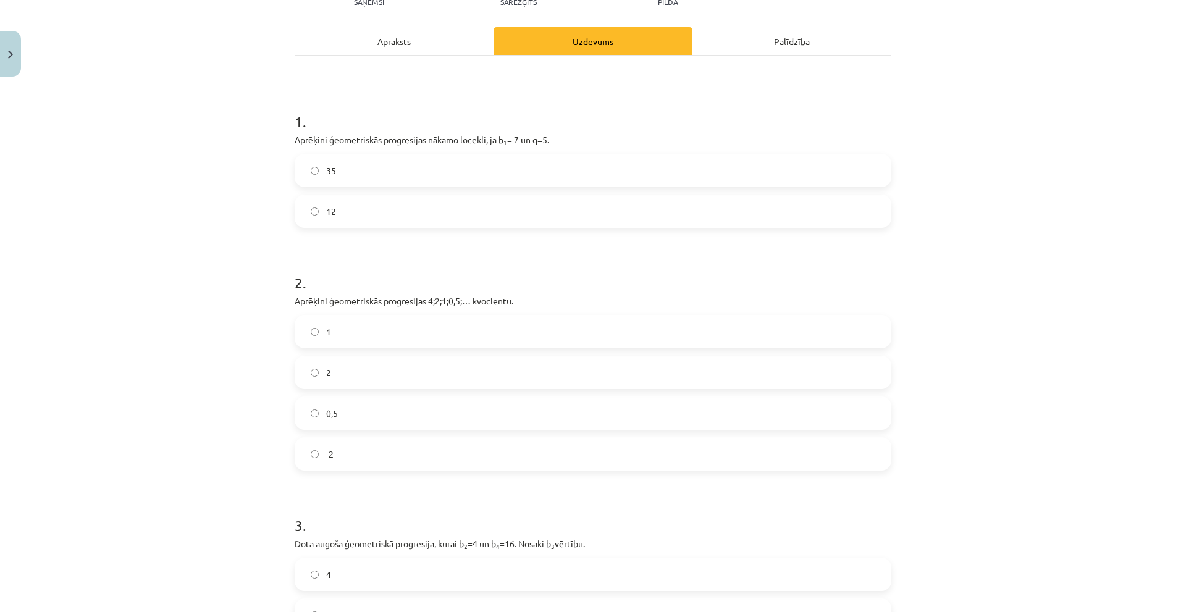
click at [204, 255] on div "Mācību tēma: Matemātikas i - 12. klases 1. ieskaites mācību materiāls (ab) #6 📝…" at bounding box center [593, 306] width 1186 height 612
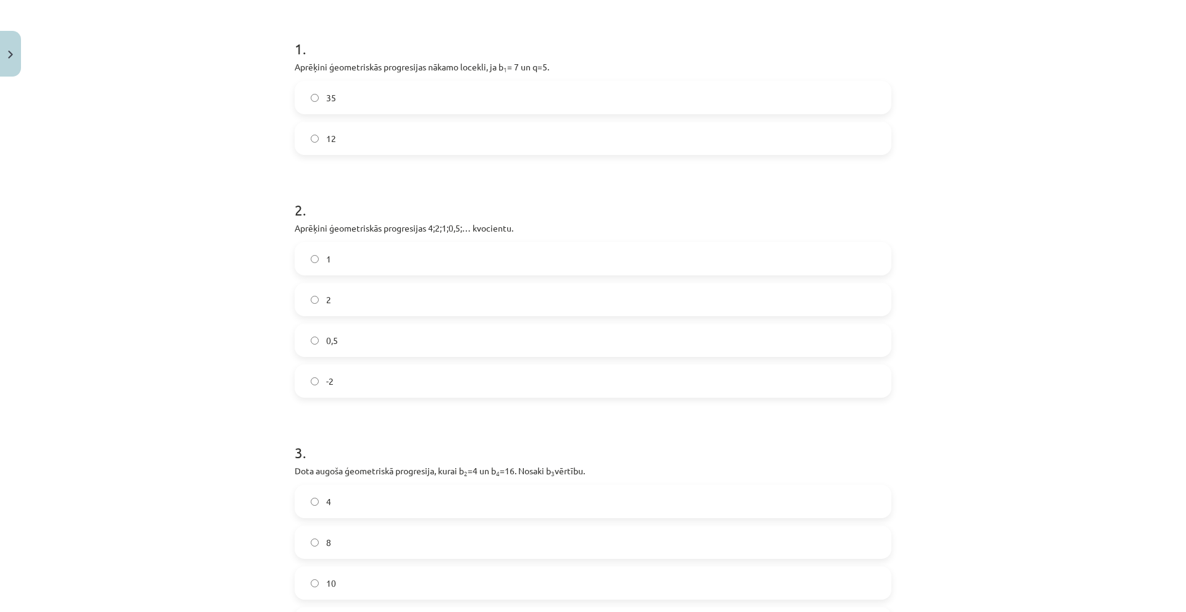
scroll to position [340, 0]
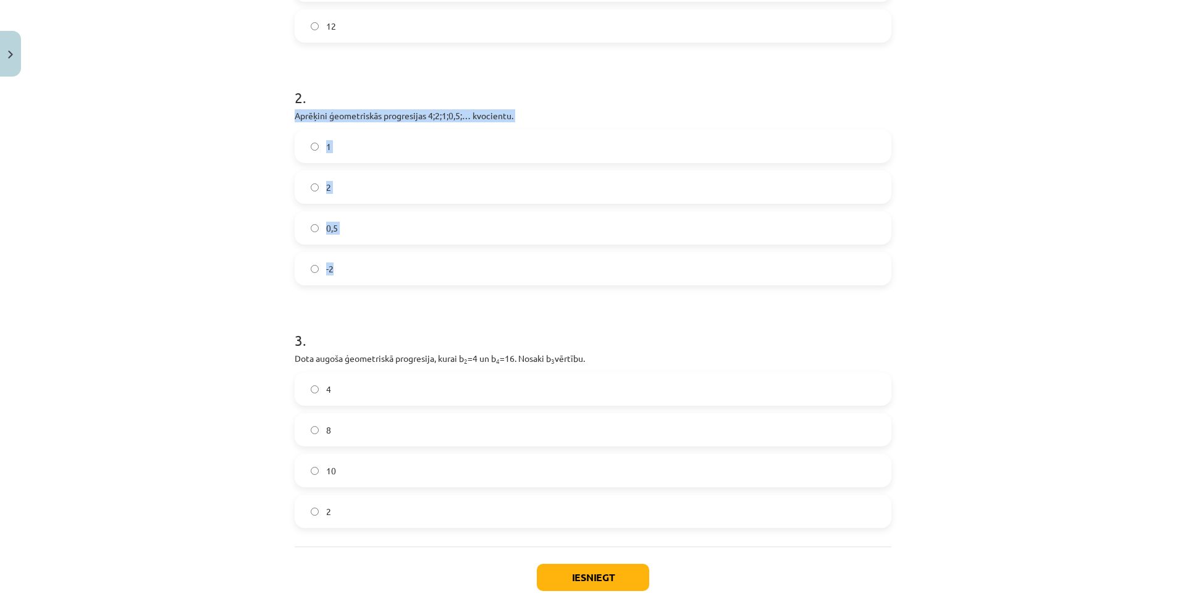
drag, startPoint x: 289, startPoint y: 115, endPoint x: 542, endPoint y: 266, distance: 294.7
click at [542, 266] on div "12 XP Saņemsi Sarežģīts 263 pilda Apraksts Uzdevums Palīdzība 1 . Aprēķini ģeom…" at bounding box center [593, 191] width 612 height 898
copy div "Aprēķini ģeometriskās progresijas 4;2;1;0,5;… kvocientu. 1 2 0,5 -2"
click at [358, 228] on label "0,5" at bounding box center [593, 228] width 594 height 31
click at [145, 282] on div "Mācību tēma: Matemātikas i - 12. klases 1. ieskaites mācību materiāls (ab) #6 📝…" at bounding box center [593, 306] width 1186 height 612
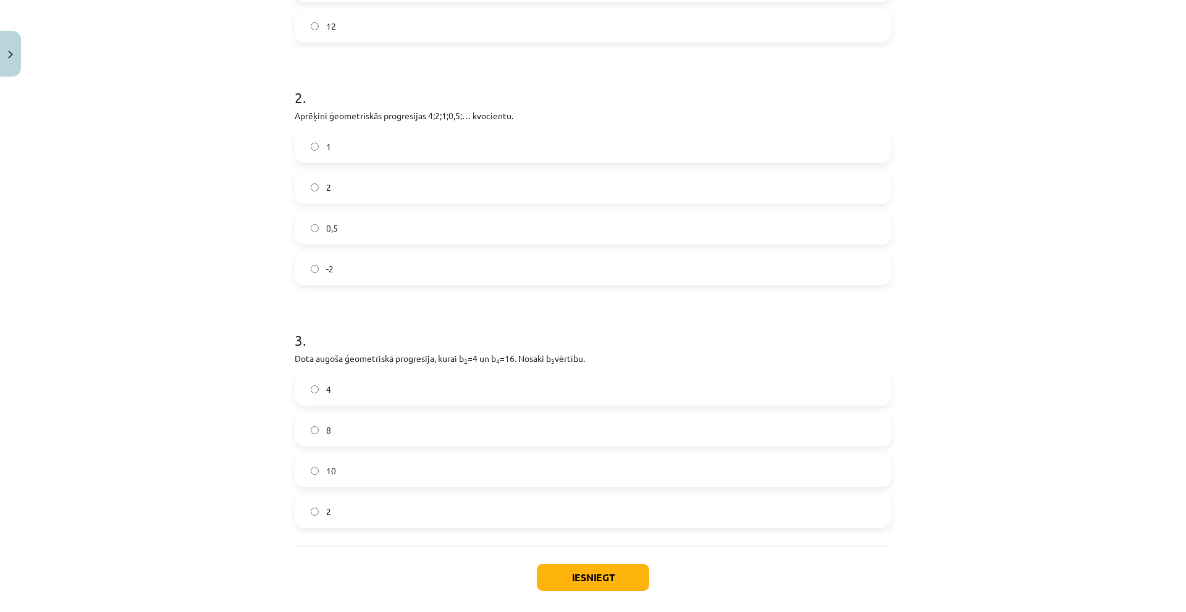
scroll to position [399, 0]
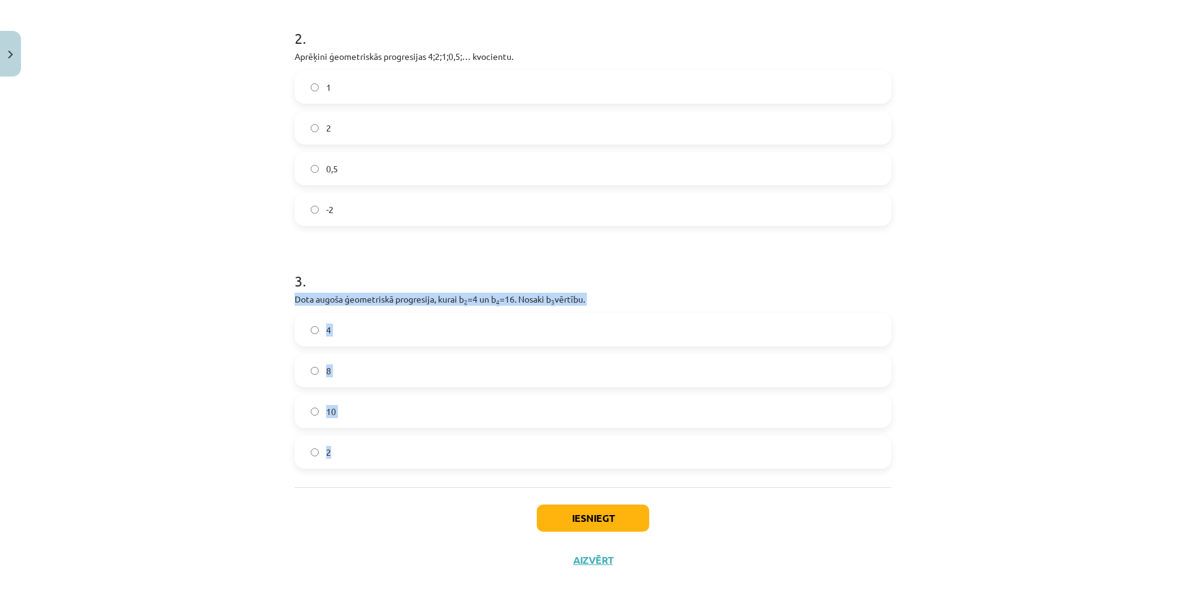
drag, startPoint x: 287, startPoint y: 298, endPoint x: 402, endPoint y: 447, distance: 188.6
click at [402, 447] on div "12 XP Saņemsi Sarežģīts 263 pilda Apraksts Uzdevums Palīdzība 1 . Aprēķini ģeom…" at bounding box center [593, 132] width 612 height 898
copy div "Dota augoša ģeometriskā progresija, kurai b 2 =4 un b 4 =16. Nosaki b 3 vērtību…"
click at [296, 591] on div "Mācību tēma: Matemātikas i - 12. klases 1. ieskaites mācību materiāls (ab) #6 📝…" at bounding box center [593, 306] width 1186 height 612
click at [320, 367] on label "8" at bounding box center [593, 370] width 594 height 31
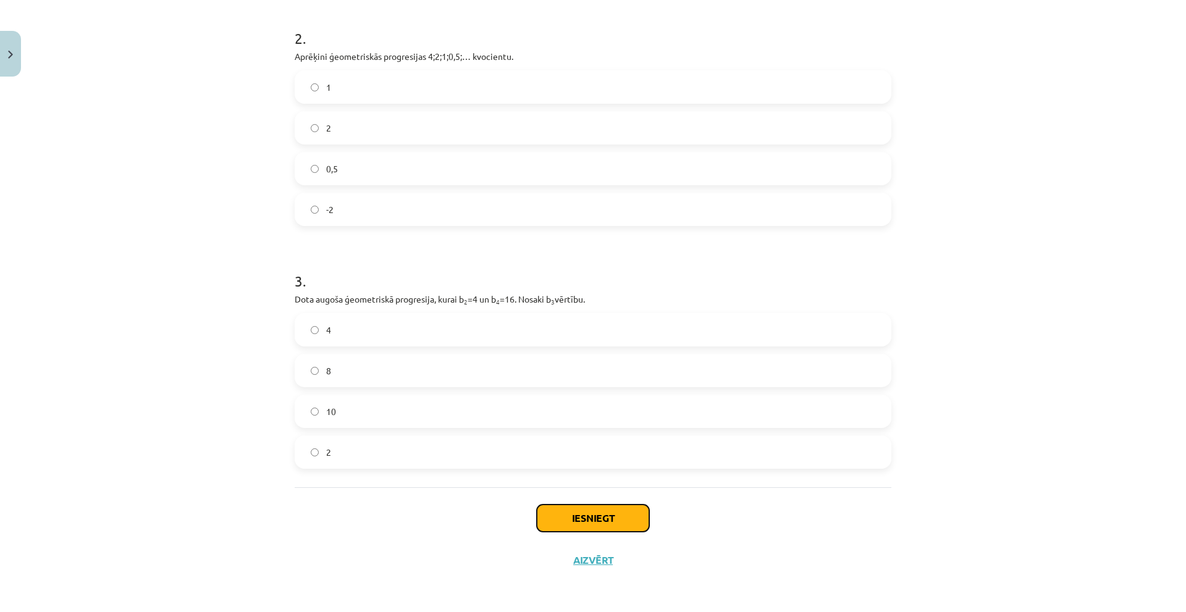
click at [610, 510] on button "Iesniegt" at bounding box center [593, 518] width 112 height 27
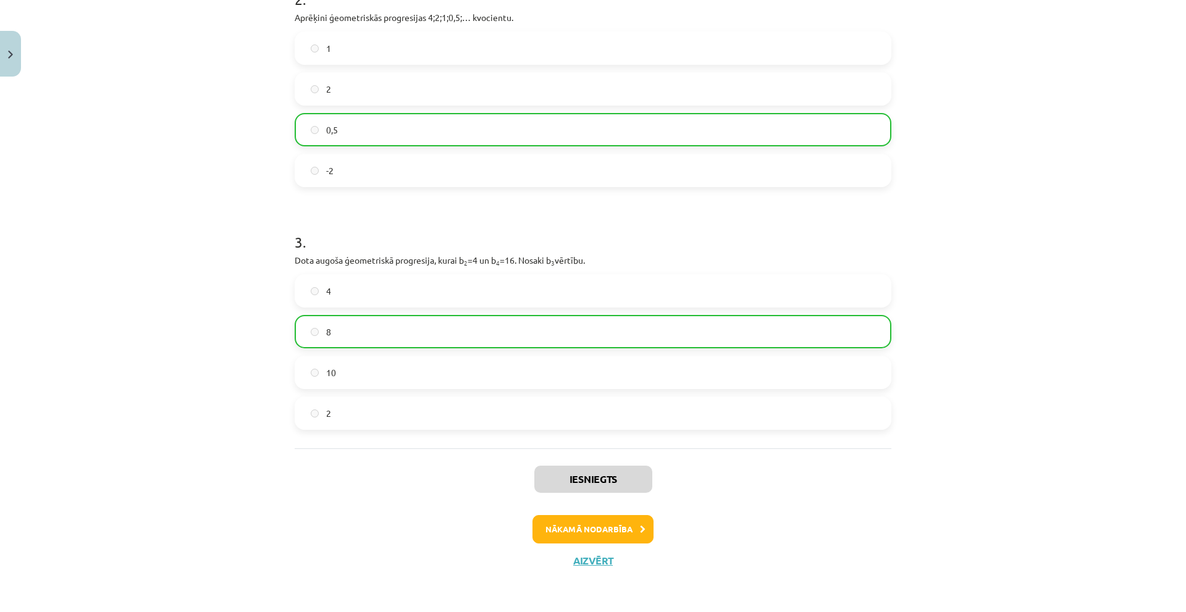
scroll to position [439, 0]
click at [617, 528] on button "Nākamā nodarbība" at bounding box center [593, 529] width 121 height 28
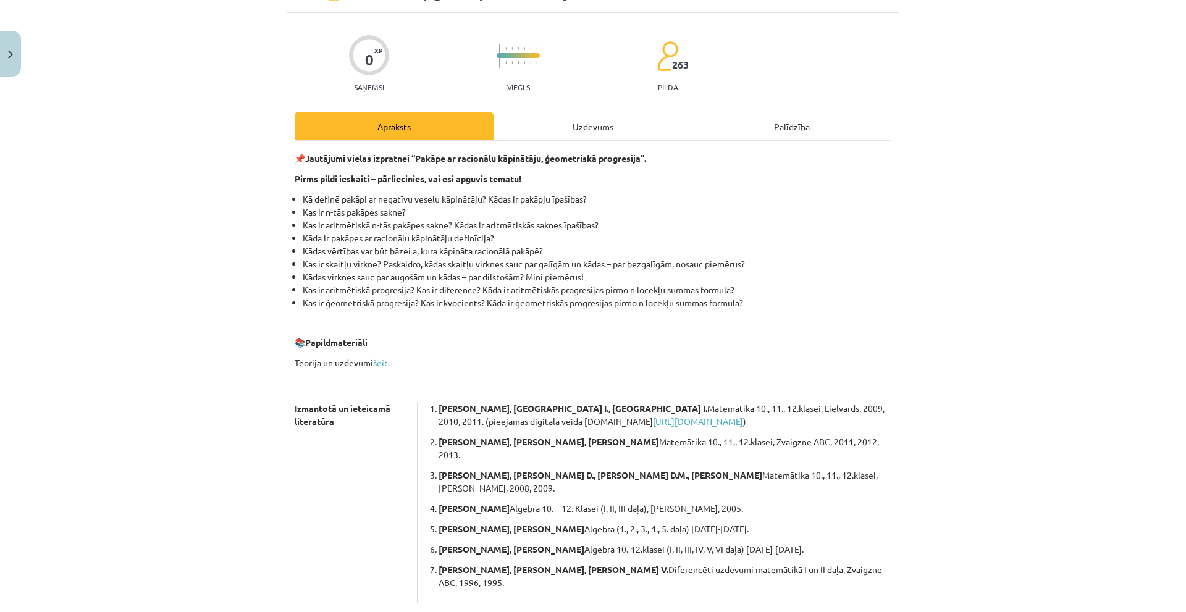
scroll to position [169, 0]
